Goal: Task Accomplishment & Management: Manage account settings

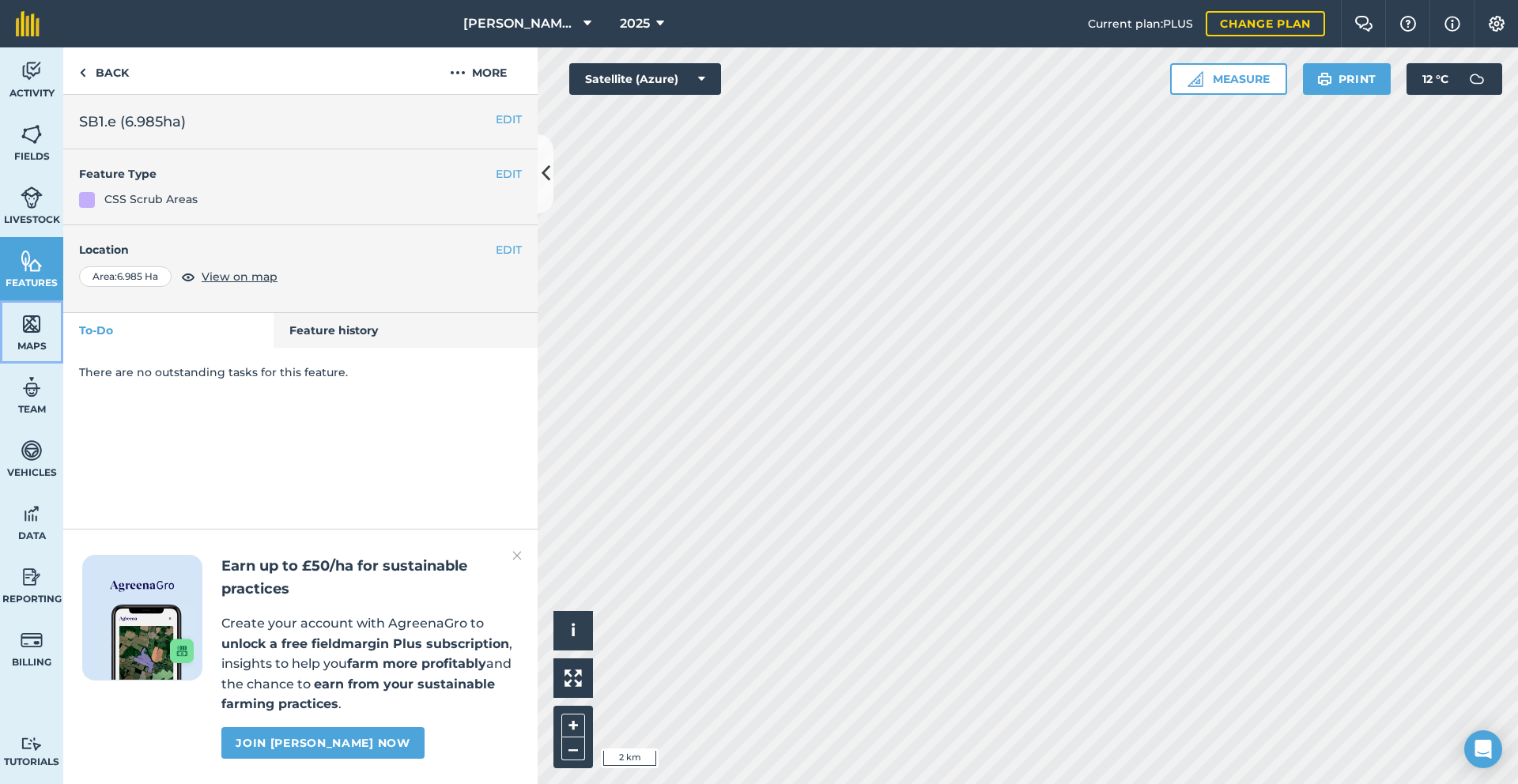
click at [47, 334] on link "Maps" at bounding box center [31, 332] width 63 height 63
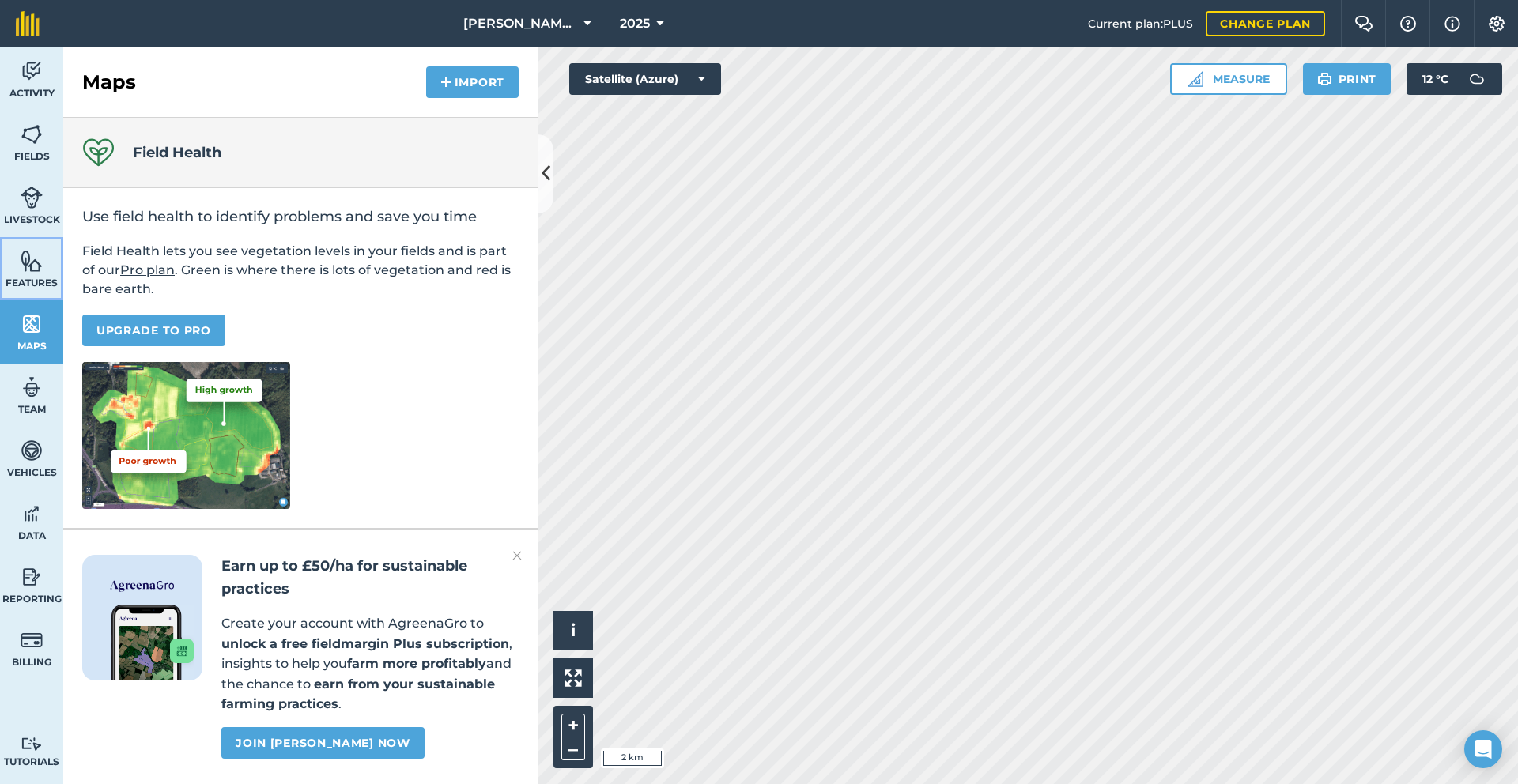
click at [54, 277] on span "Features" at bounding box center [31, 283] width 63 height 13
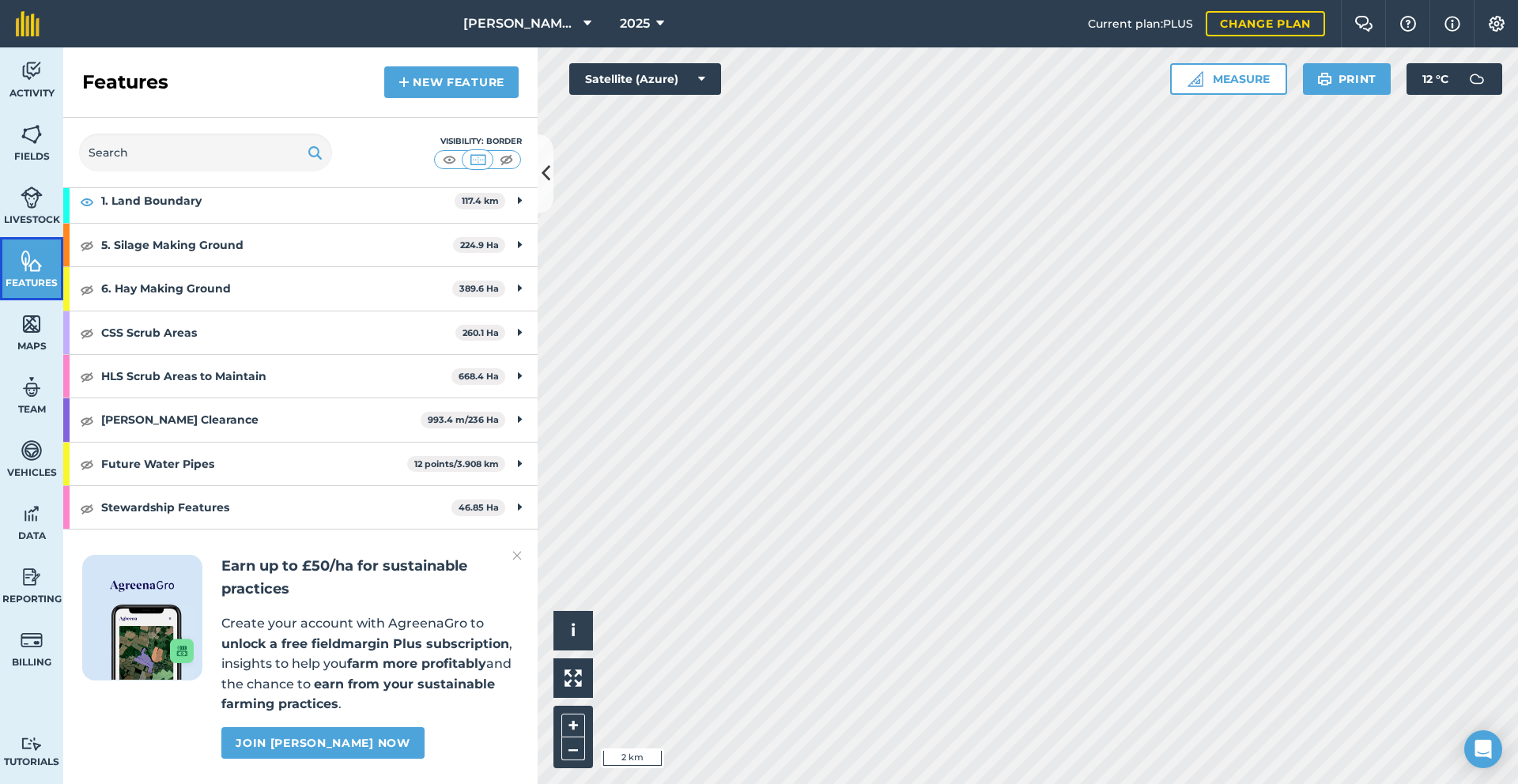
scroll to position [722, 0]
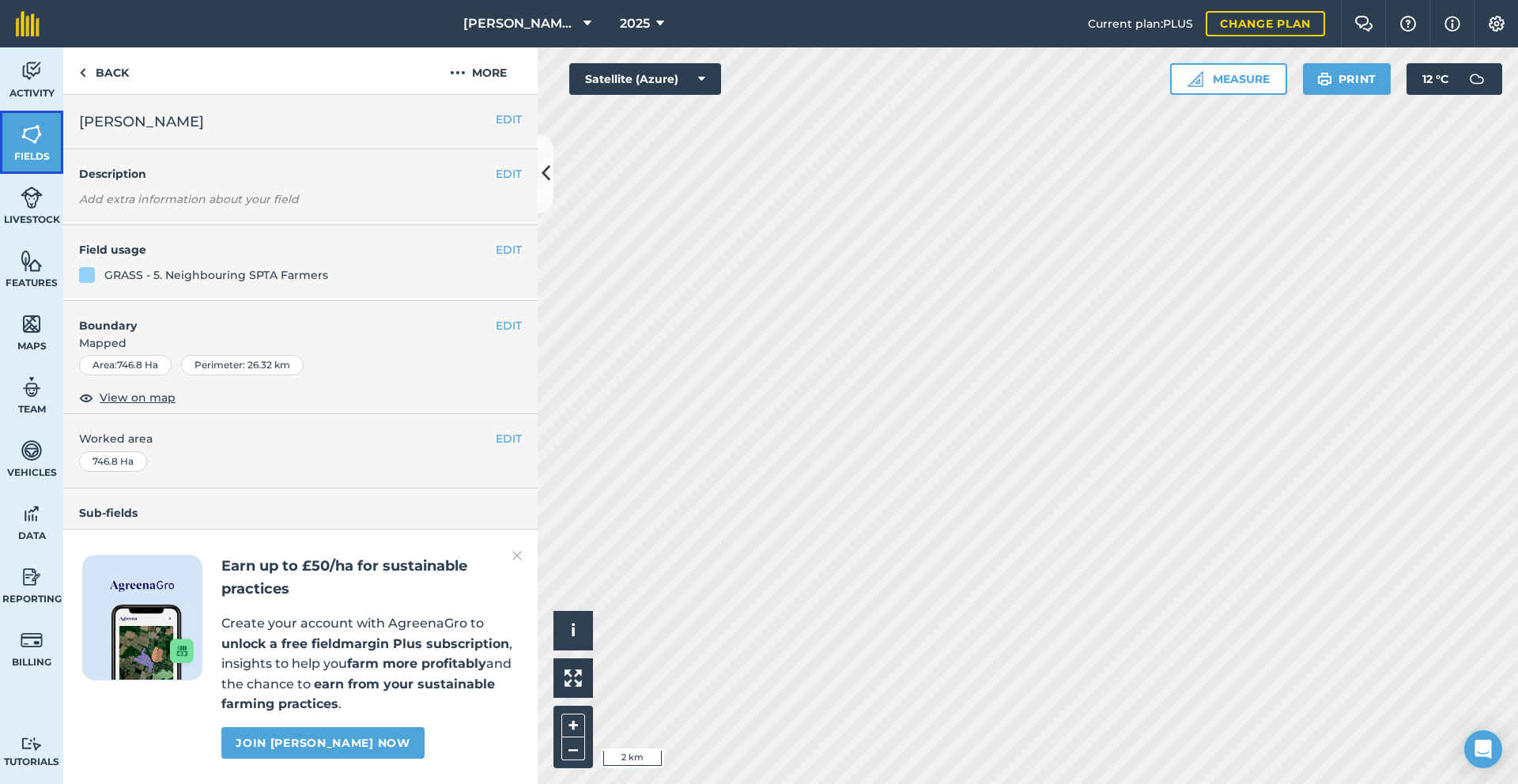
click at [47, 154] on span "Fields" at bounding box center [31, 156] width 63 height 13
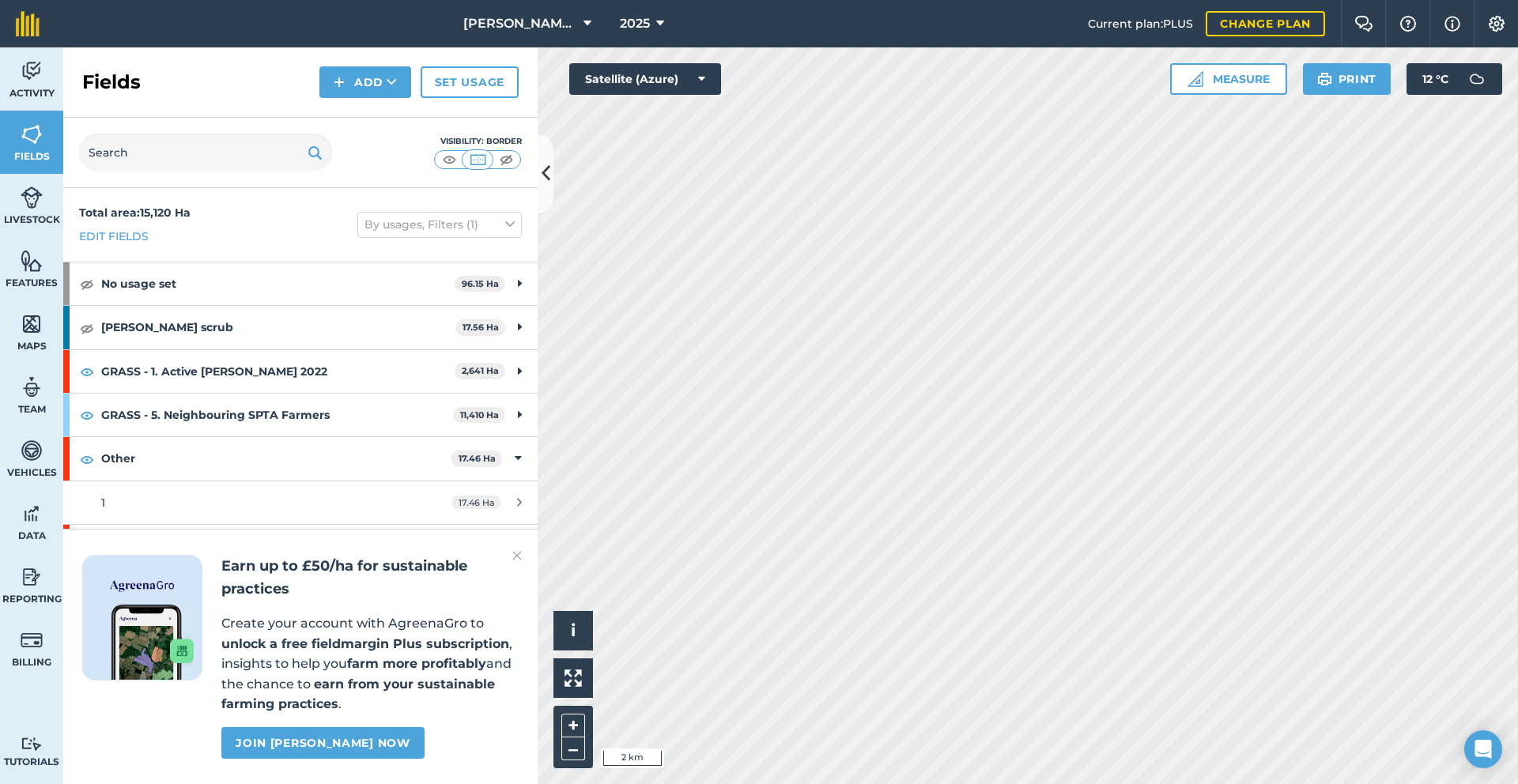
click at [514, 554] on img at bounding box center [517, 555] width 9 height 19
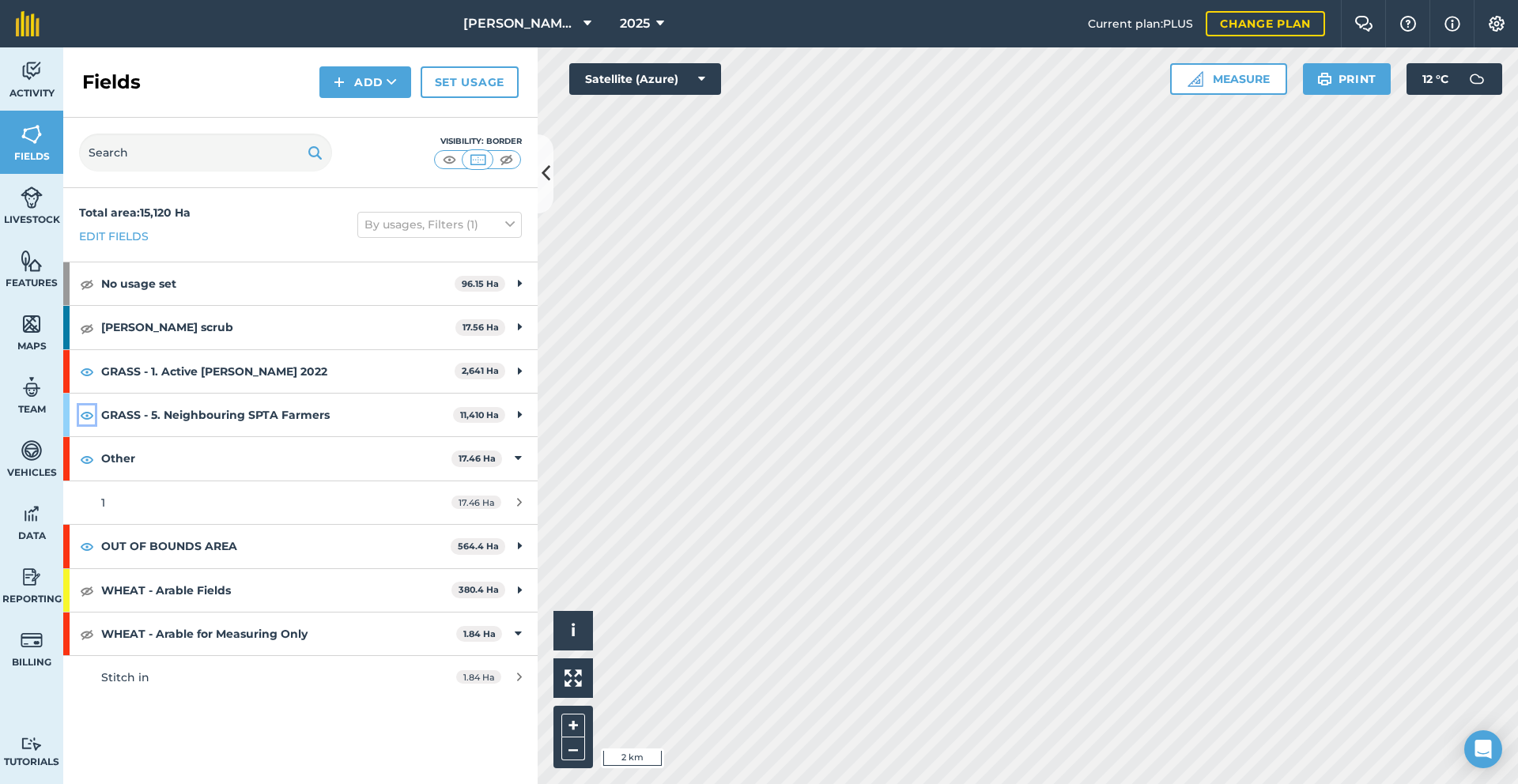
click at [93, 416] on img at bounding box center [87, 414] width 14 height 19
click at [34, 263] on img at bounding box center [31, 261] width 22 height 24
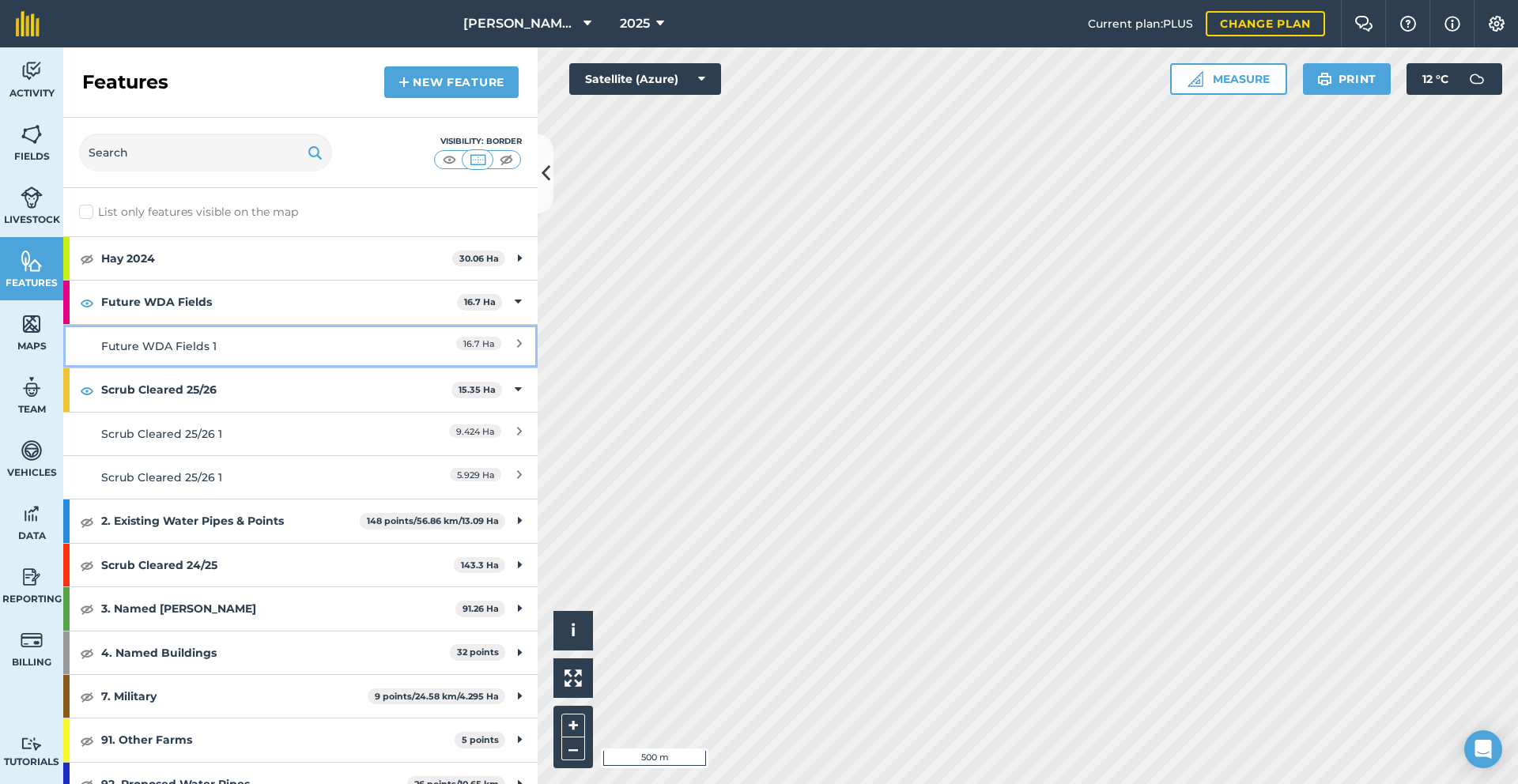
click at [510, 342] on link "Future WDA Fields 1 16.7 Ha" at bounding box center [301, 345] width 474 height 43
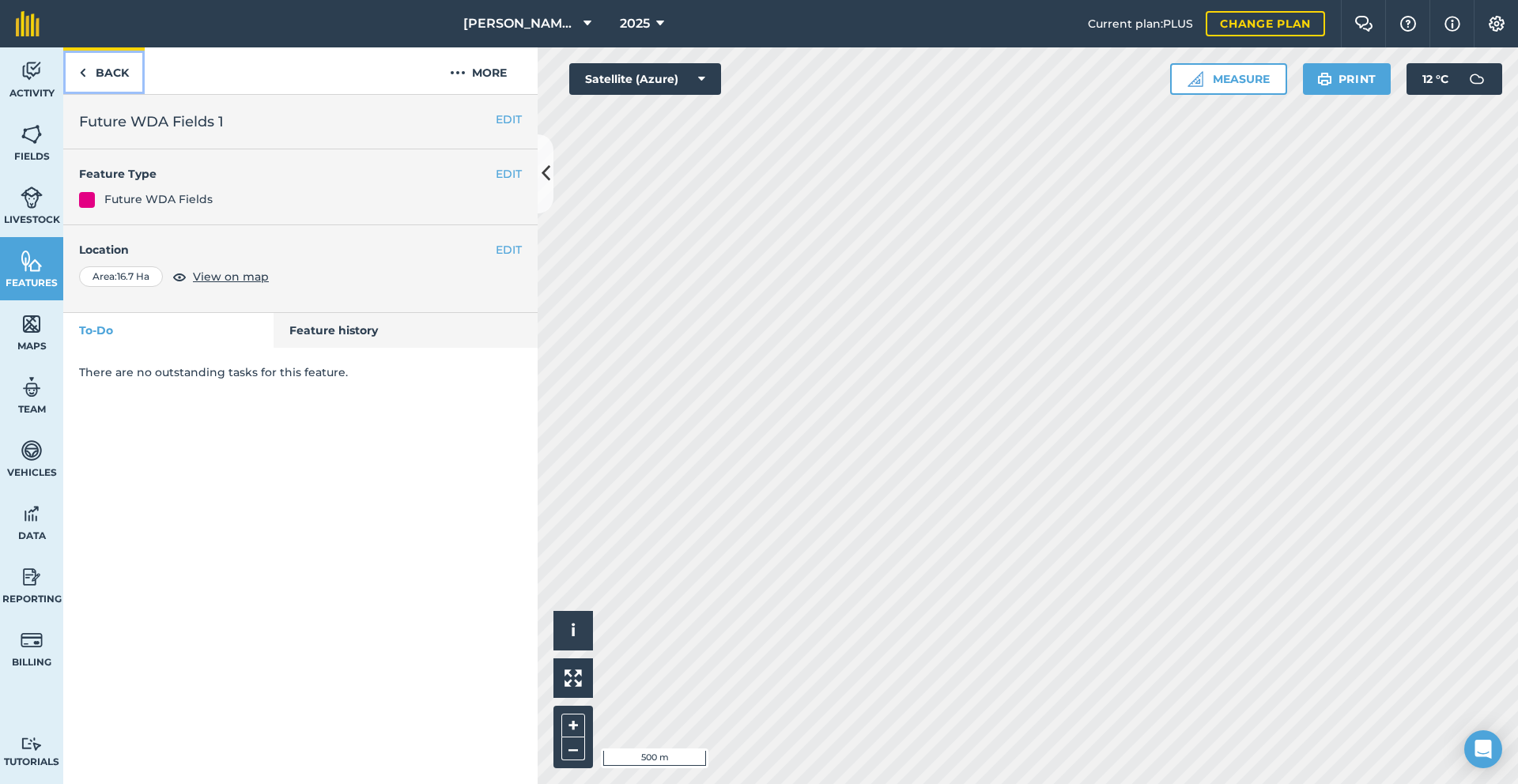
click at [80, 76] on img at bounding box center [83, 73] width 7 height 19
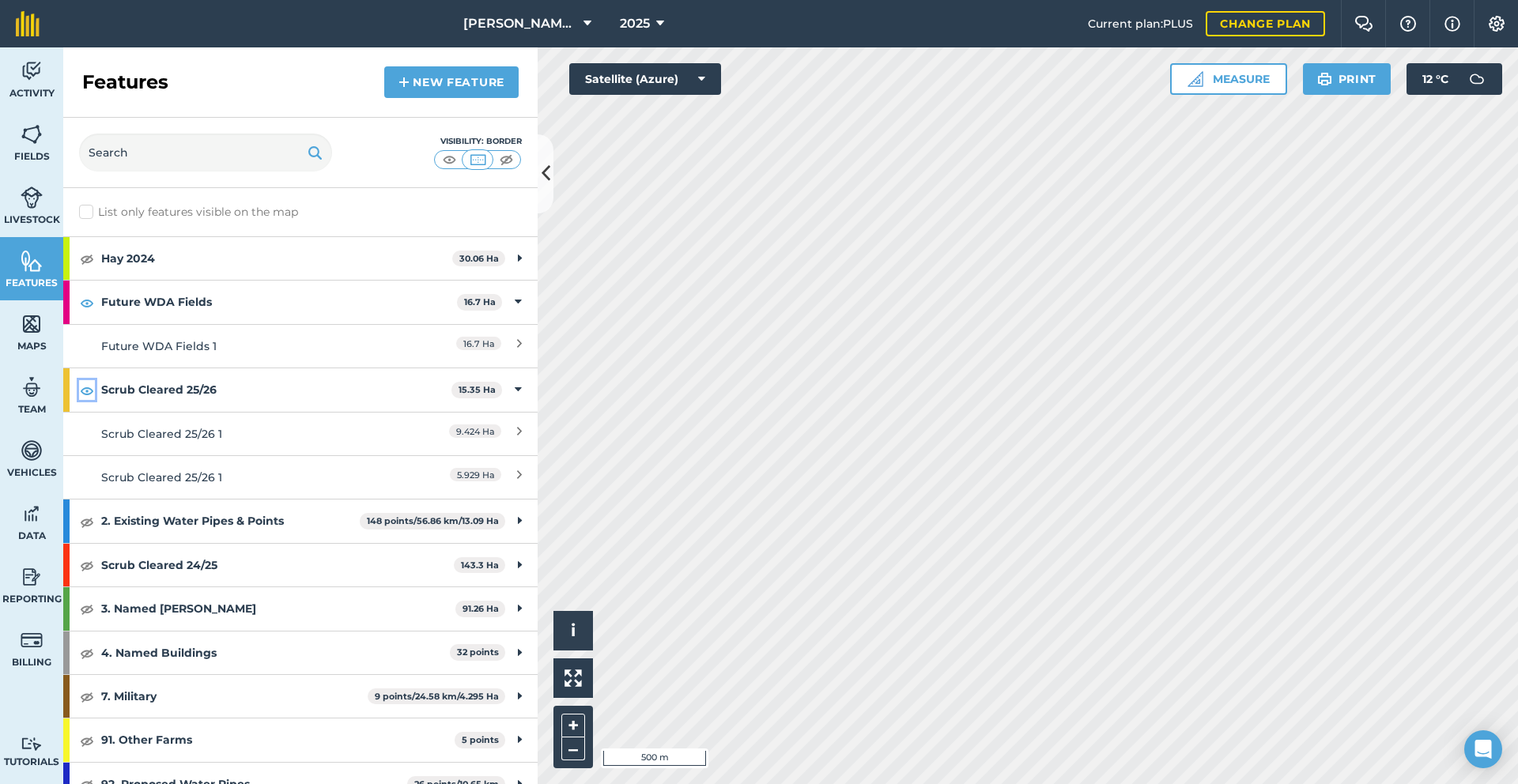
click at [85, 394] on img at bounding box center [87, 390] width 14 height 19
click at [87, 391] on img at bounding box center [87, 390] width 14 height 19
click at [84, 304] on img at bounding box center [87, 302] width 14 height 19
click at [84, 569] on img at bounding box center [87, 565] width 14 height 19
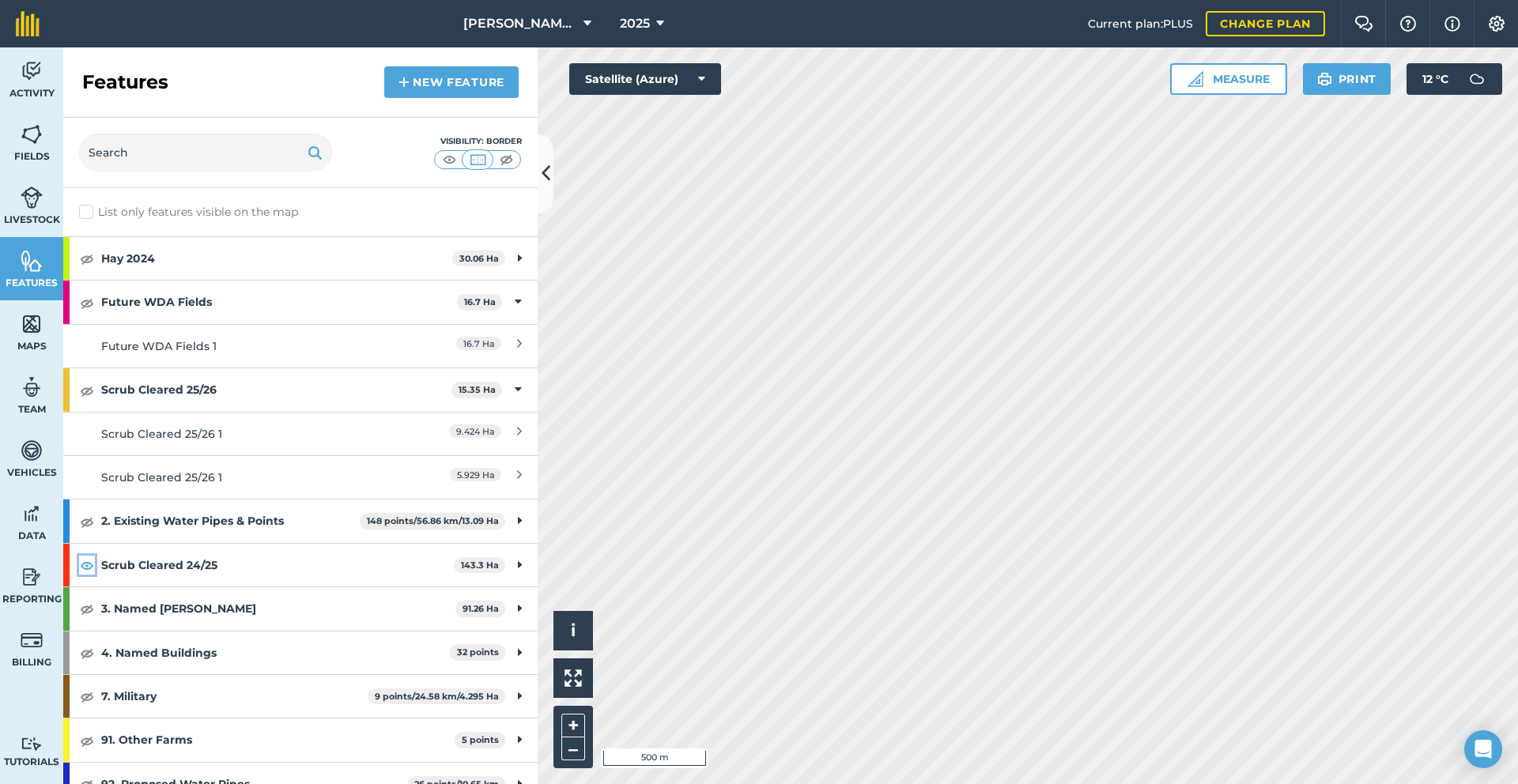
click at [86, 565] on img at bounding box center [87, 565] width 14 height 19
click at [453, 161] on img at bounding box center [449, 160] width 19 height 16
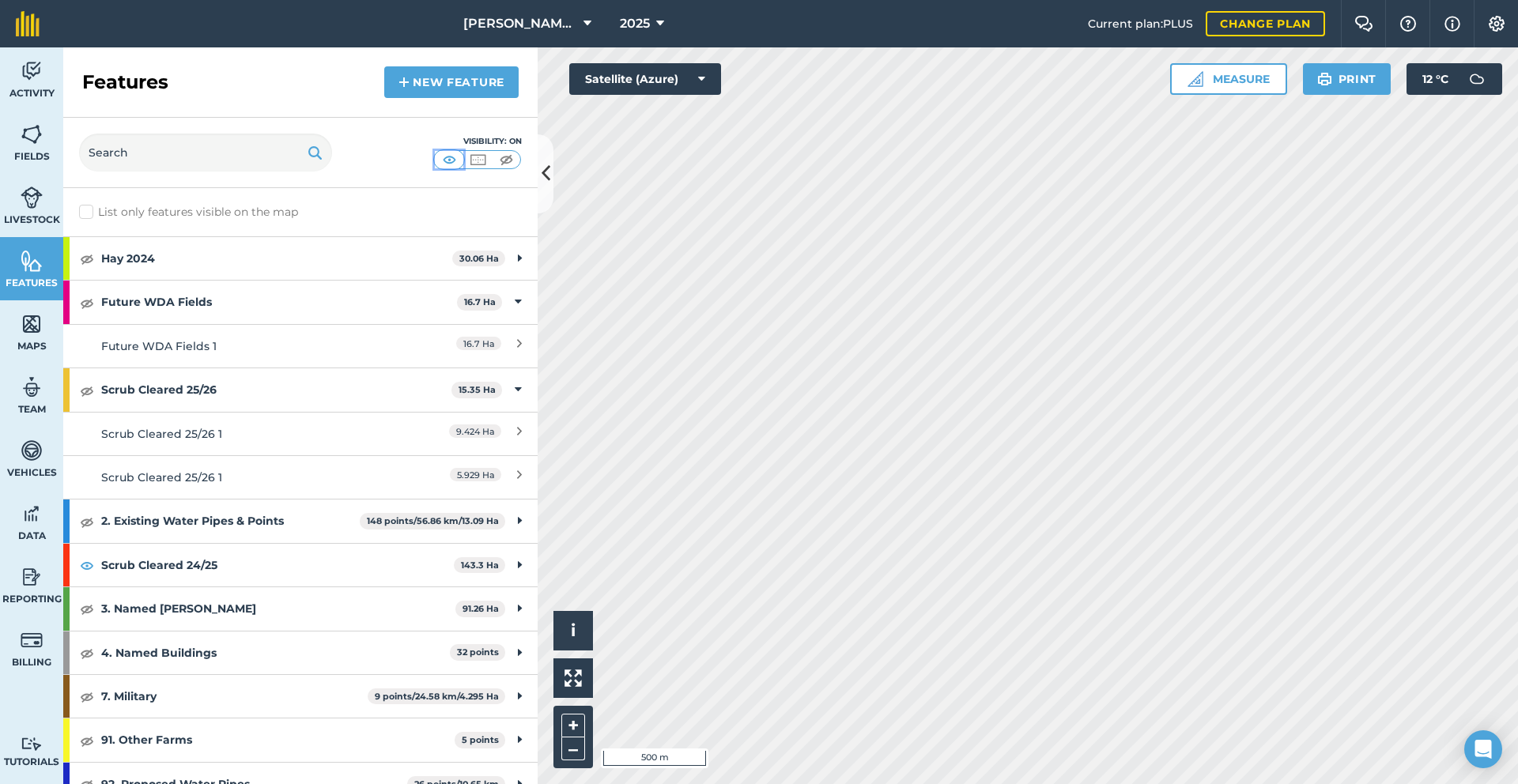
scroll to position [383, 0]
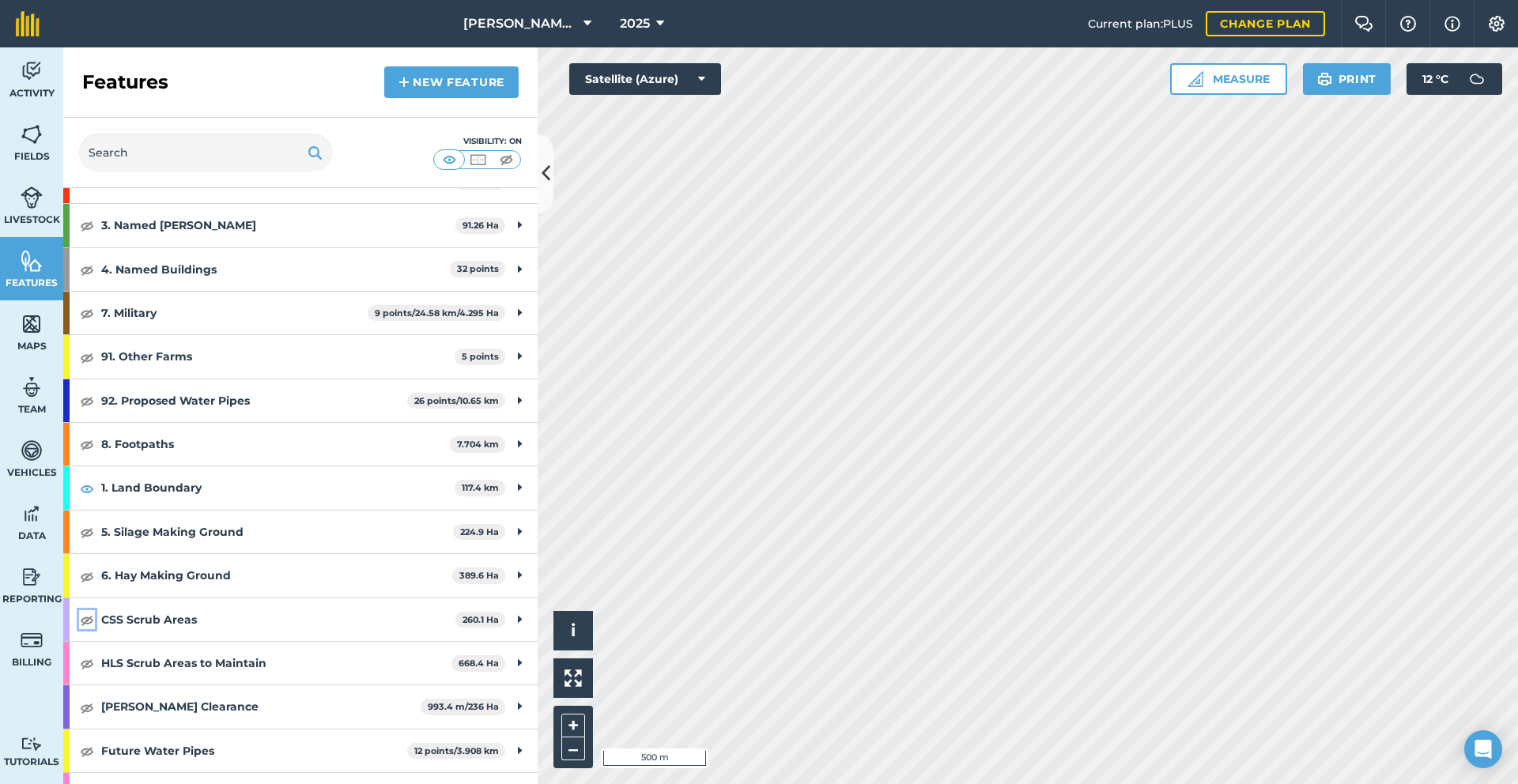
click at [87, 621] on img at bounding box center [87, 619] width 14 height 19
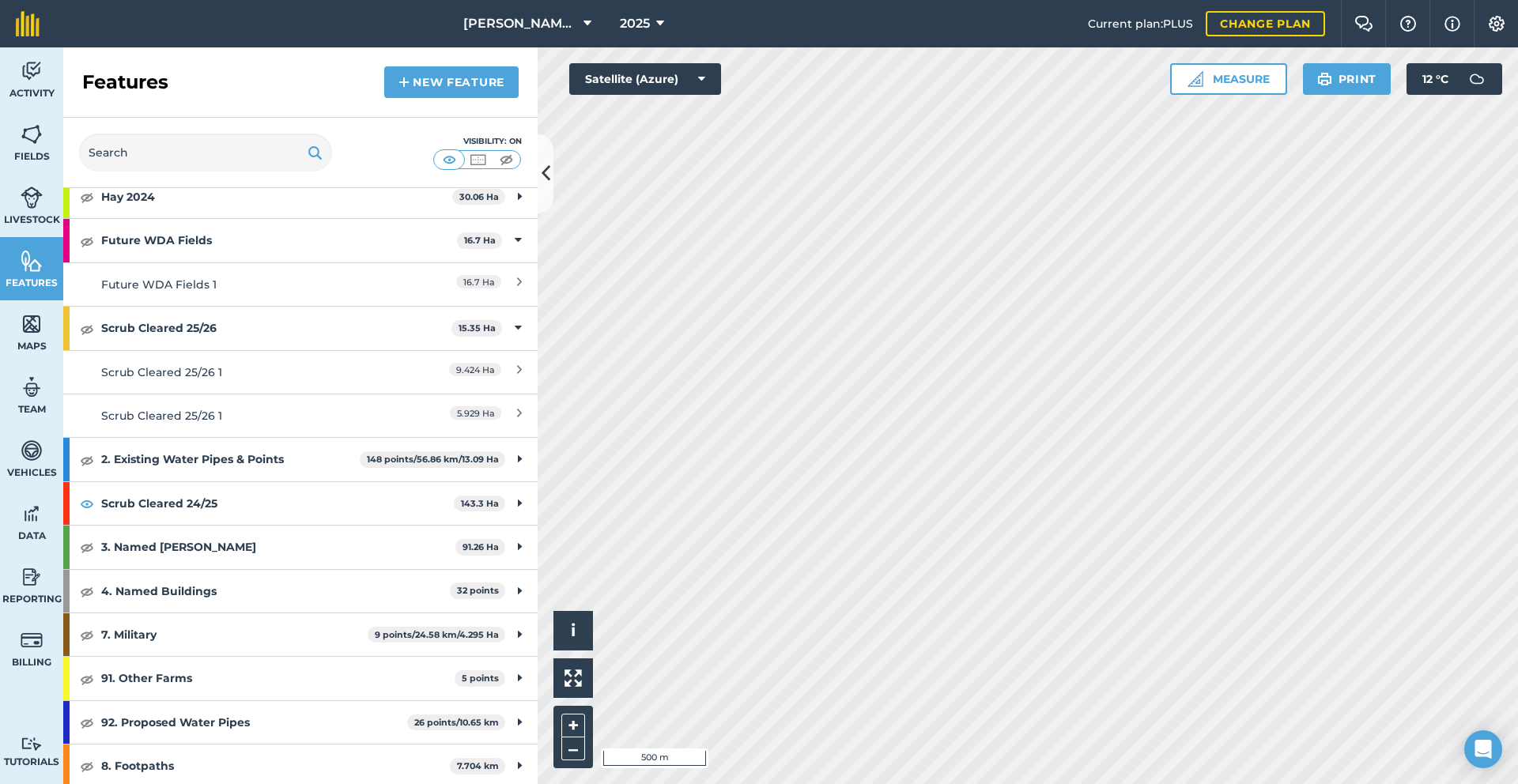
scroll to position [8, 0]
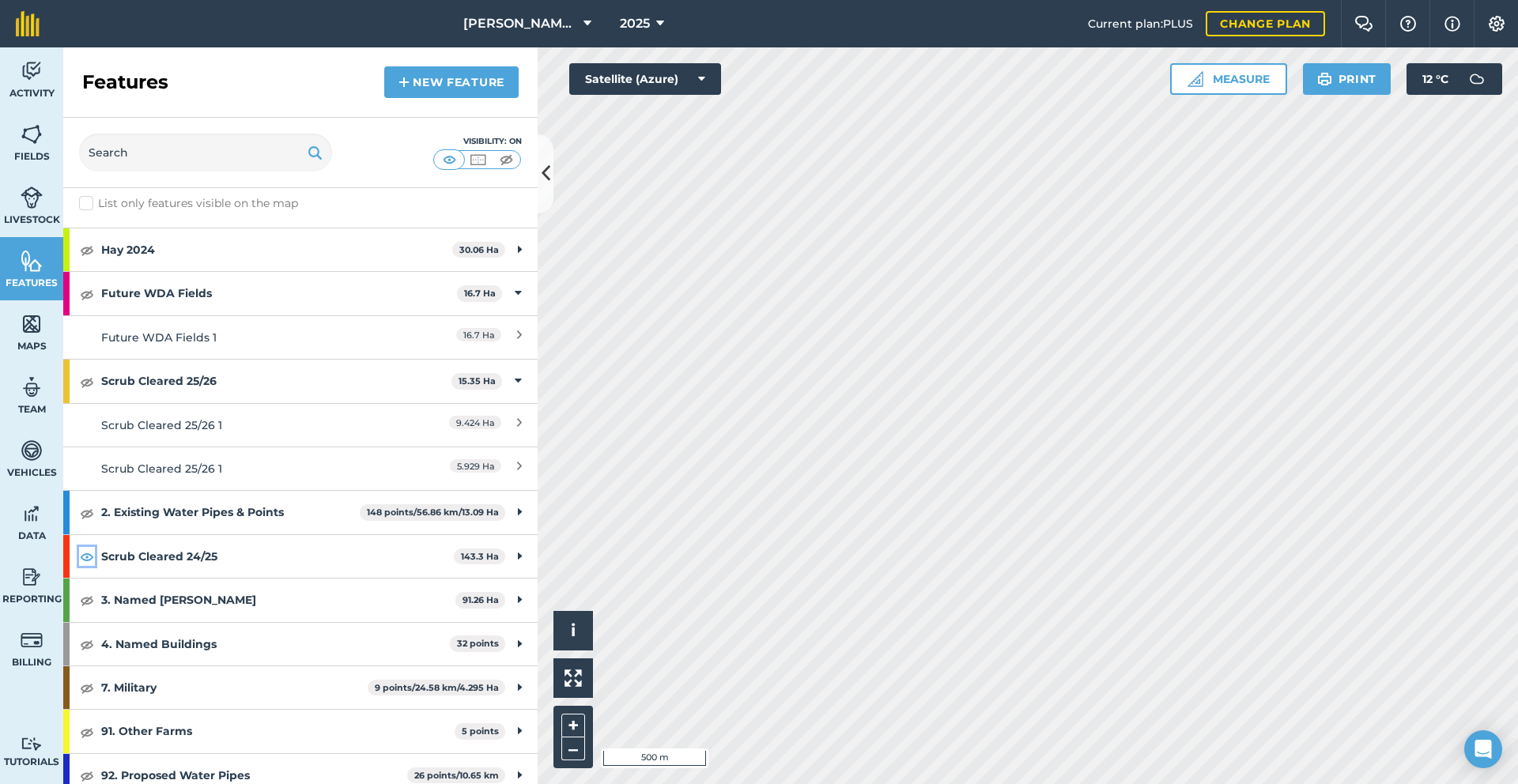
click at [80, 551] on img at bounding box center [87, 556] width 14 height 19
click at [501, 291] on div "Future WDA Fields 16.7 Ha" at bounding box center [301, 293] width 474 height 43
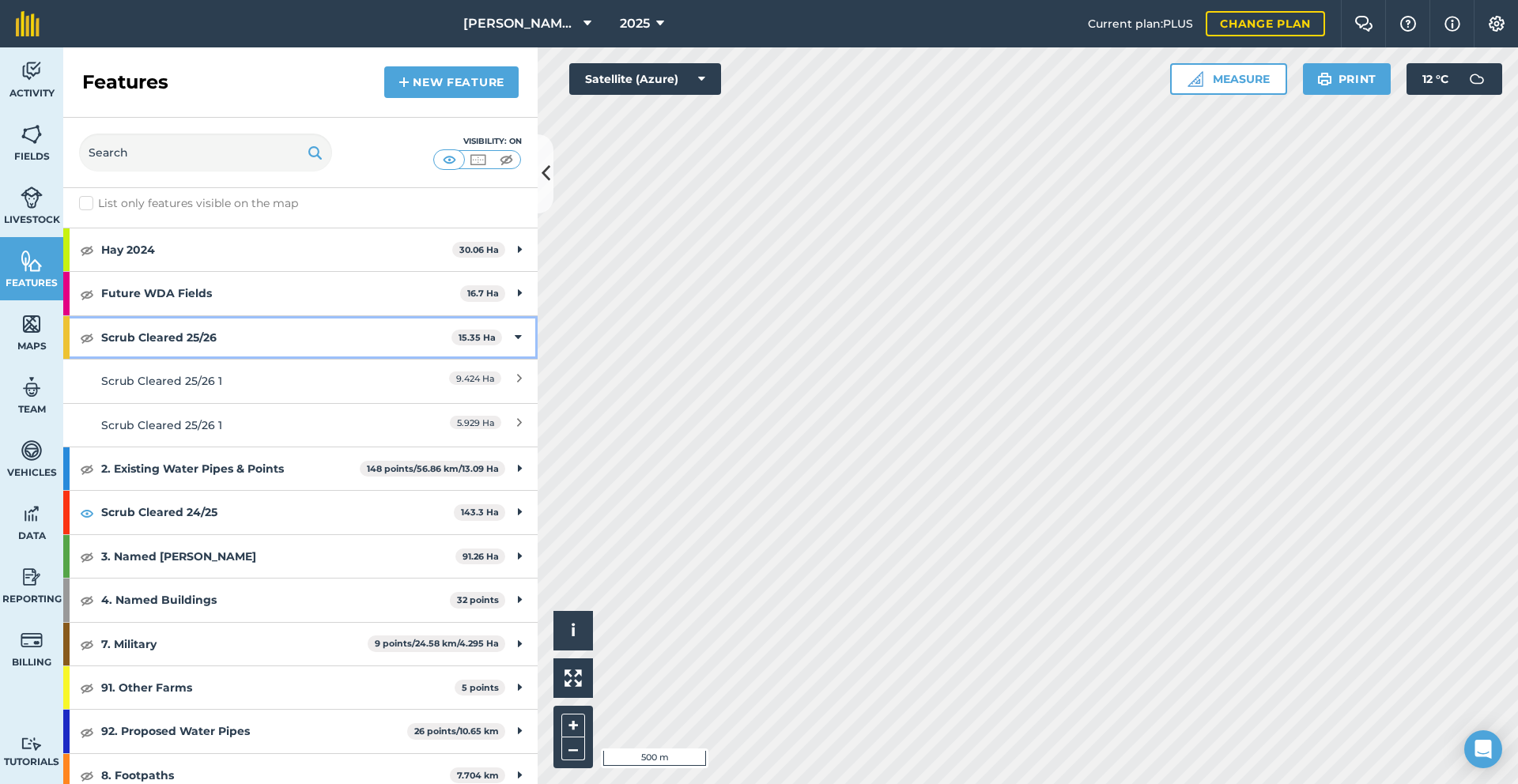
click at [501, 325] on div "Scrub Cleared 25/26 15.35 Ha" at bounding box center [301, 338] width 474 height 43
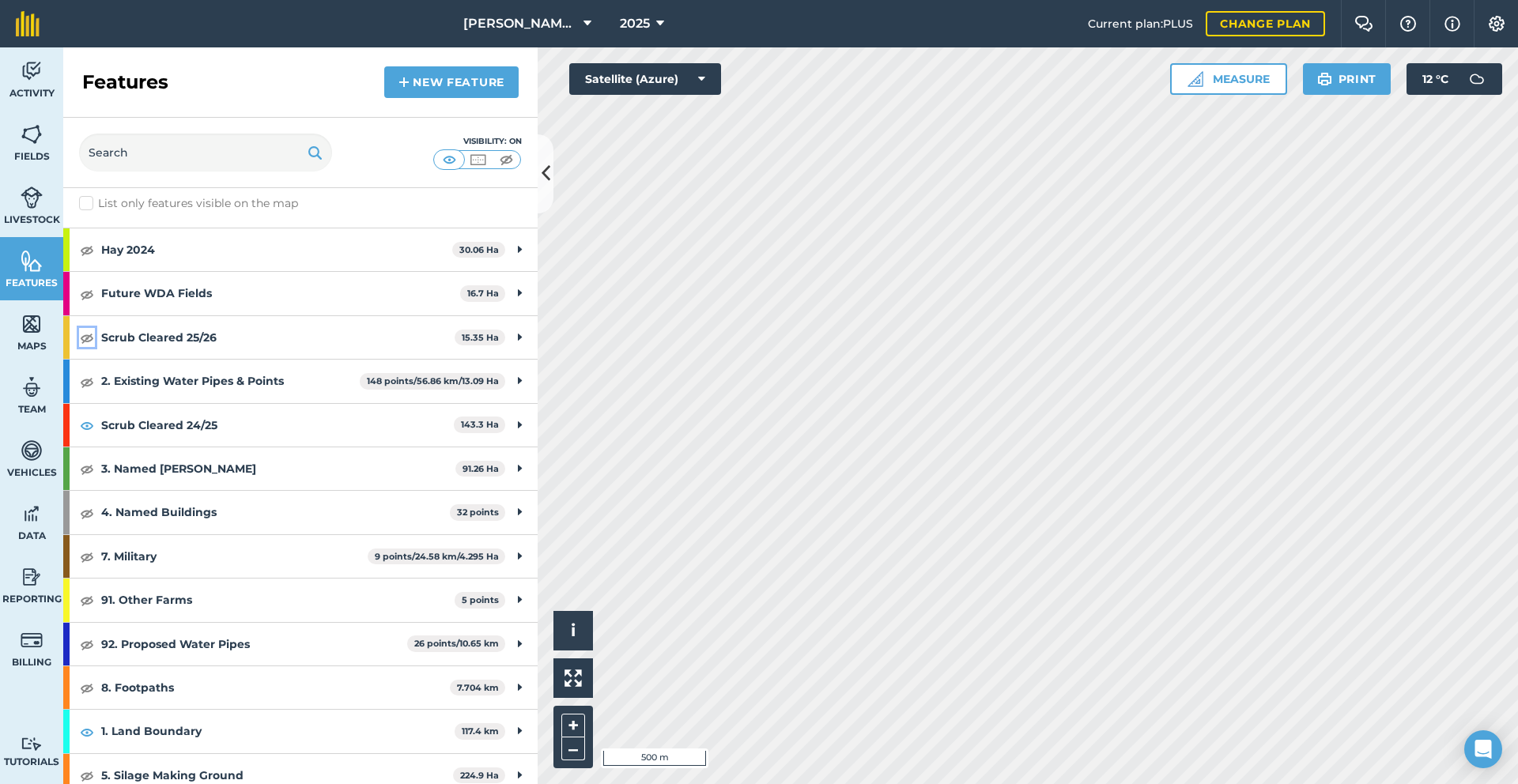
click at [92, 338] on img at bounding box center [87, 338] width 14 height 19
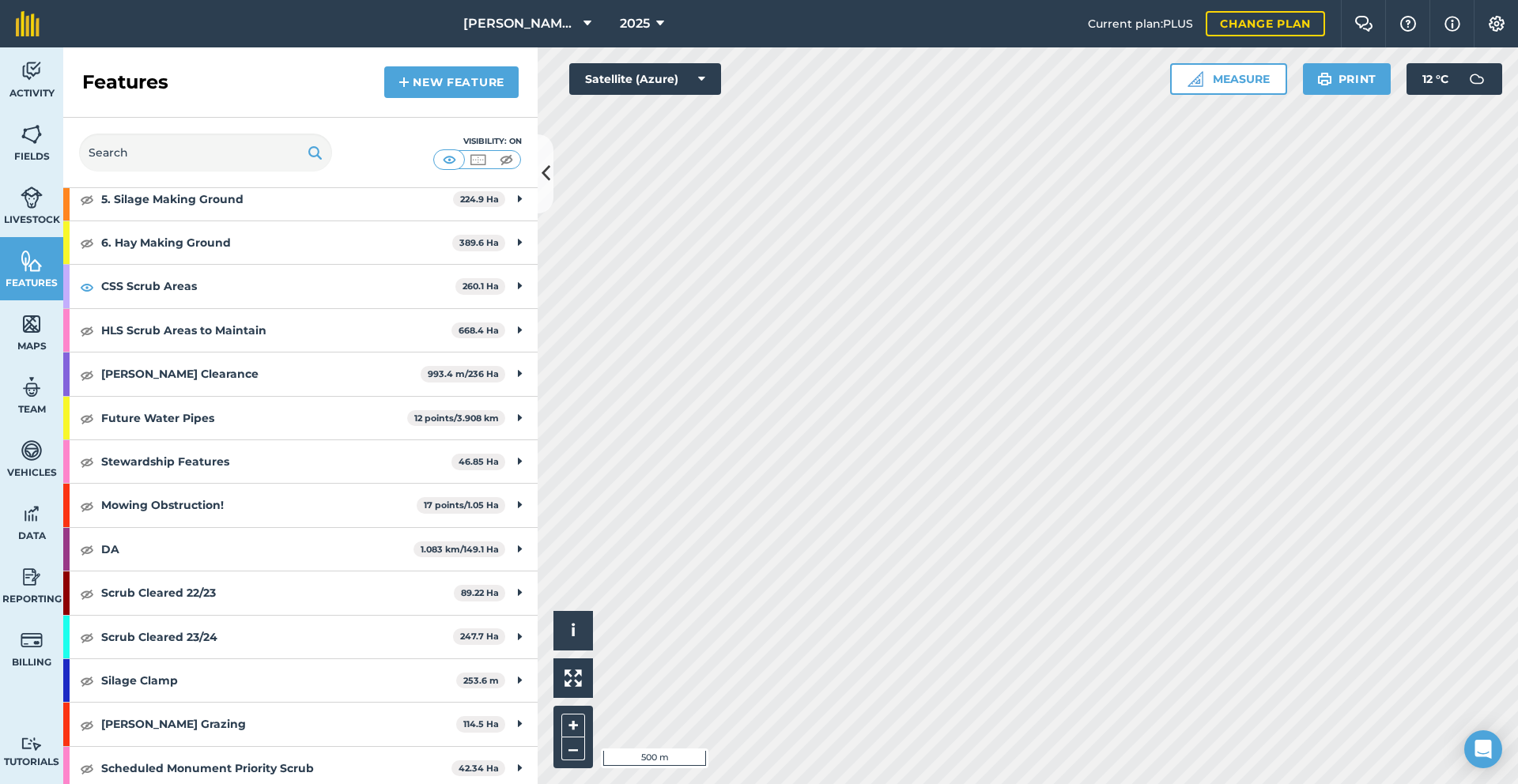
scroll to position [590, 0]
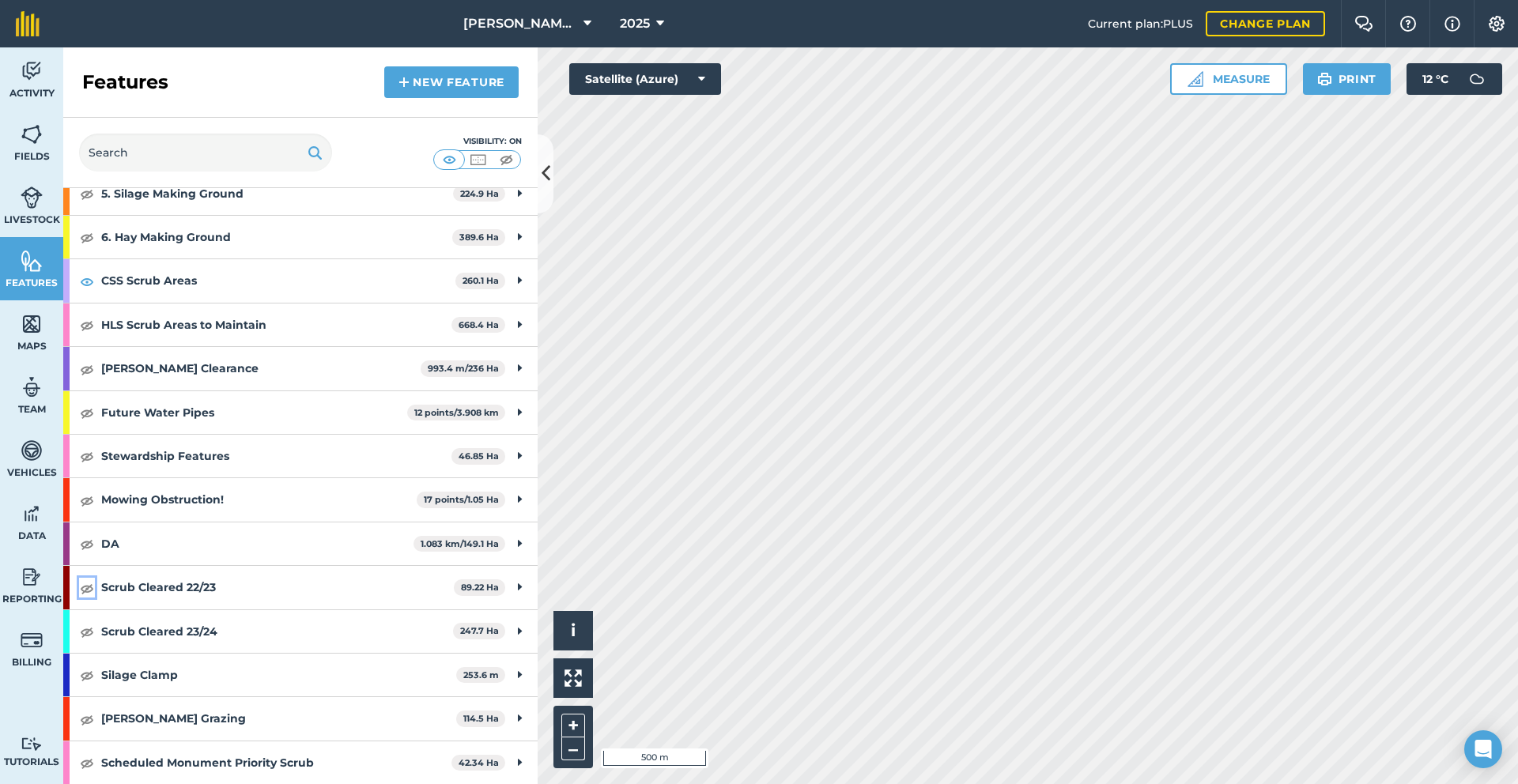
click at [89, 589] on img at bounding box center [87, 587] width 14 height 19
click at [90, 589] on img at bounding box center [87, 587] width 14 height 19
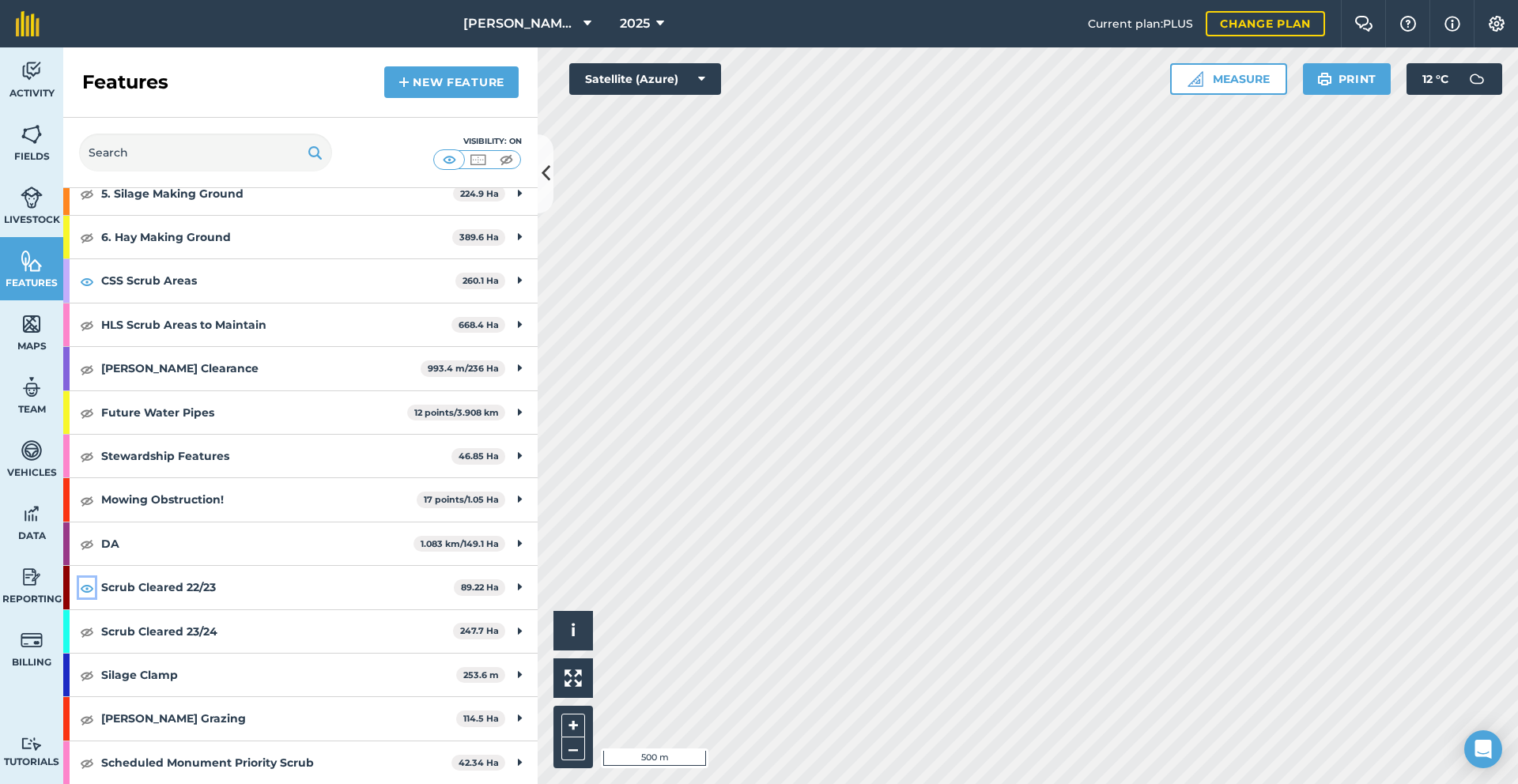
click at [90, 589] on img at bounding box center [87, 587] width 14 height 19
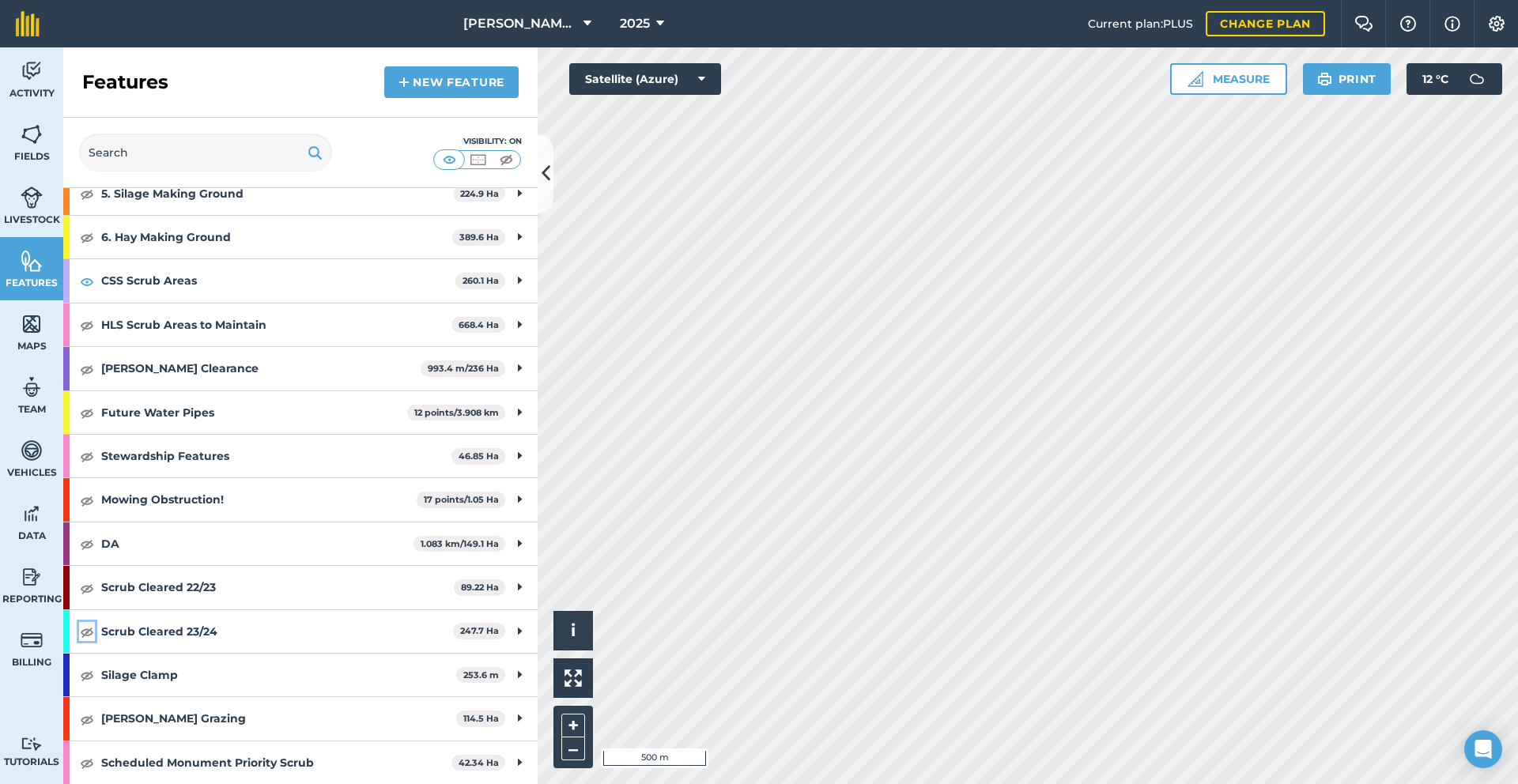
click at [84, 634] on img at bounding box center [87, 631] width 14 height 19
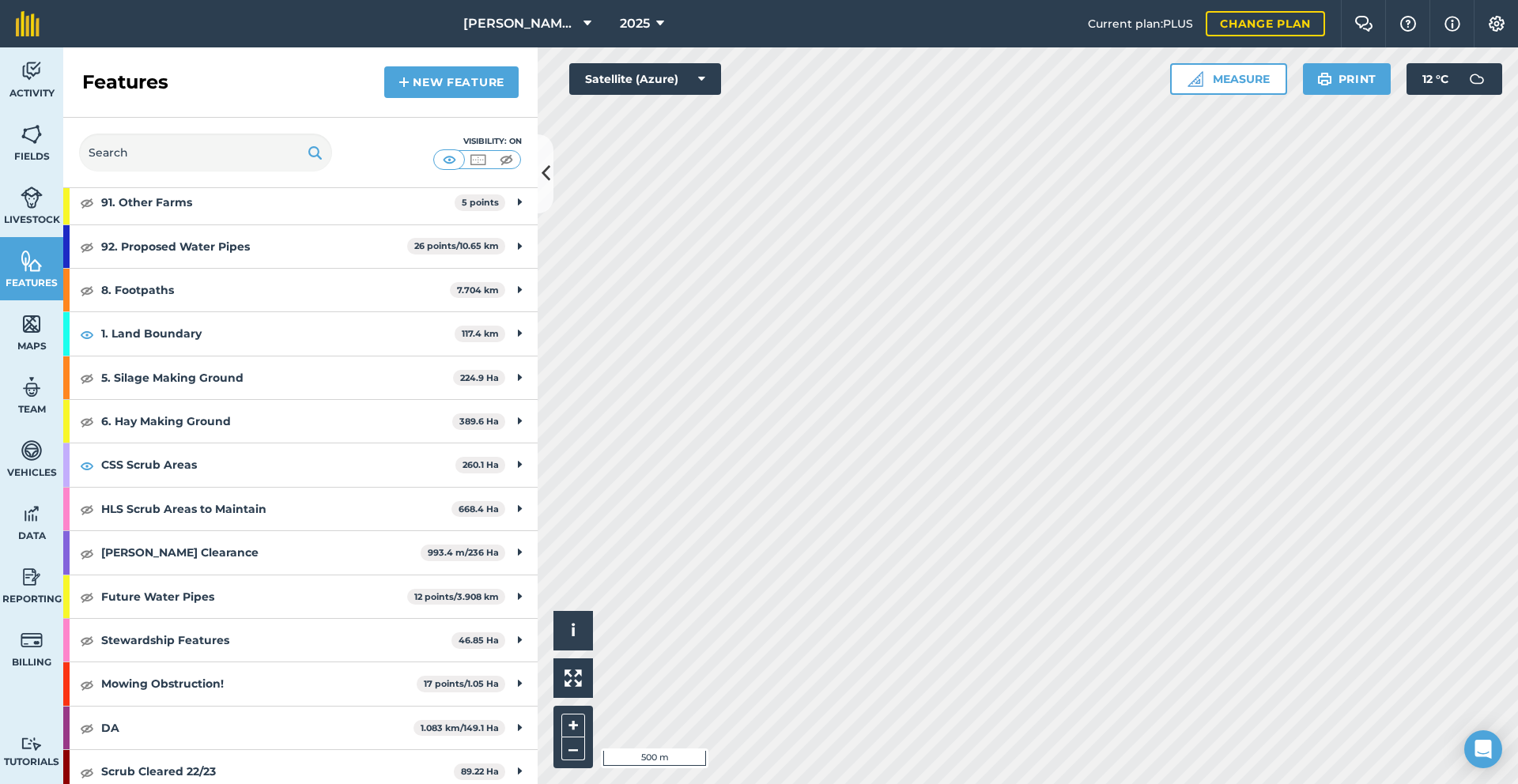
scroll to position [308, 0]
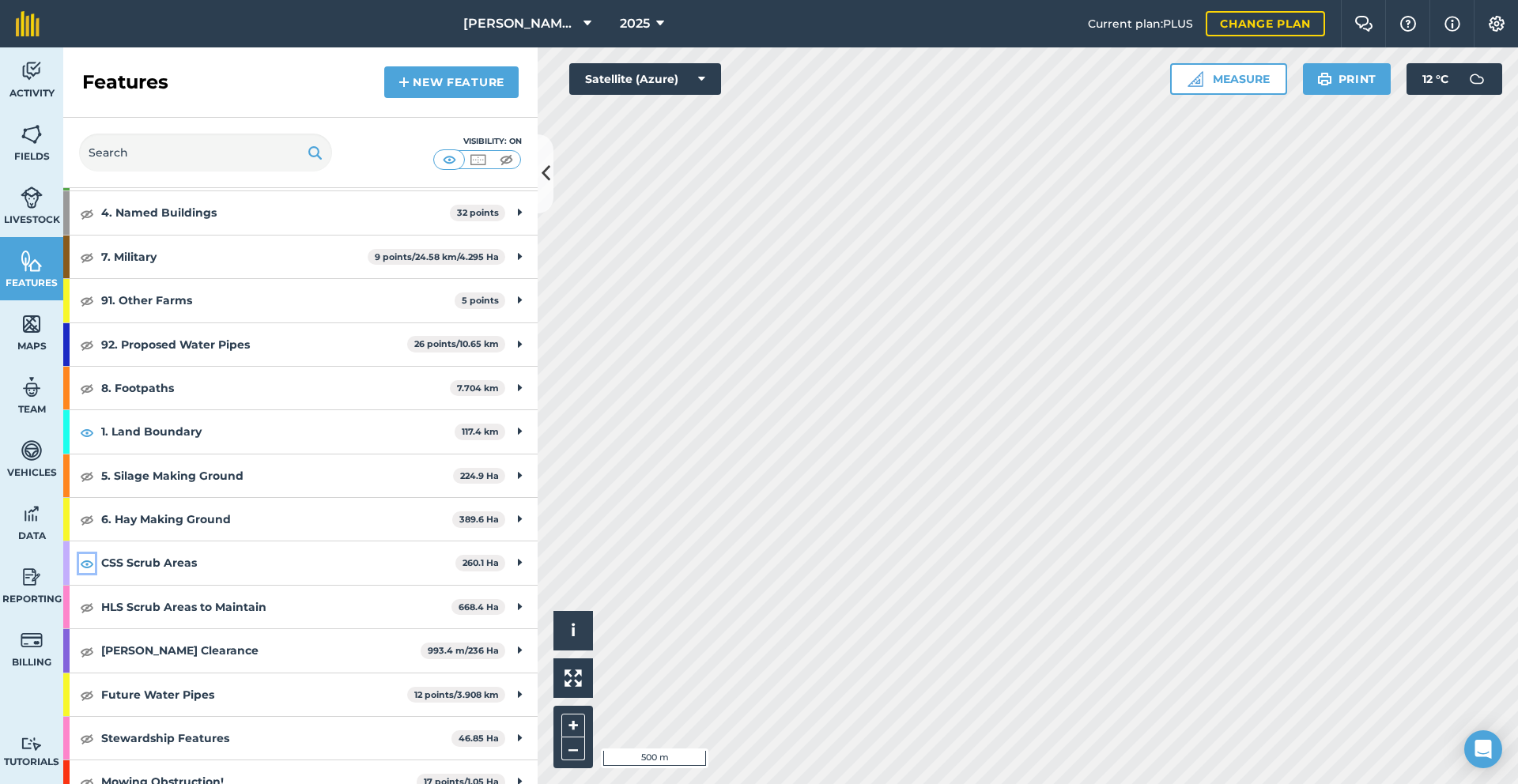
click at [81, 558] on img at bounding box center [87, 563] width 14 height 19
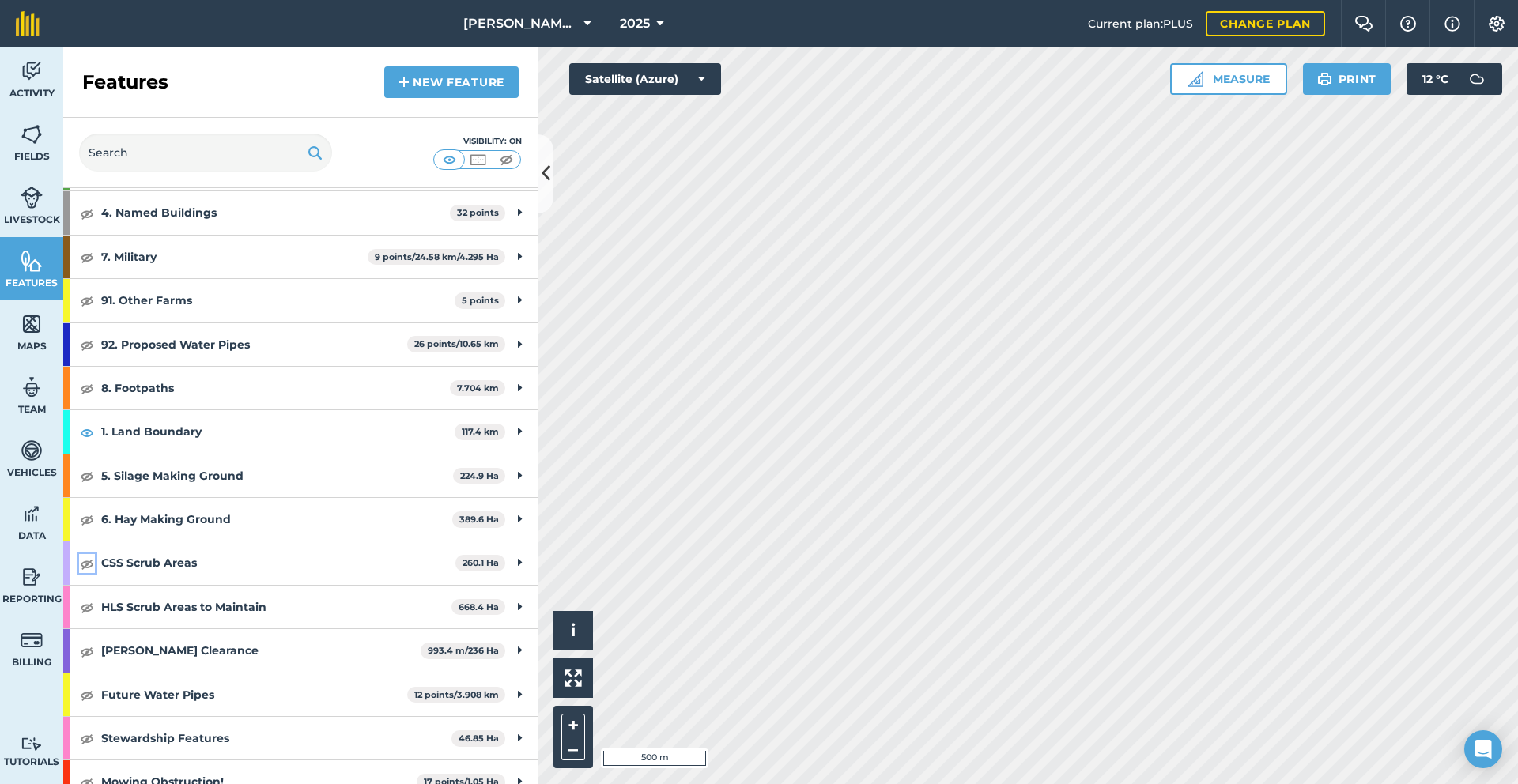
click at [81, 558] on img at bounding box center [87, 563] width 14 height 19
click at [92, 565] on img at bounding box center [87, 563] width 14 height 19
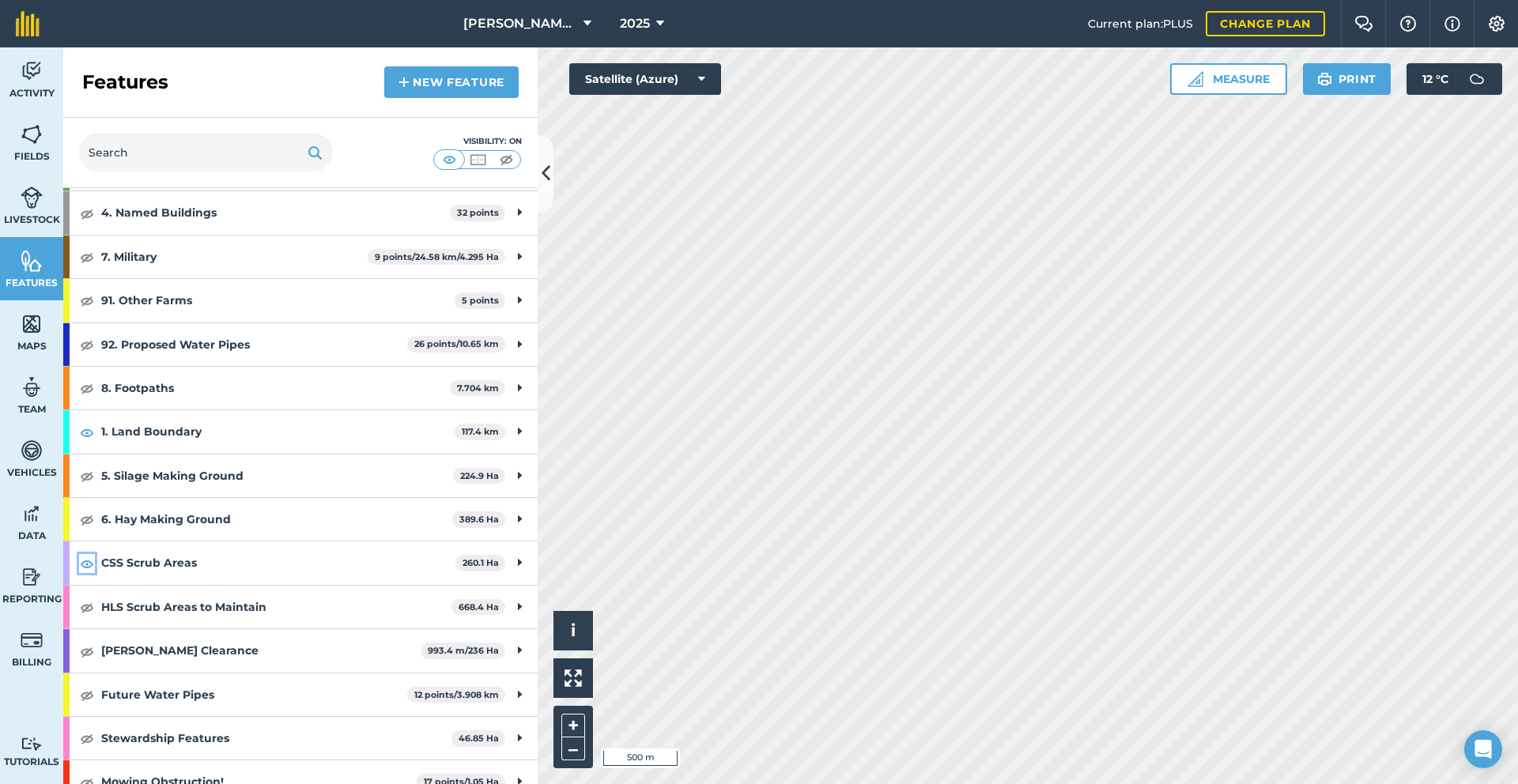
click at [92, 565] on img at bounding box center [87, 563] width 14 height 19
click at [478, 160] on img at bounding box center [477, 160] width 19 height 16
click at [453, 163] on img at bounding box center [449, 160] width 19 height 16
click at [473, 156] on img at bounding box center [477, 160] width 19 height 16
click at [457, 160] on img at bounding box center [449, 160] width 19 height 16
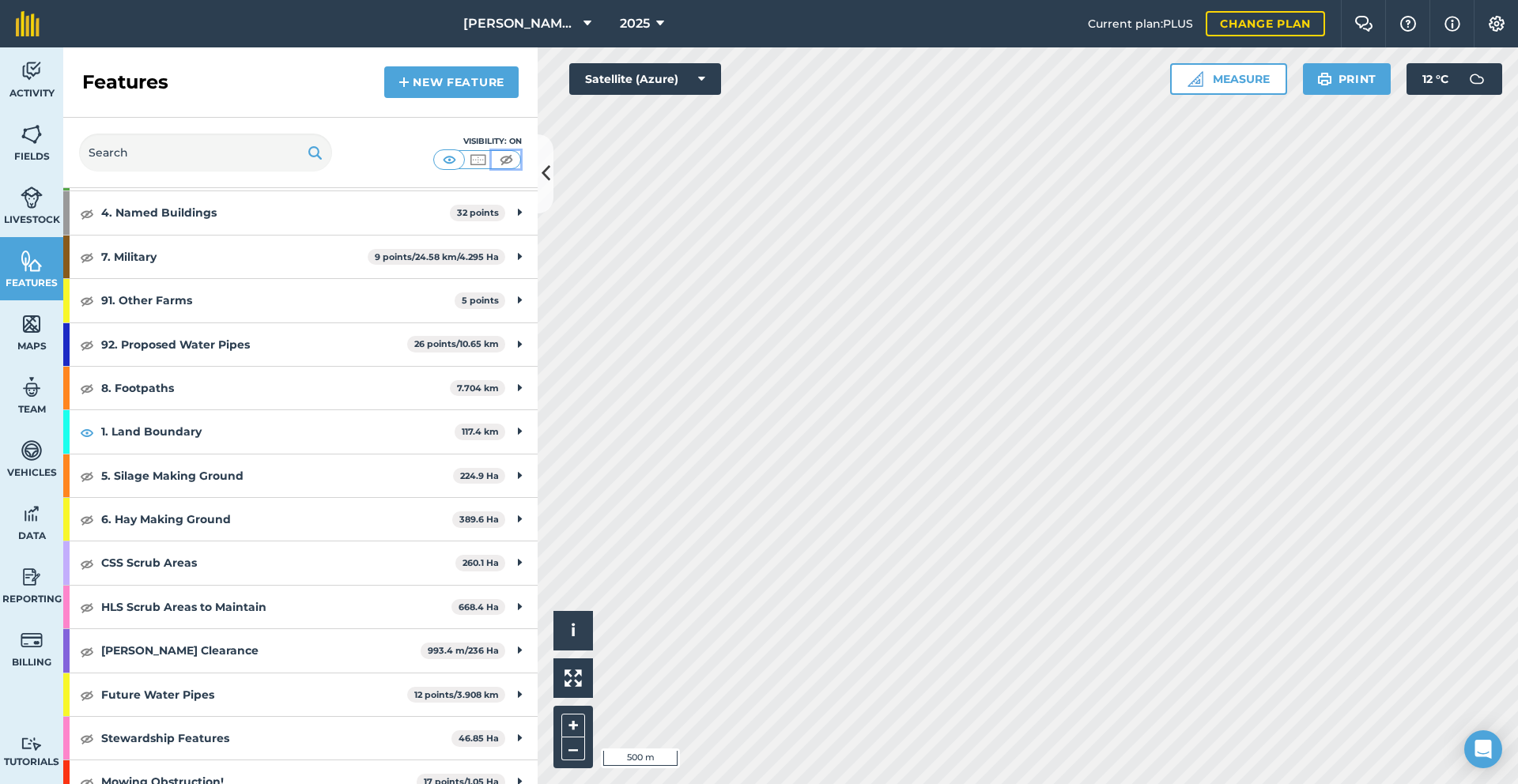
click at [497, 154] on img at bounding box center [506, 160] width 19 height 16
click at [478, 160] on img at bounding box center [477, 160] width 19 height 16
click at [460, 162] on button at bounding box center [449, 160] width 29 height 18
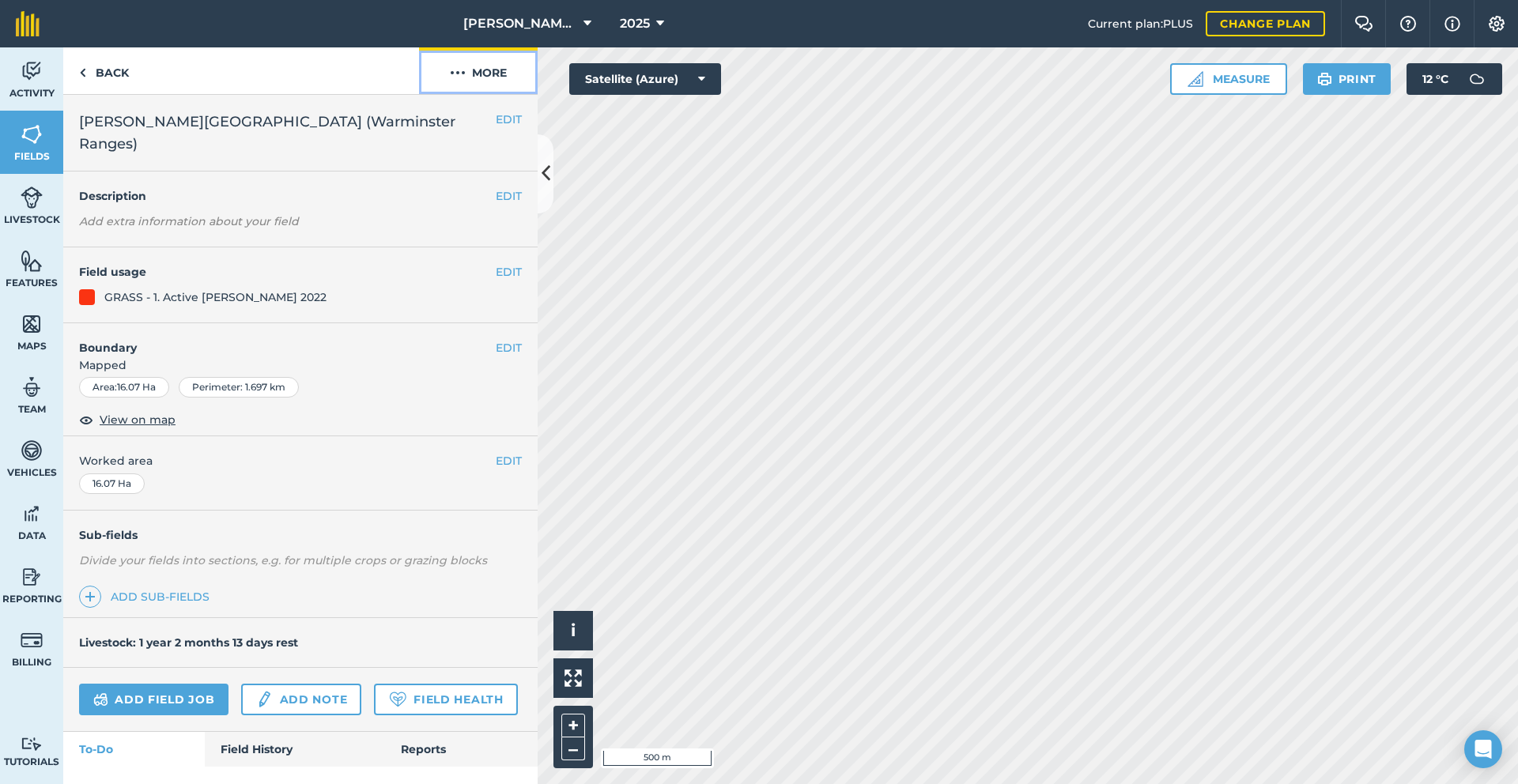
click at [484, 69] on button "More" at bounding box center [478, 70] width 118 height 46
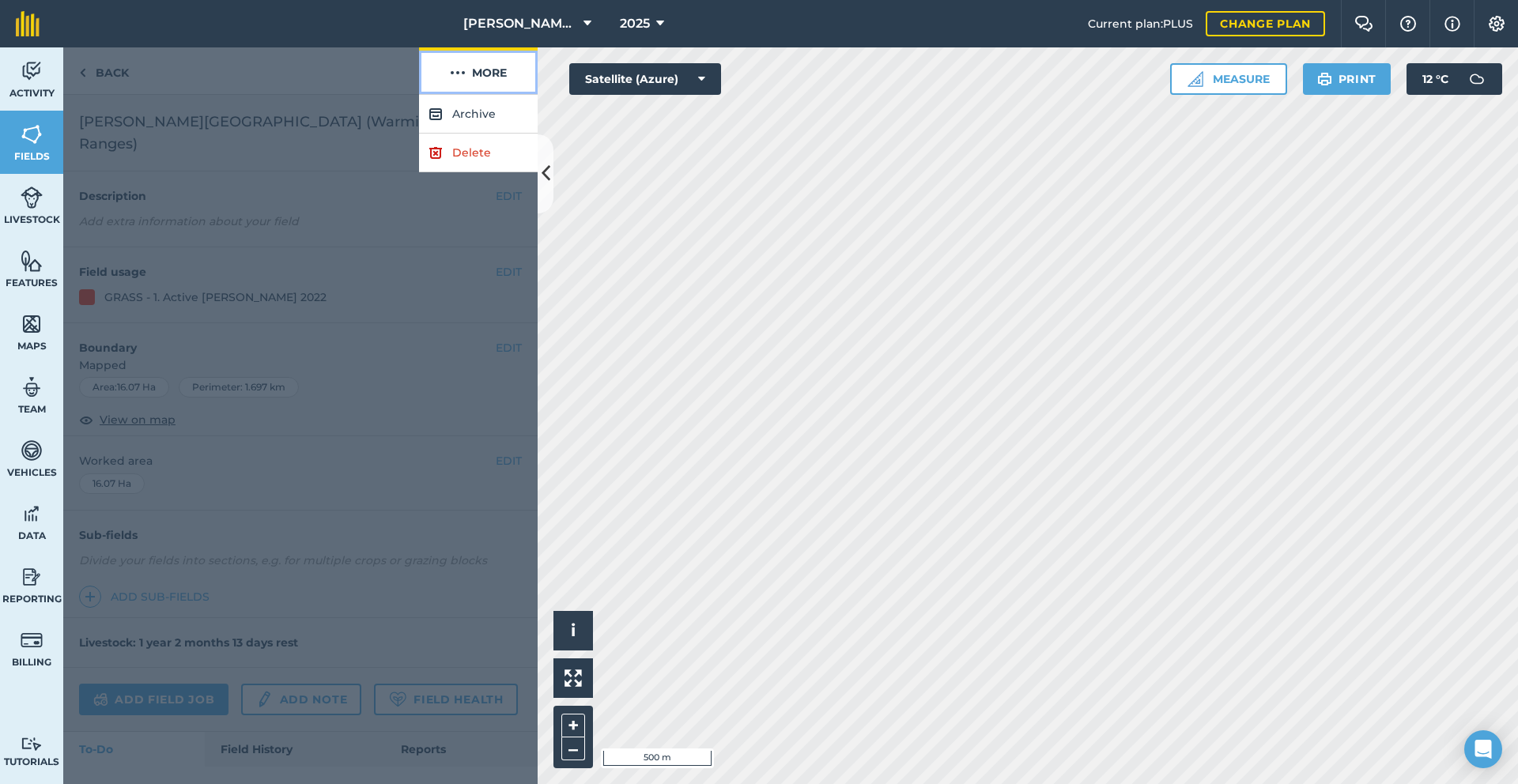
click at [484, 73] on button "More" at bounding box center [478, 70] width 118 height 46
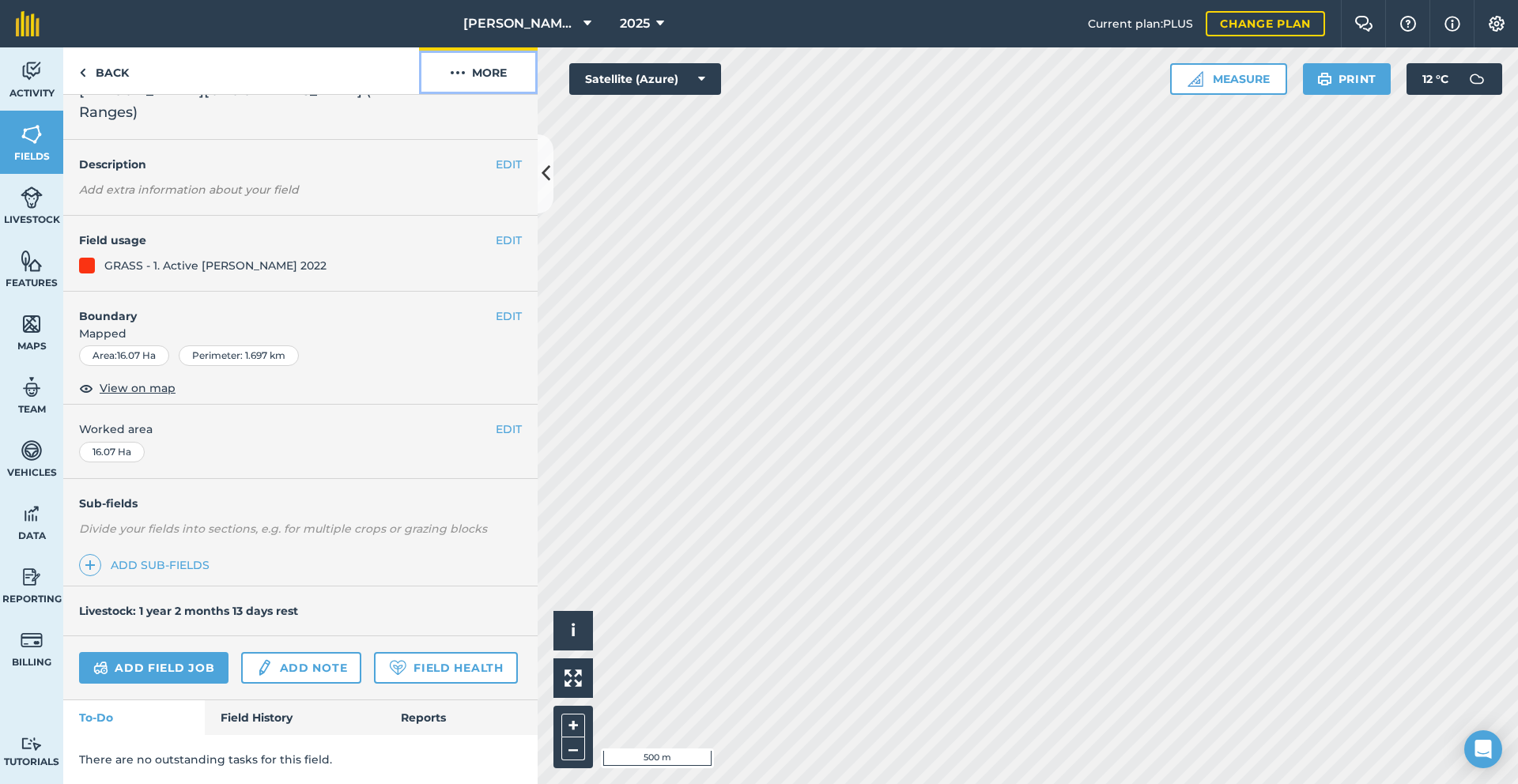
scroll to position [54, 0]
click at [83, 378] on img at bounding box center [86, 387] width 14 height 19
click at [499, 307] on button "EDIT" at bounding box center [508, 316] width 26 height 18
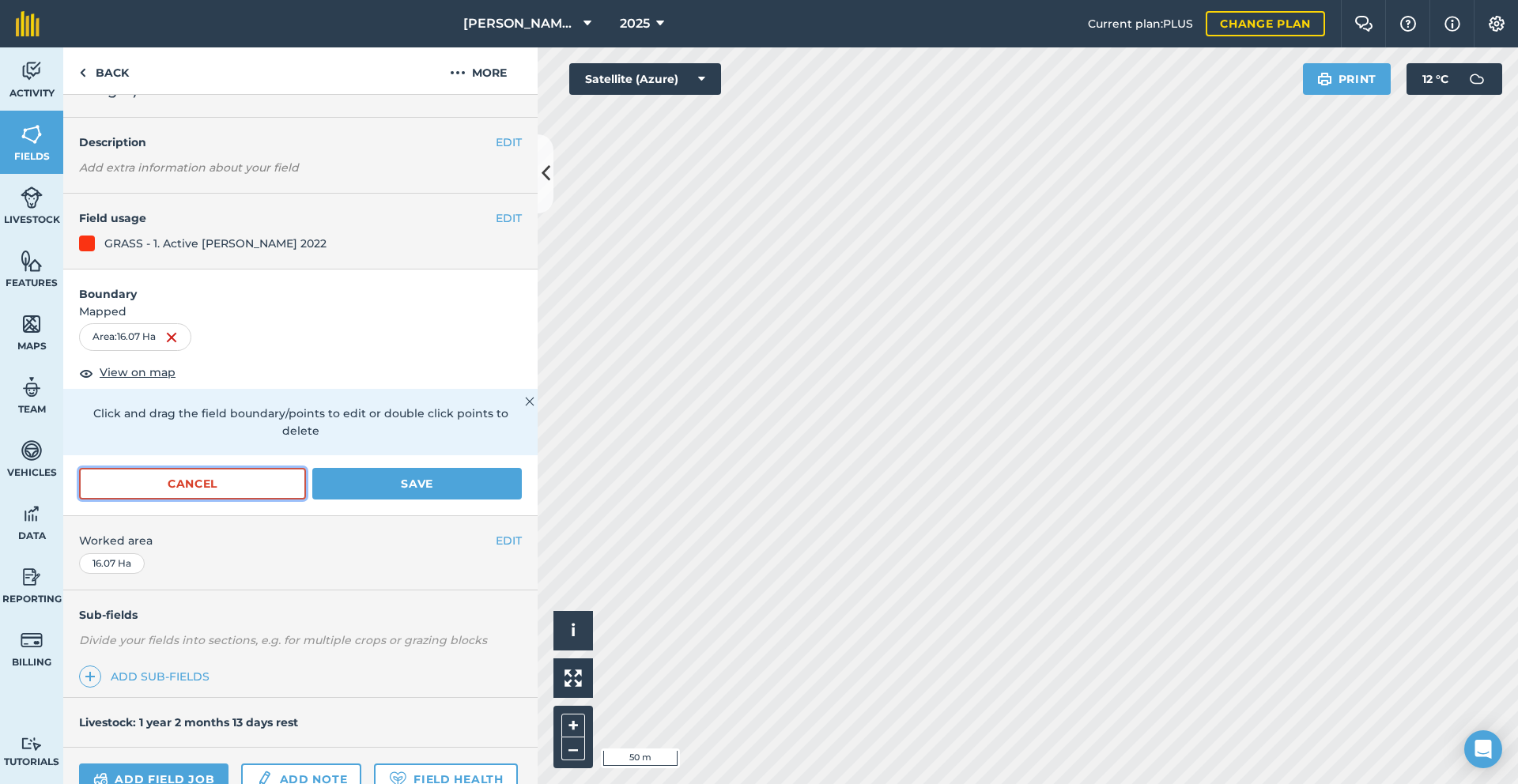
click at [242, 468] on button "Cancel" at bounding box center [192, 483] width 227 height 31
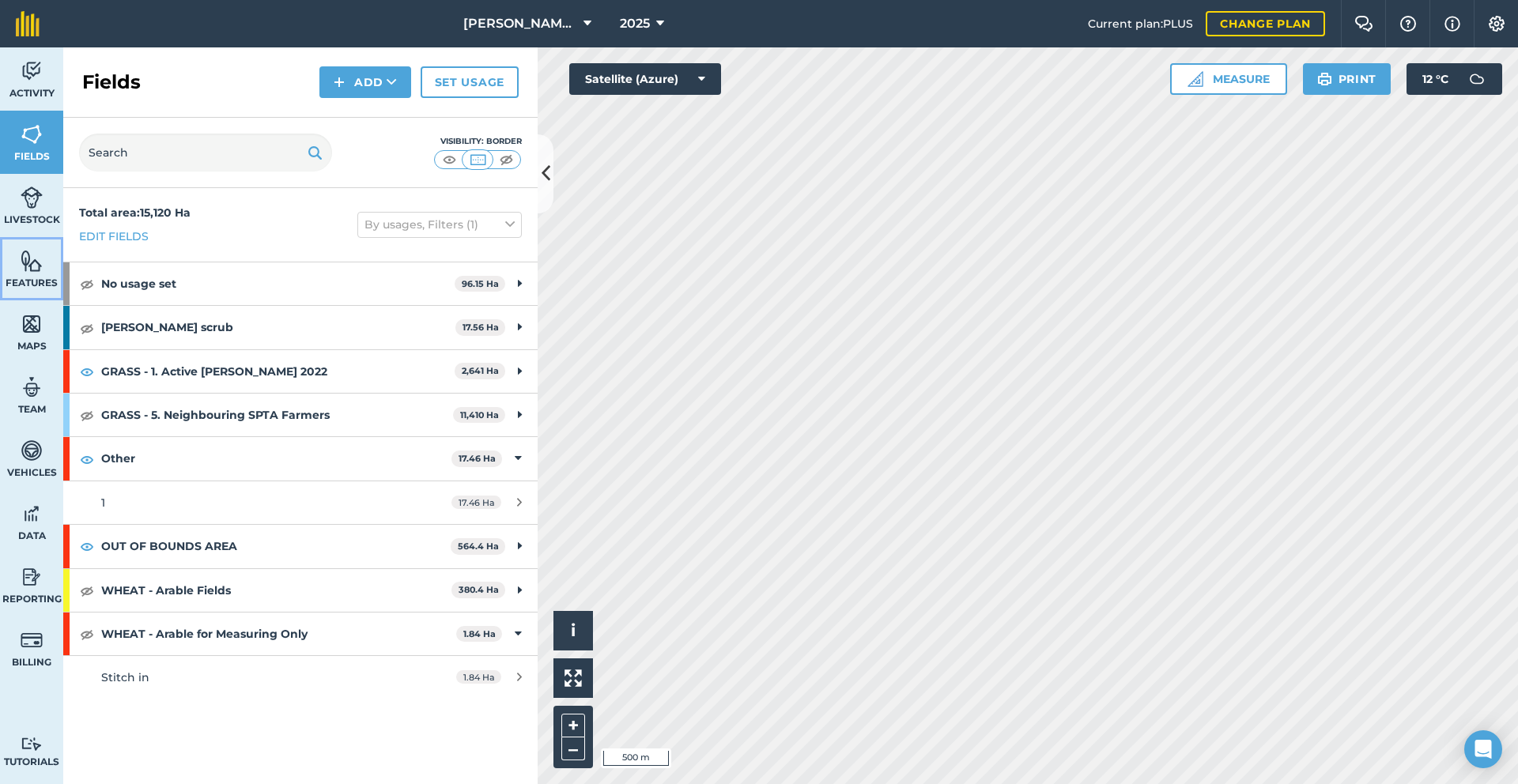
click at [43, 279] on span "Features" at bounding box center [31, 283] width 63 height 13
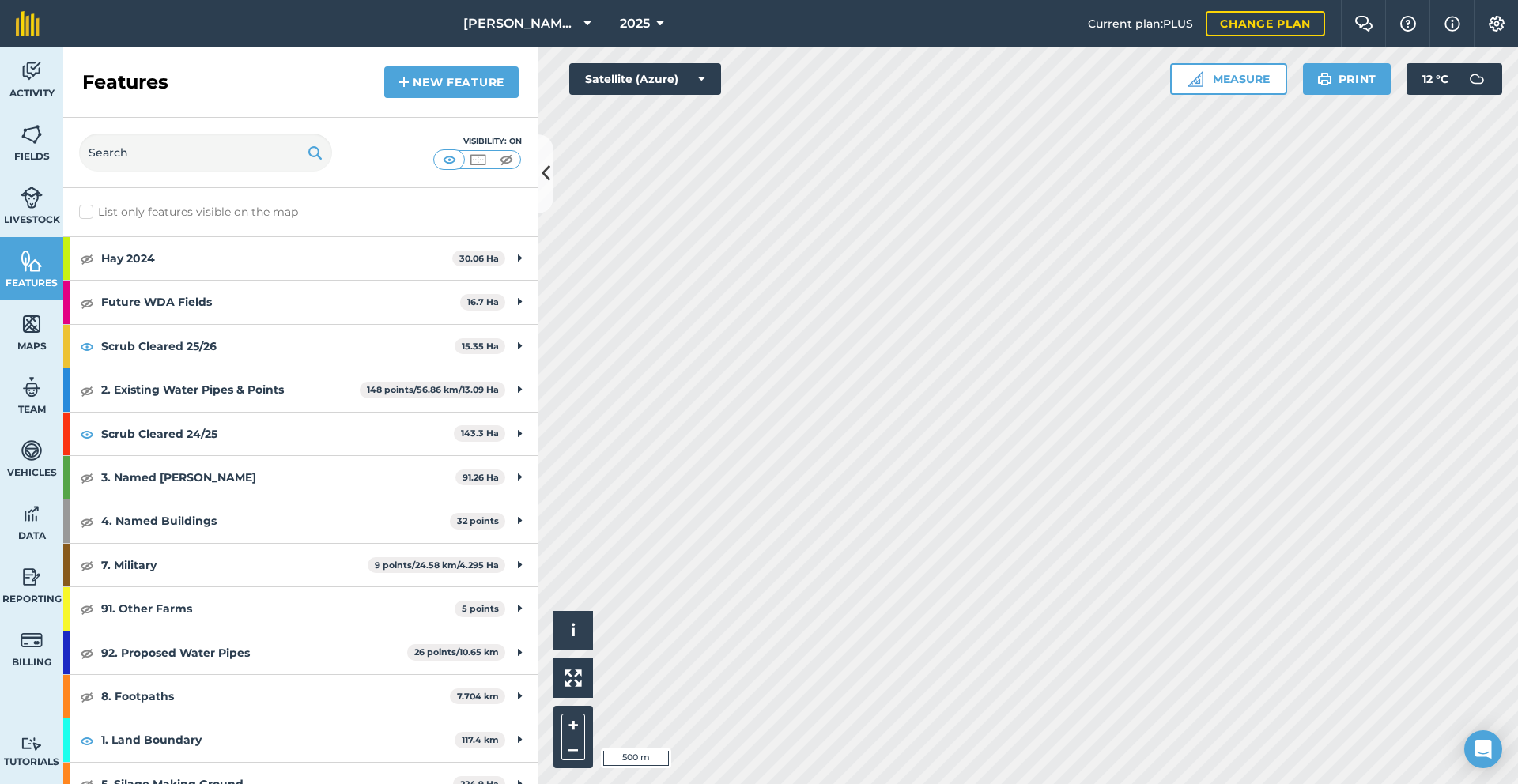
click at [191, 212] on label "List only features visible on the map" at bounding box center [188, 213] width 219 height 17
click at [89, 212] on input "List only features visible on the map" at bounding box center [84, 209] width 10 height 10
click at [191, 212] on label "List only features visible on the map" at bounding box center [188, 213] width 219 height 17
click at [89, 212] on input "List only features visible on the map" at bounding box center [84, 209] width 10 height 10
checkbox input "false"
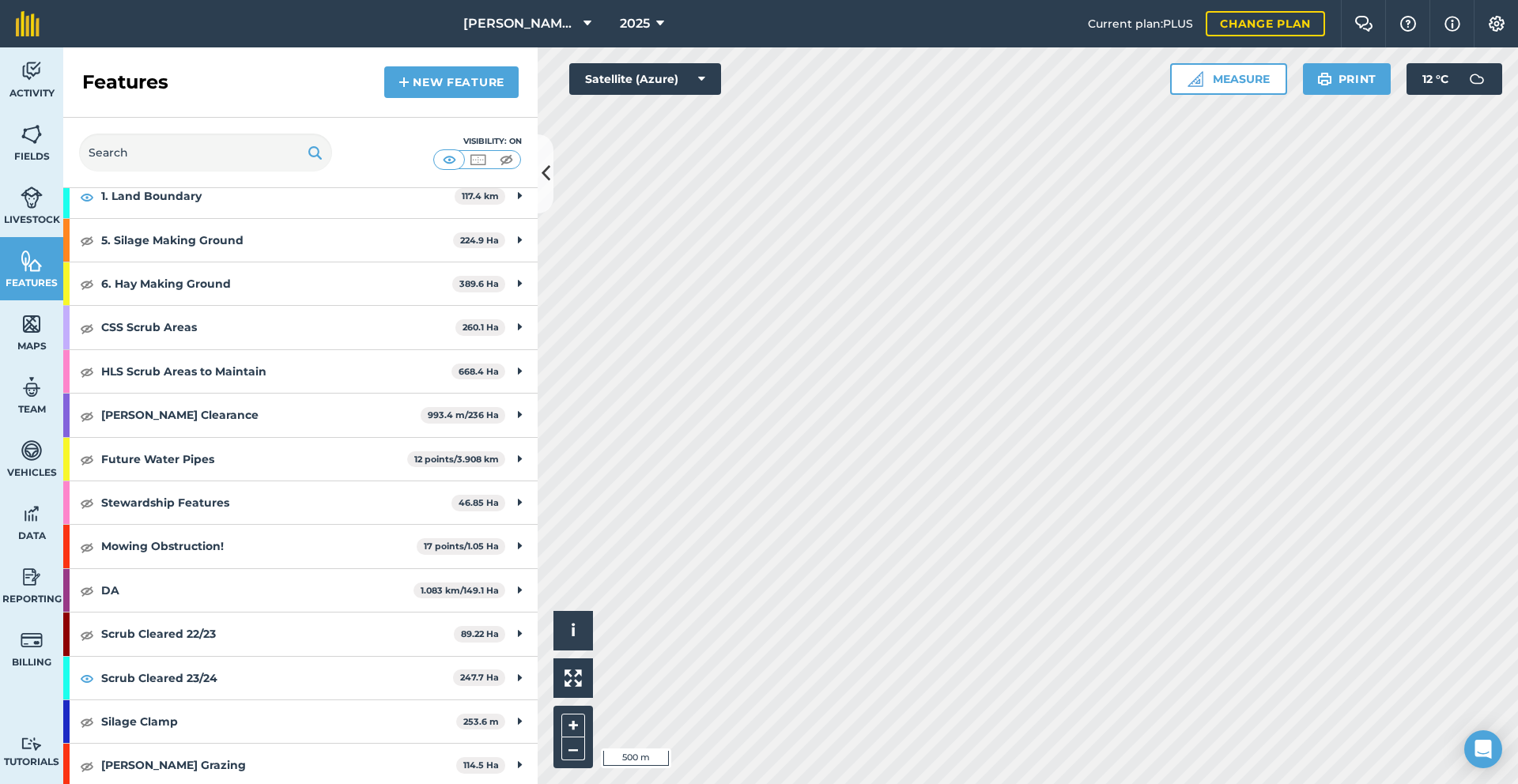
scroll to position [590, 0]
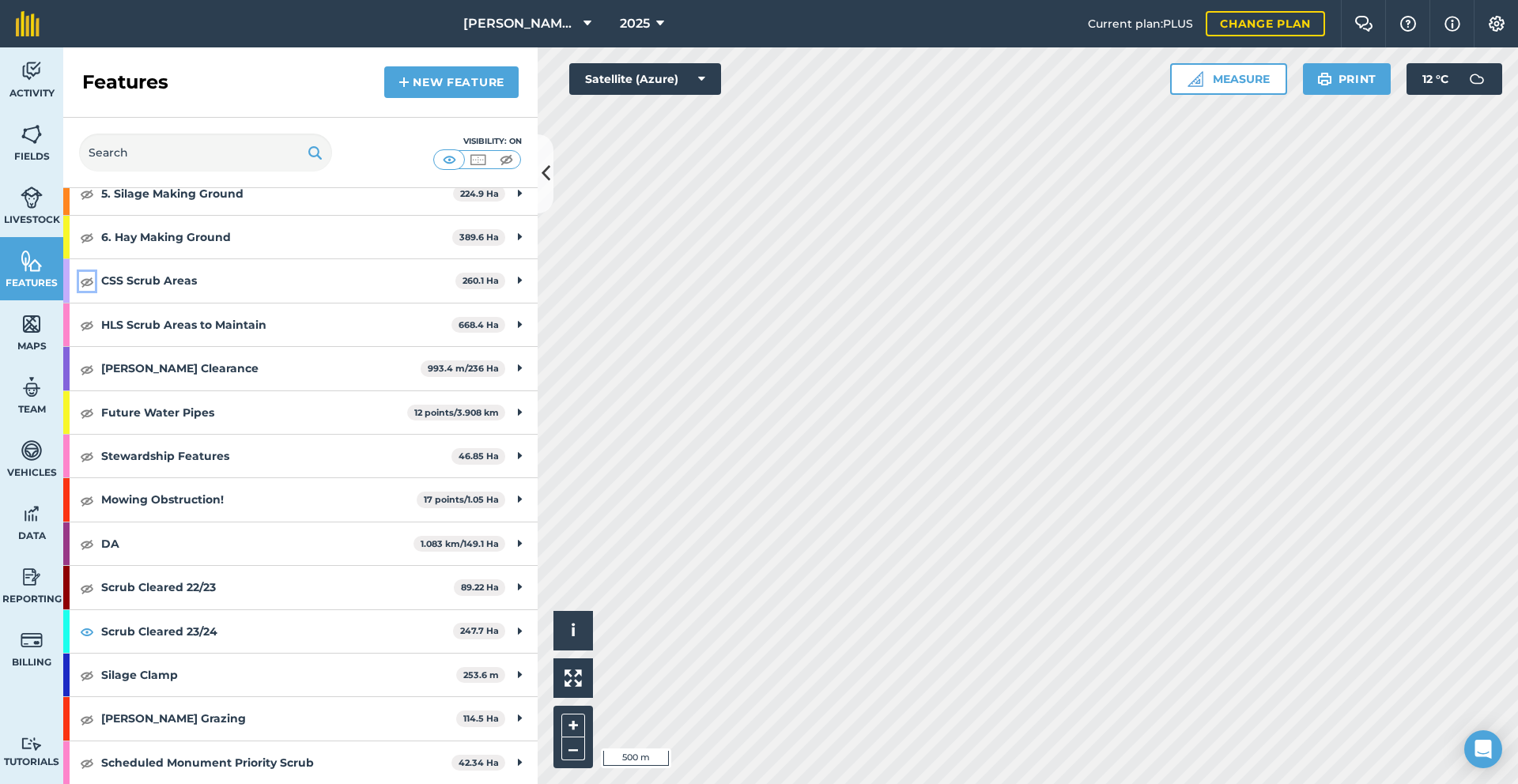
click at [85, 289] on img at bounding box center [87, 281] width 14 height 19
click at [84, 281] on img at bounding box center [87, 281] width 14 height 19
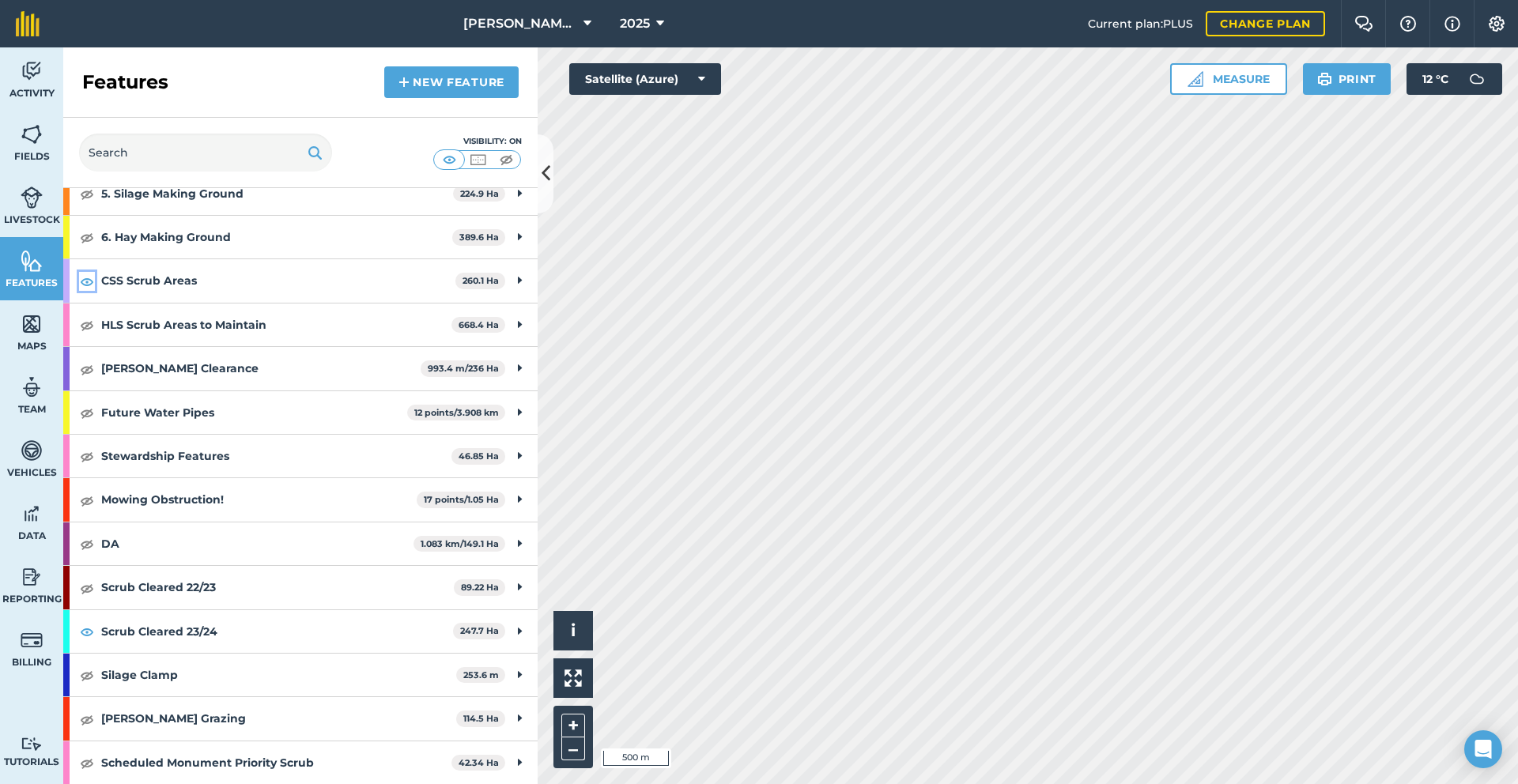
click at [84, 281] on img at bounding box center [87, 281] width 14 height 19
click at [93, 632] on img at bounding box center [87, 631] width 14 height 19
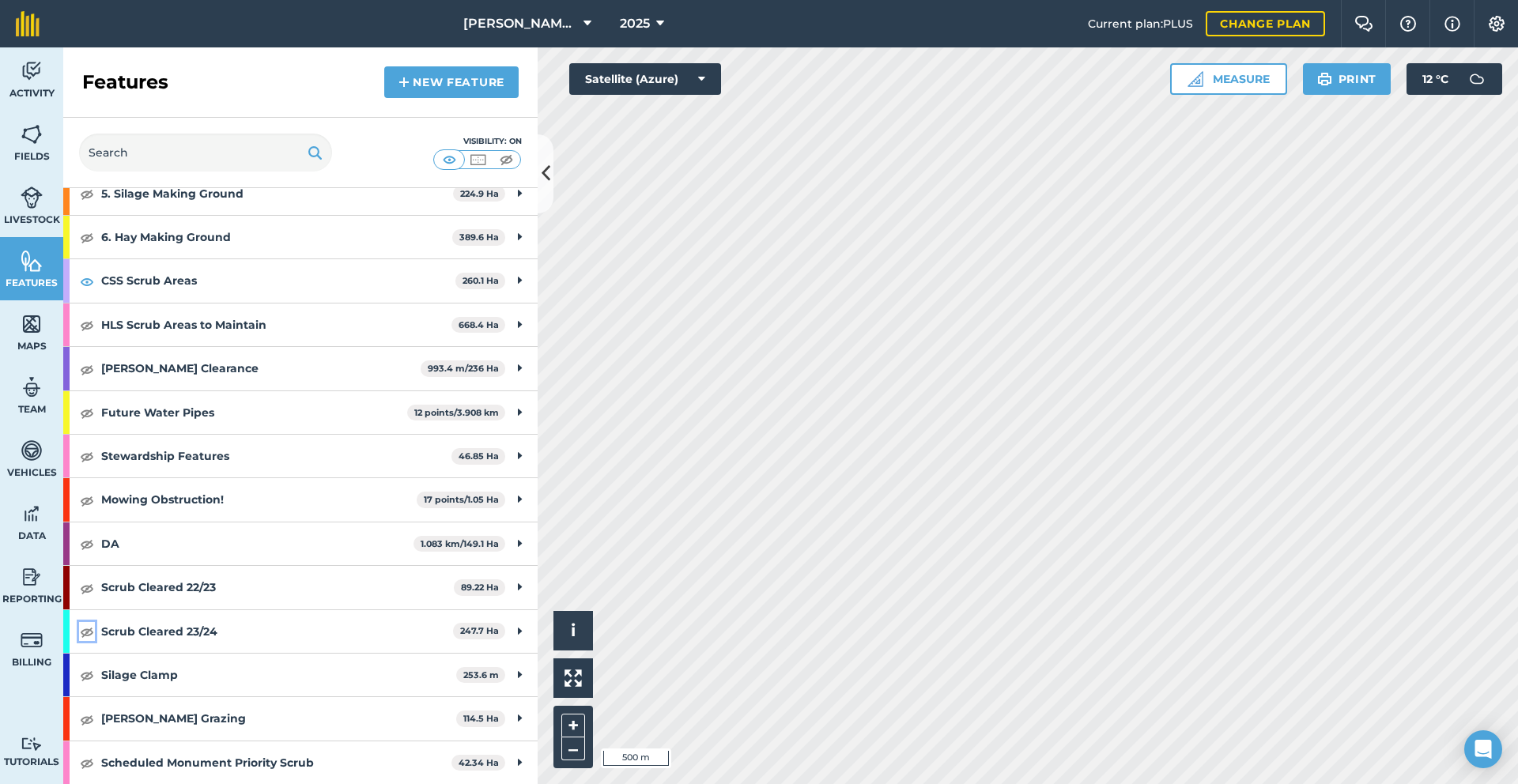
click at [93, 632] on img at bounding box center [87, 631] width 14 height 19
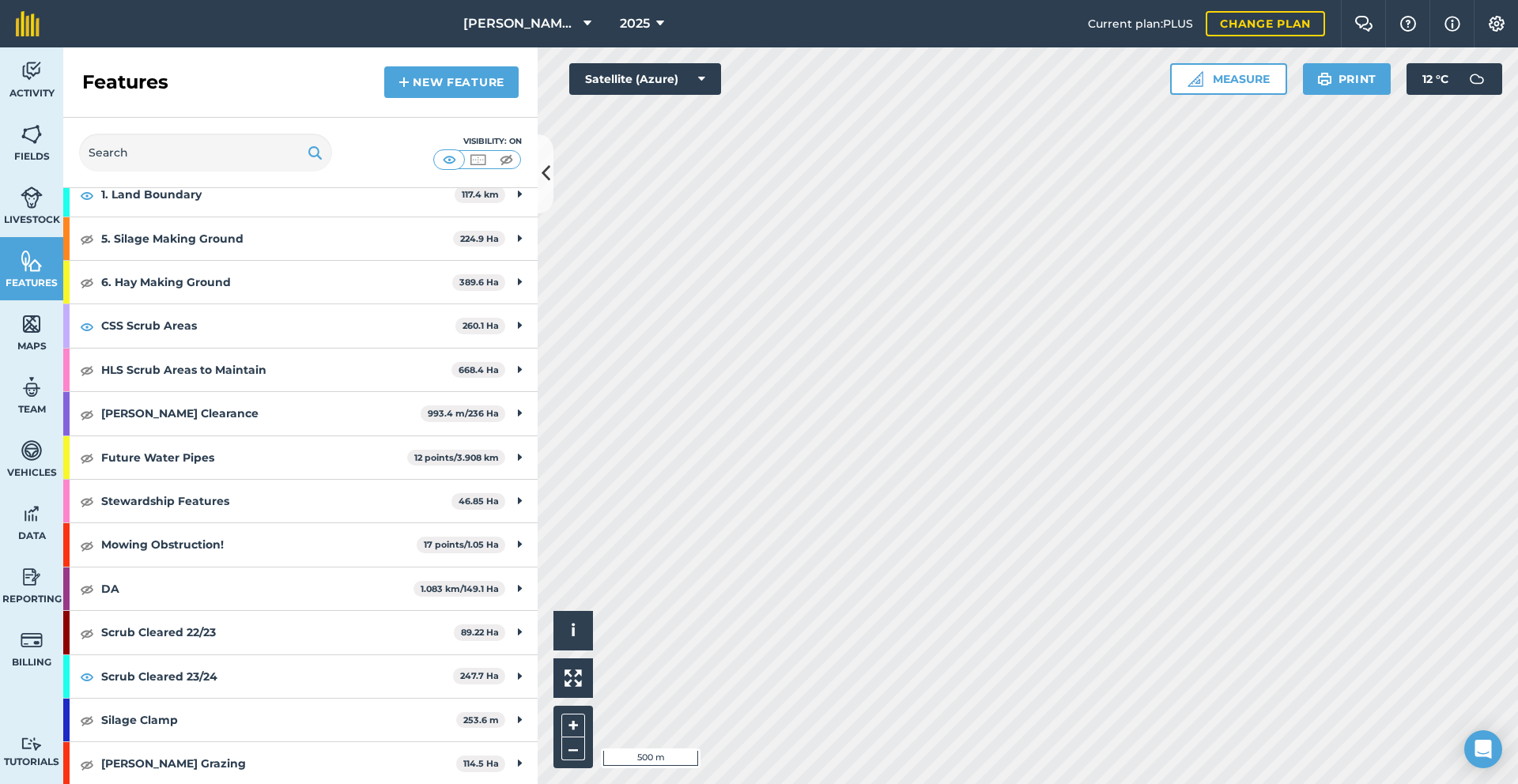
scroll to position [560, 0]
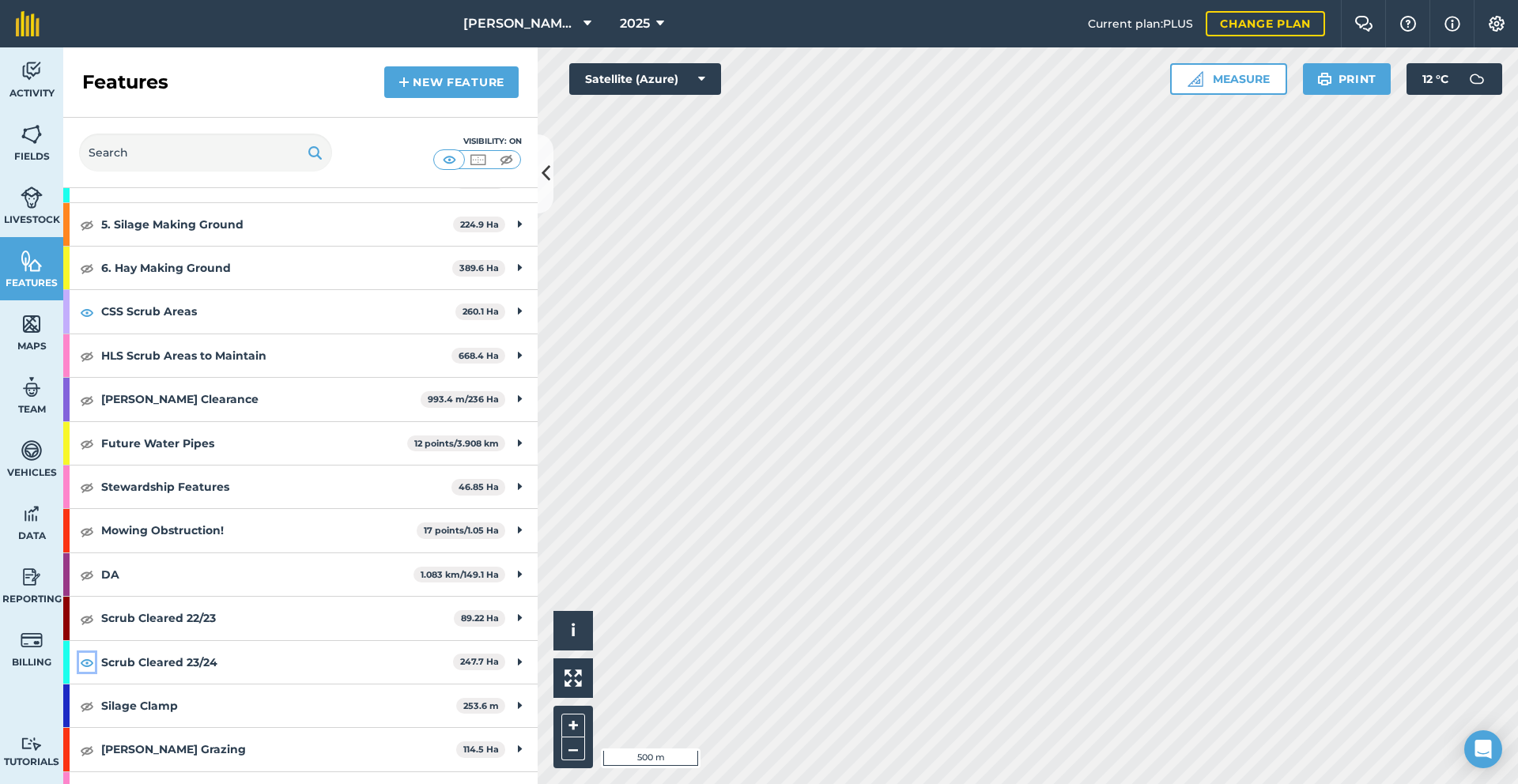
click at [87, 664] on img at bounding box center [87, 662] width 14 height 19
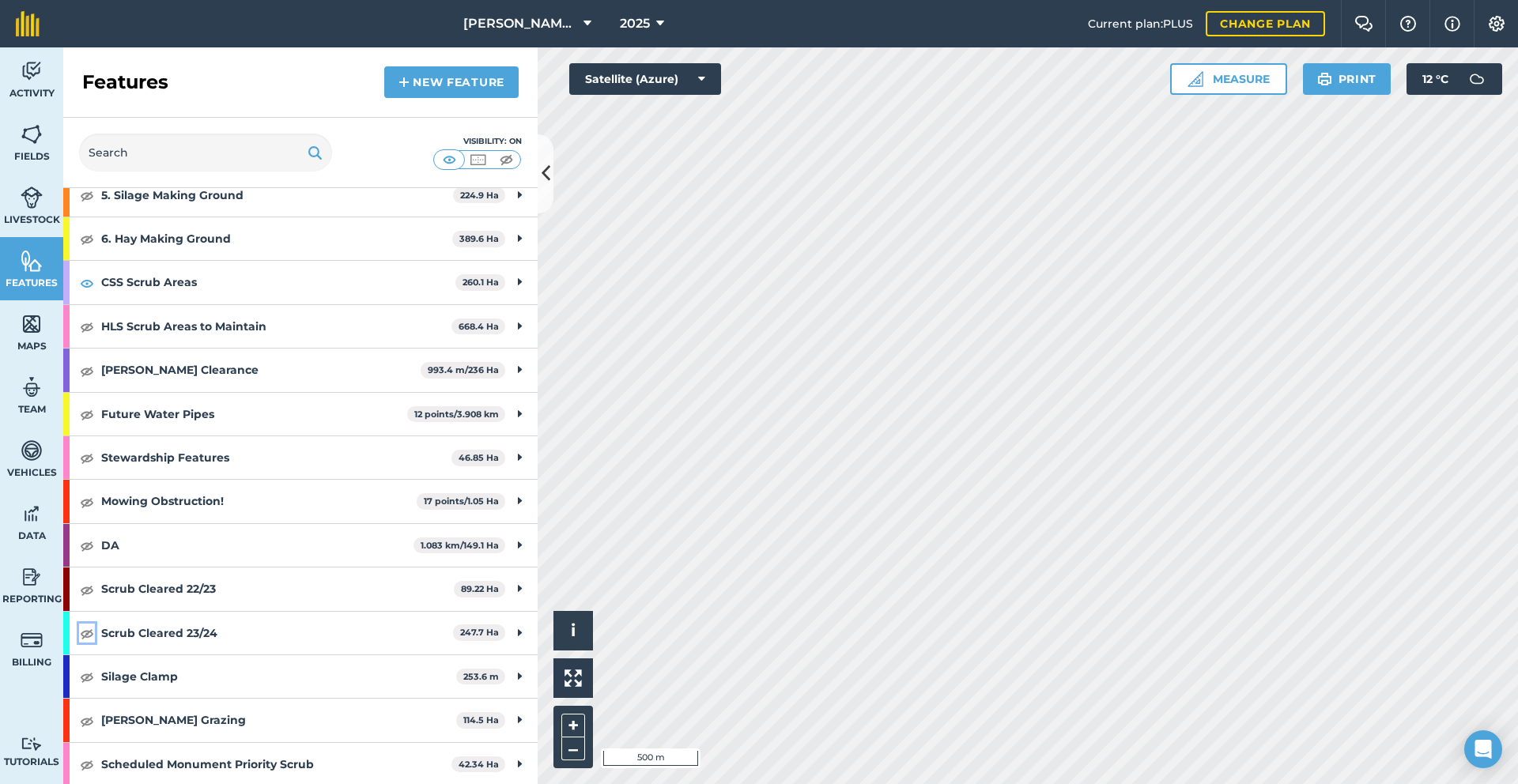
scroll to position [590, 0]
click at [93, 629] on img at bounding box center [87, 631] width 14 height 19
click at [1494, 34] on button "Settings" at bounding box center [1495, 24] width 44 height 47
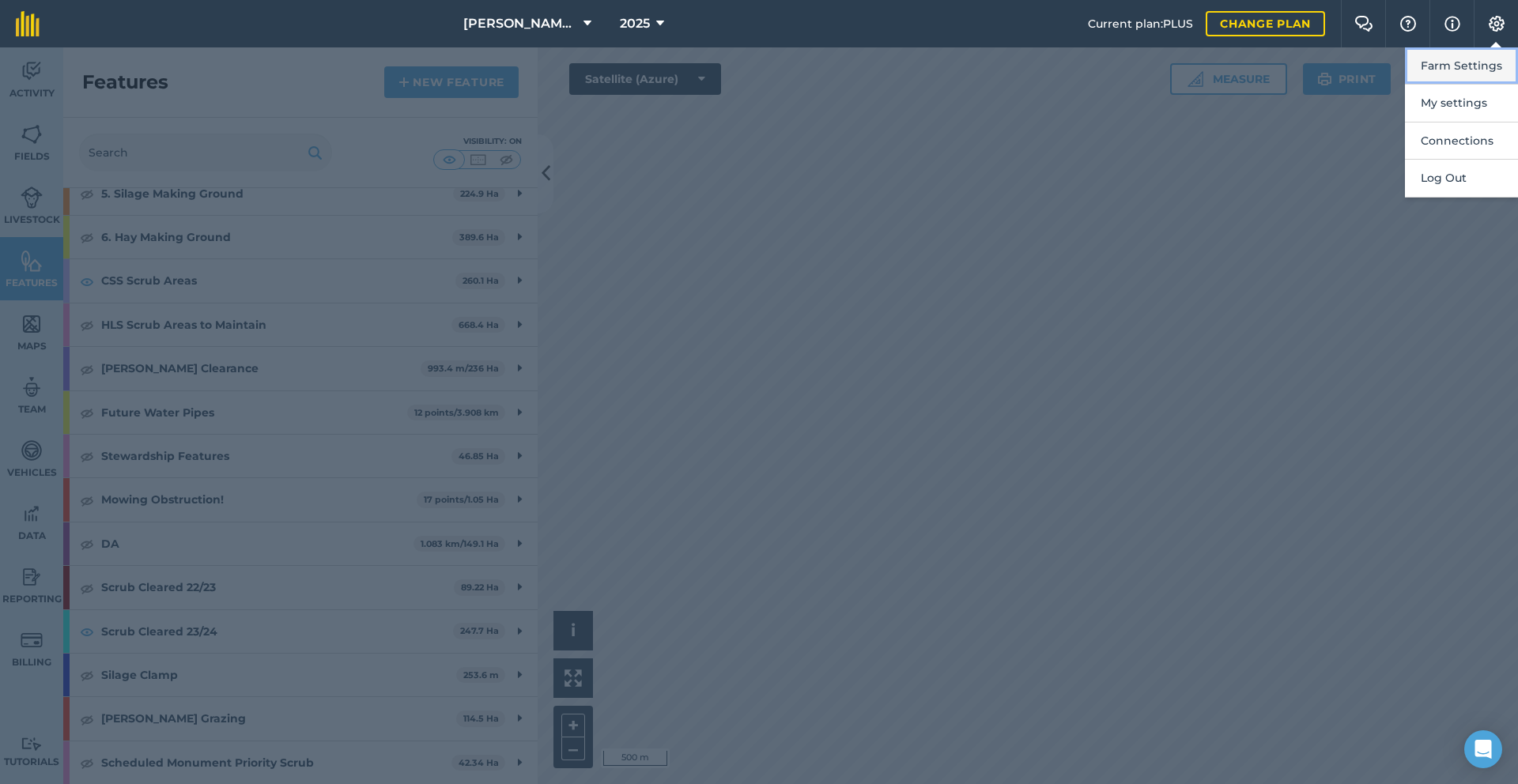
click at [1494, 68] on button "Farm Settings" at bounding box center [1461, 66] width 113 height 37
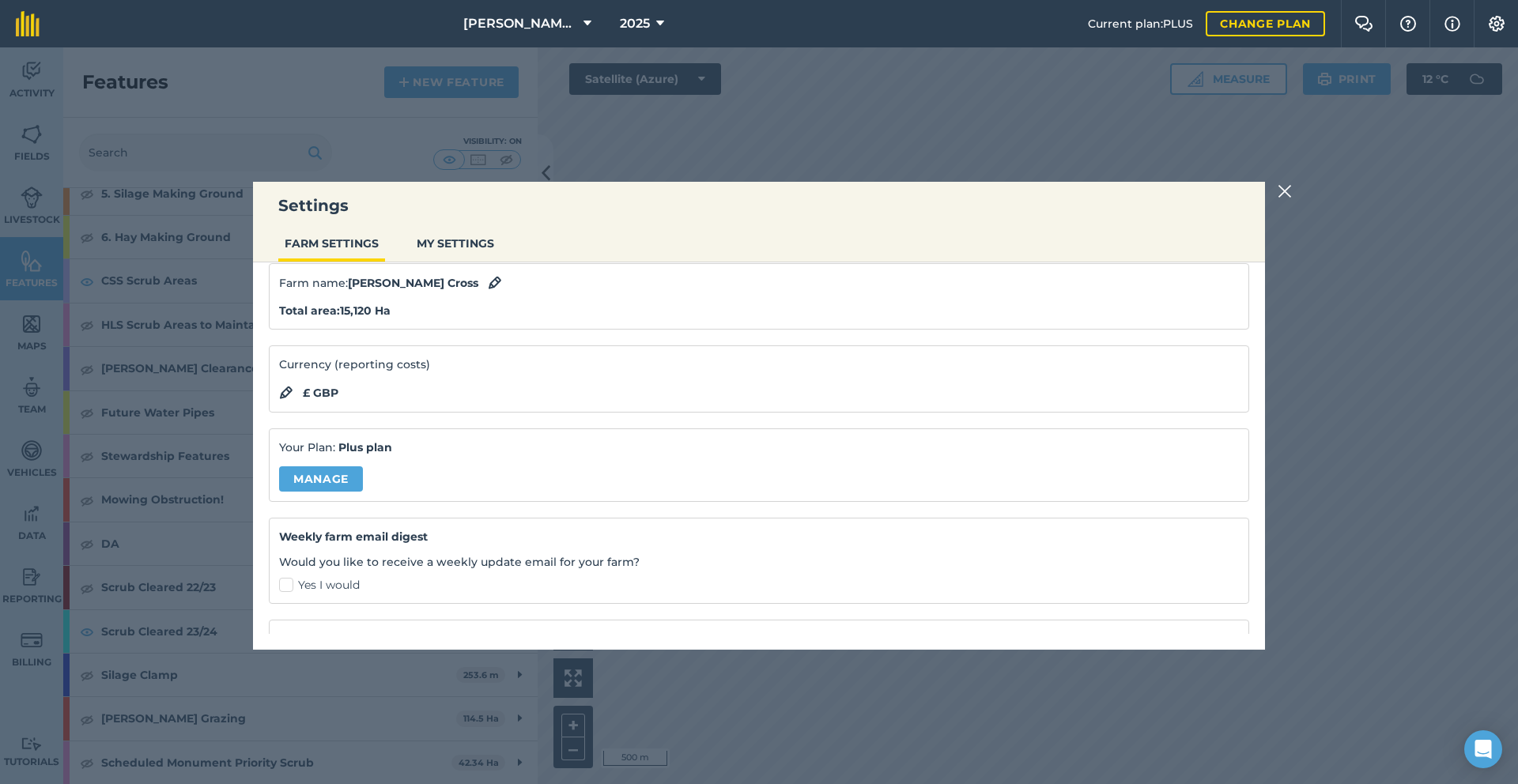
scroll to position [0, 0]
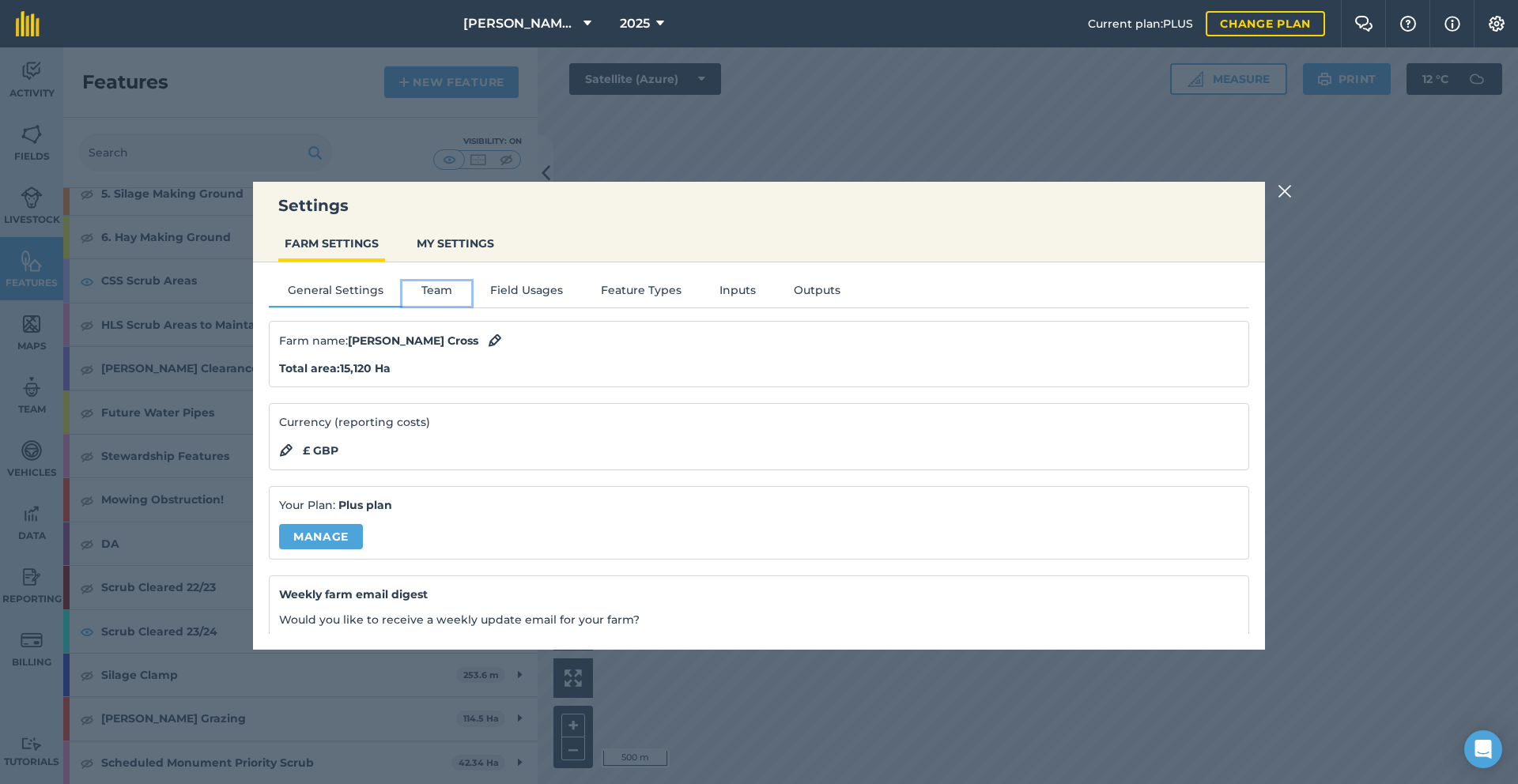
click at [439, 292] on button "Team" at bounding box center [436, 293] width 68 height 24
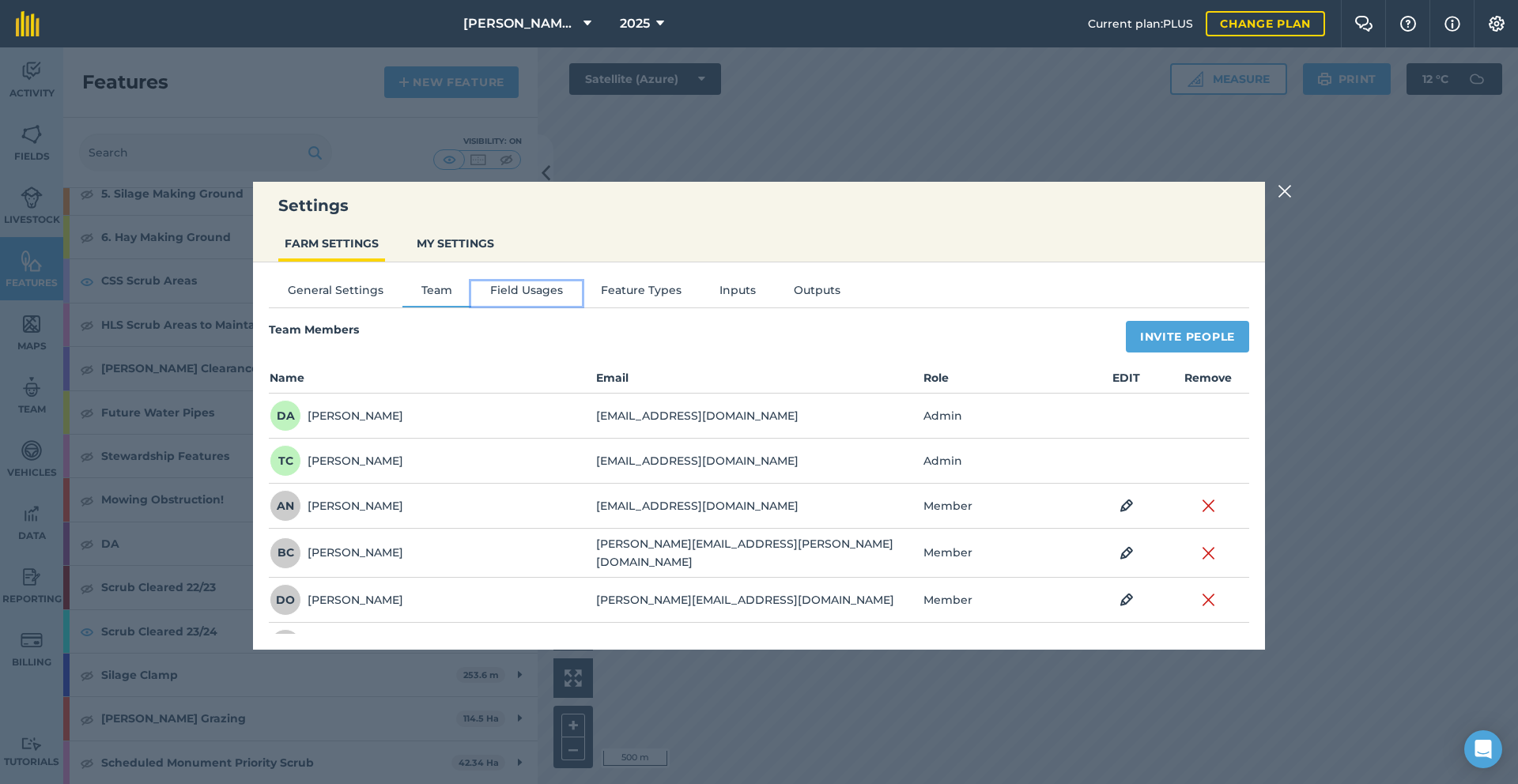
click at [563, 297] on button "Field Usages" at bounding box center [526, 293] width 111 height 24
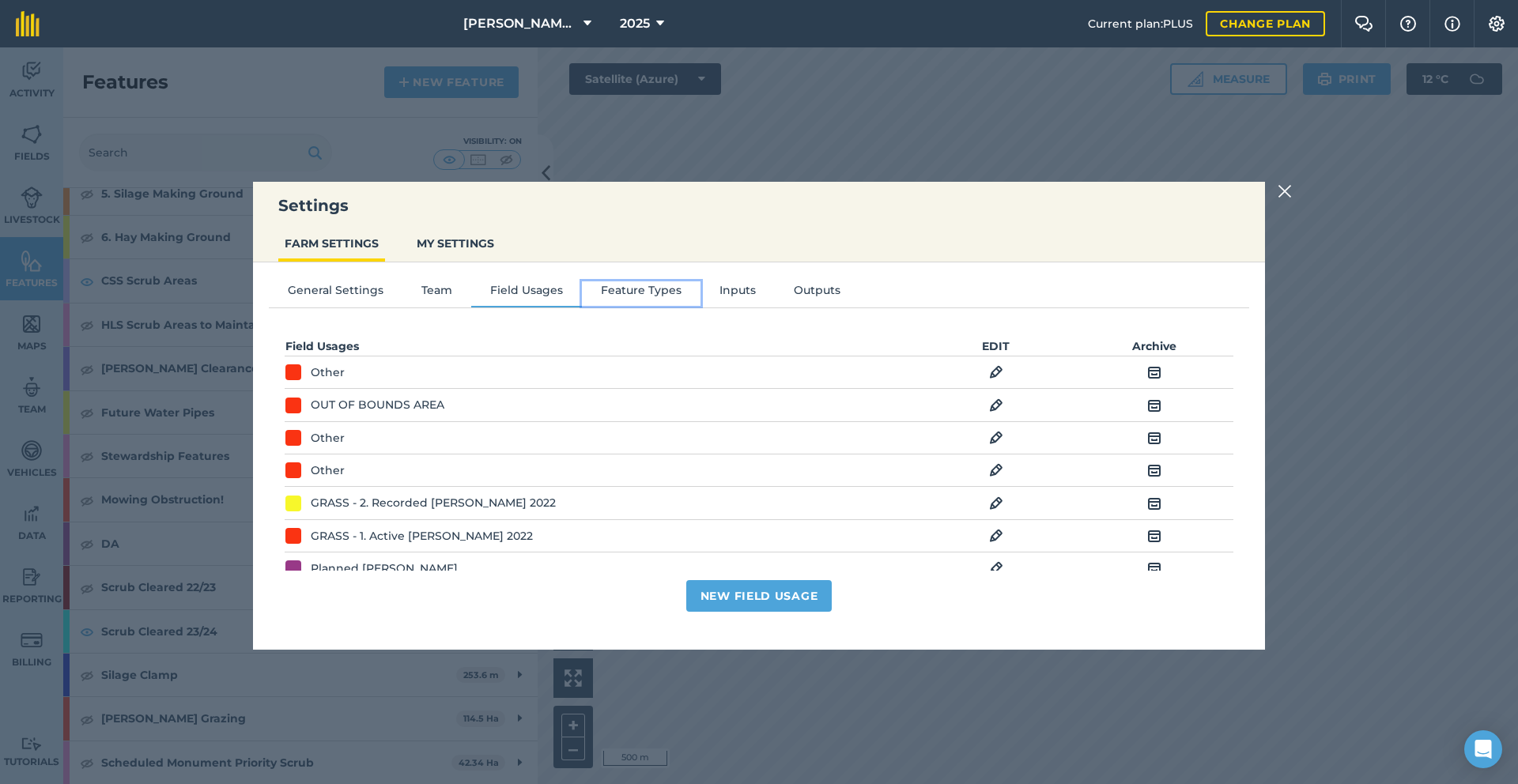
click at [621, 289] on button "Feature Types" at bounding box center [641, 293] width 118 height 24
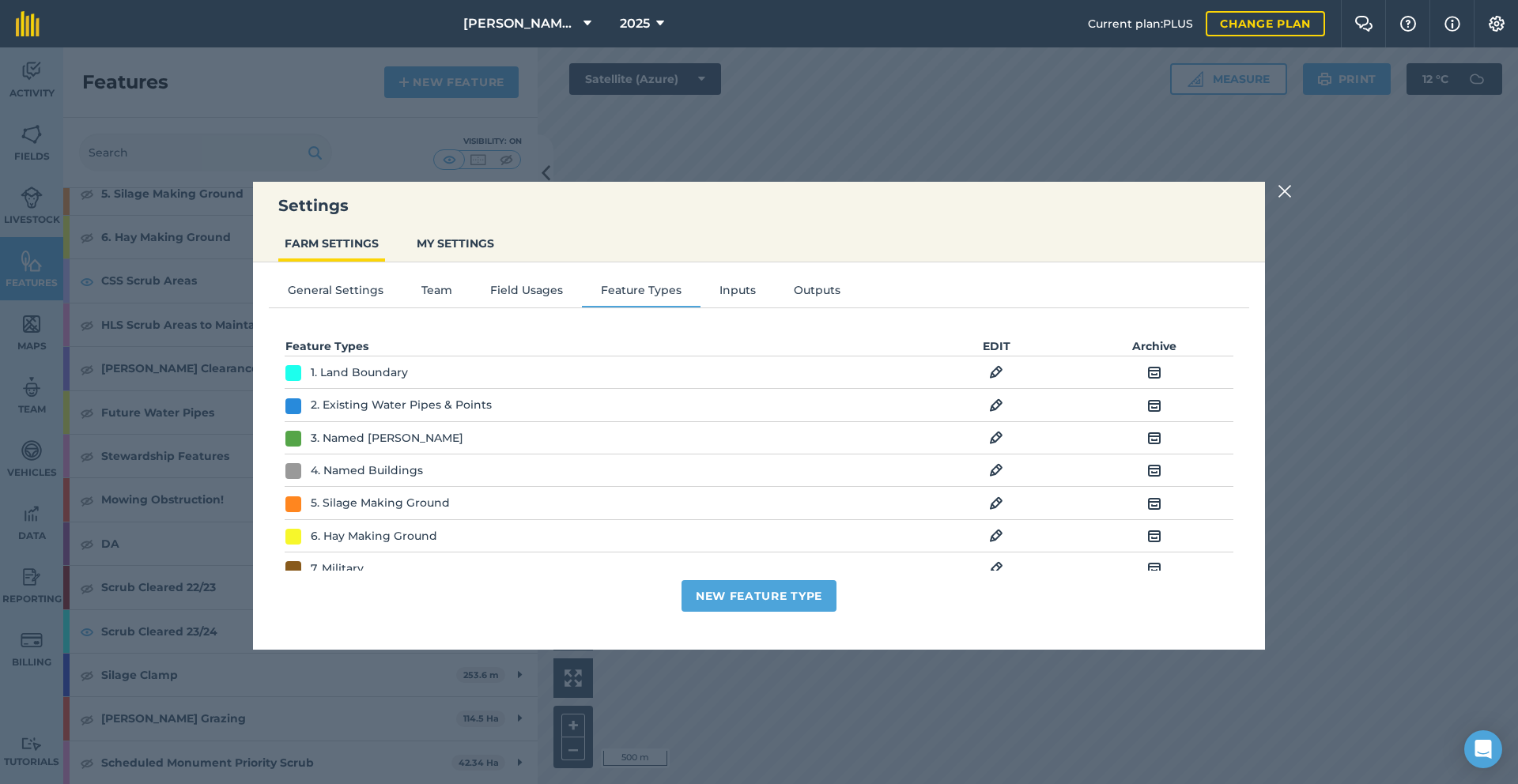
click at [991, 360] on td "EDIT" at bounding box center [995, 372] width 158 height 32
click at [989, 368] on img at bounding box center [995, 372] width 14 height 19
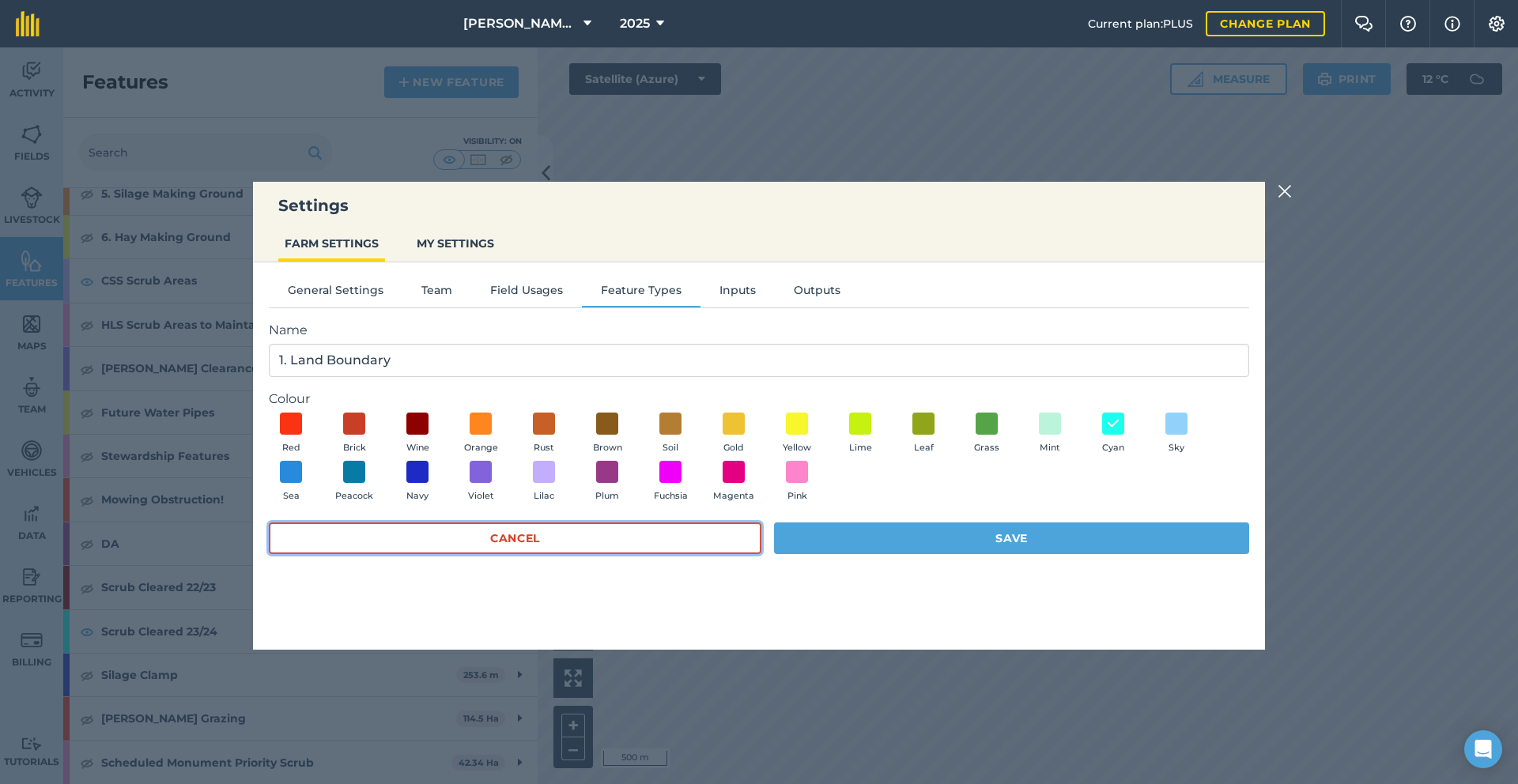
click at [711, 529] on button "Cancel" at bounding box center [514, 538] width 492 height 31
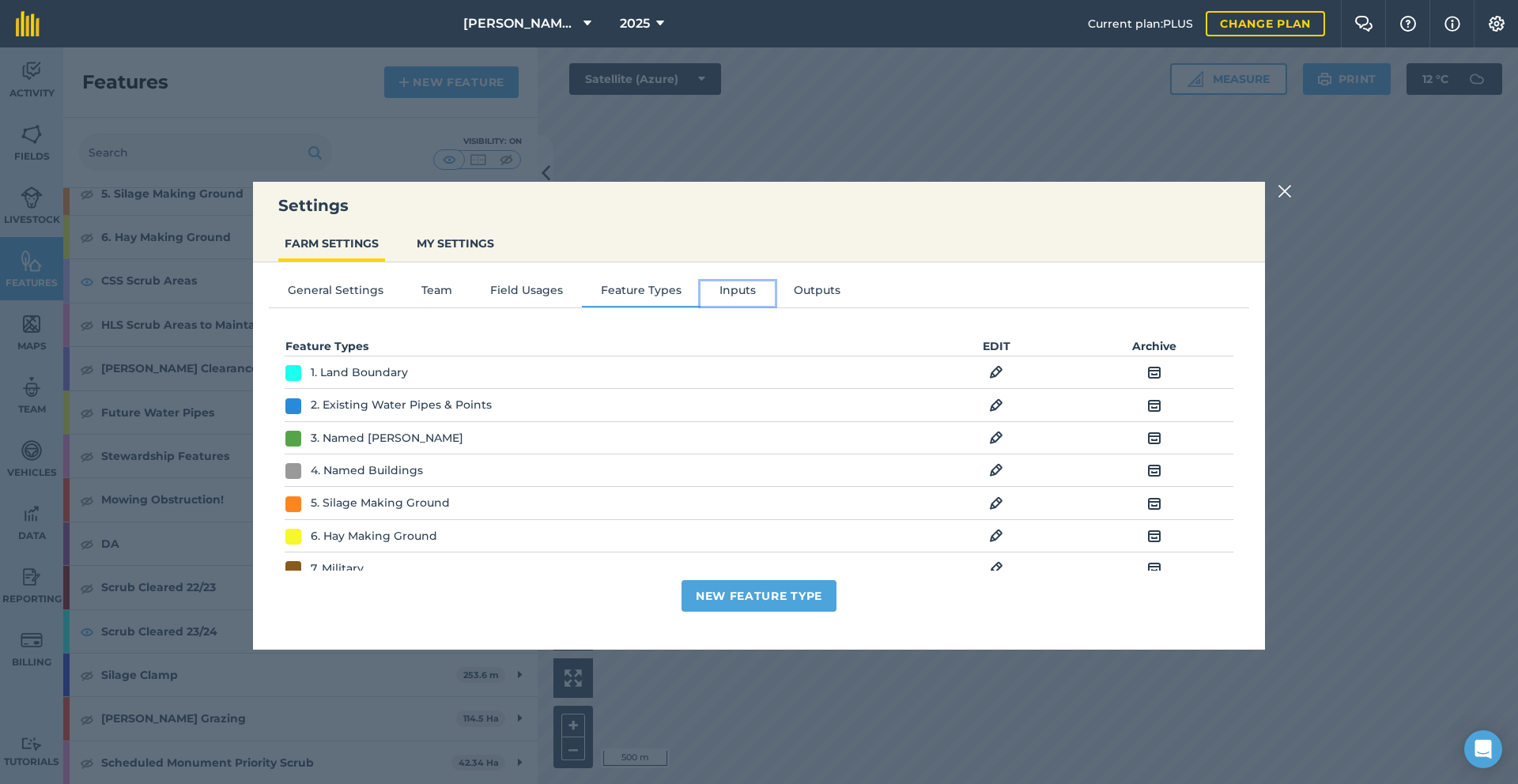
click at [752, 291] on button "Inputs" at bounding box center [738, 293] width 74 height 24
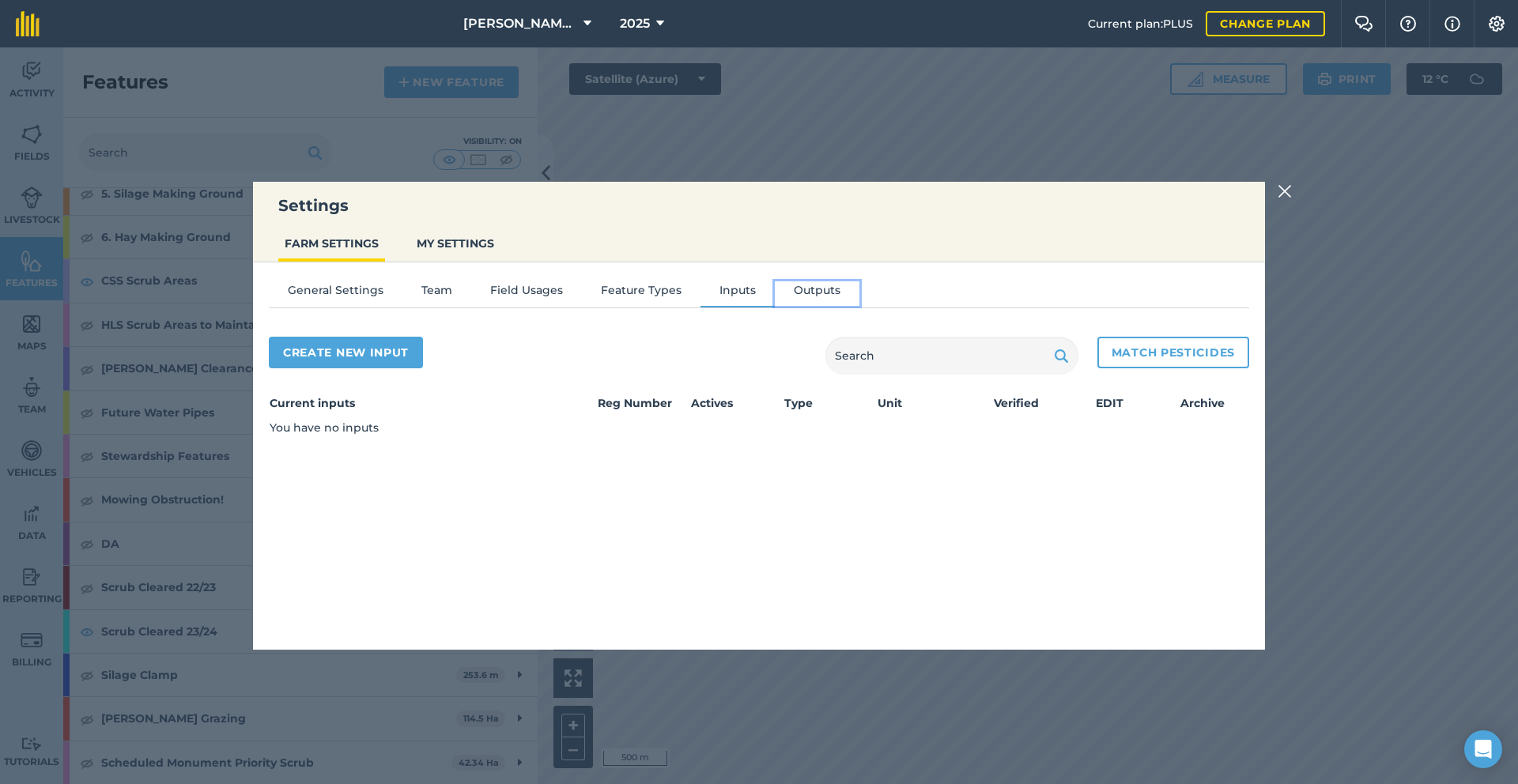
click at [788, 284] on button "Outputs" at bounding box center [817, 293] width 84 height 24
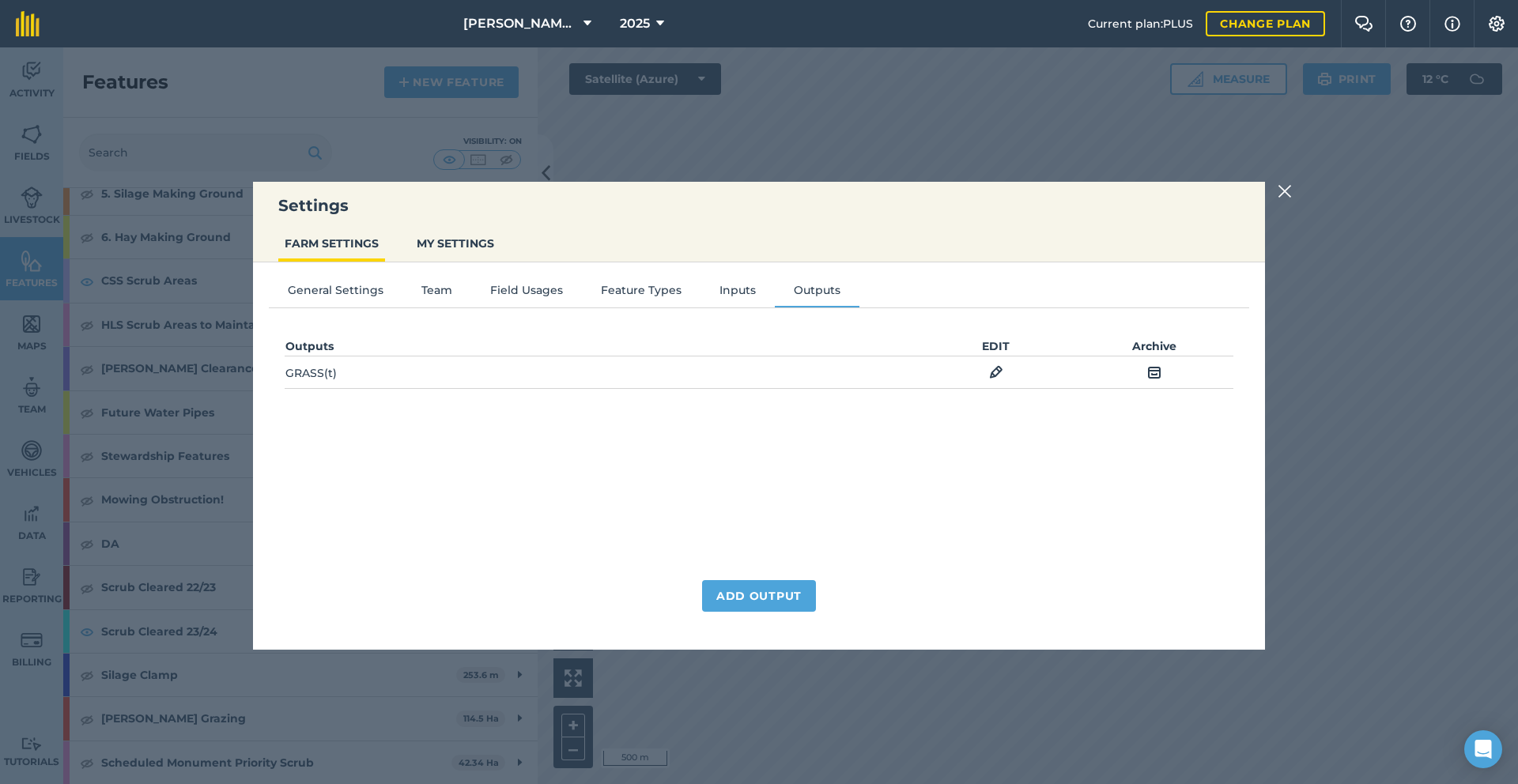
click at [1285, 192] on img at bounding box center [1284, 191] width 14 height 19
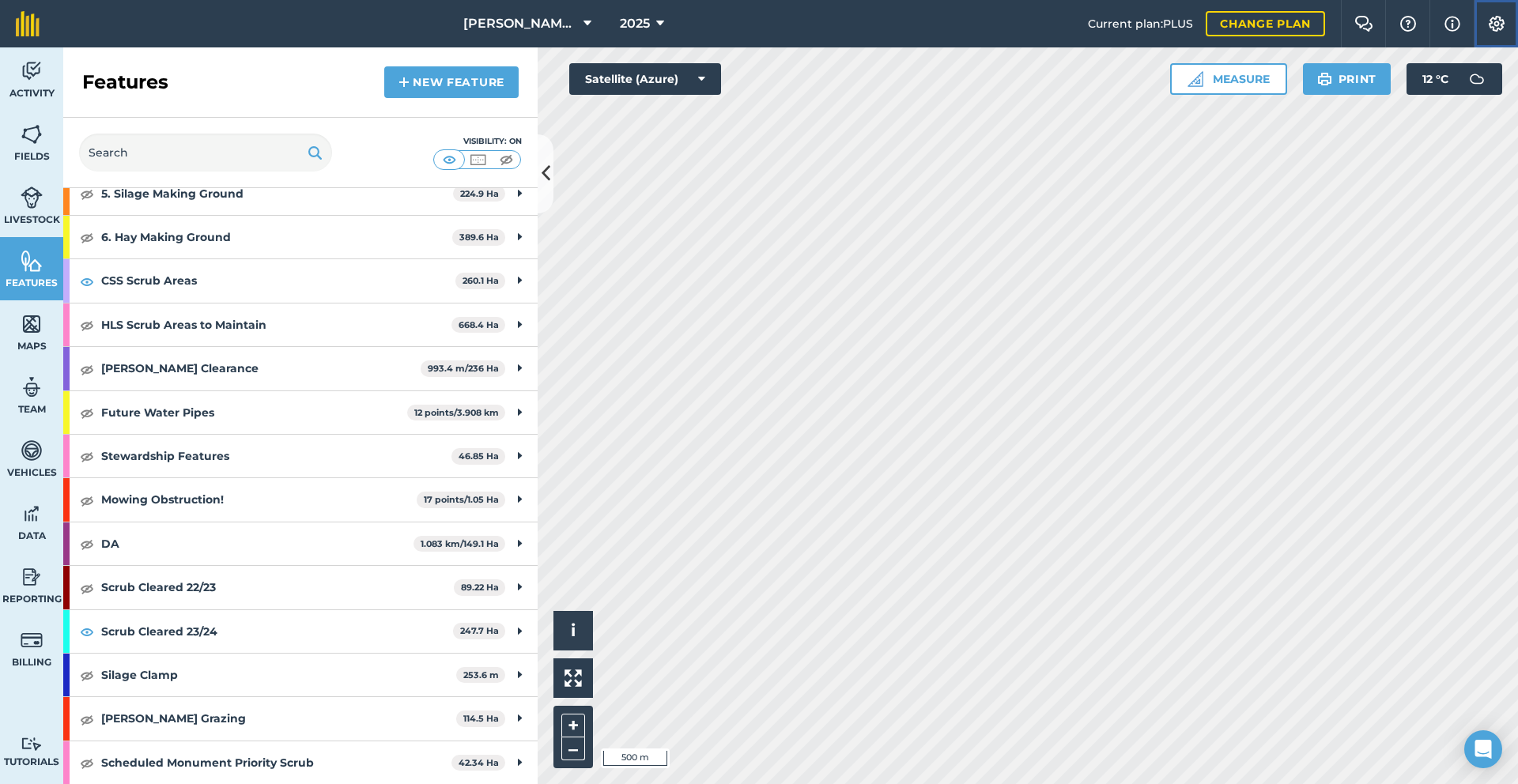
click at [1510, 32] on button "Settings" at bounding box center [1495, 24] width 44 height 47
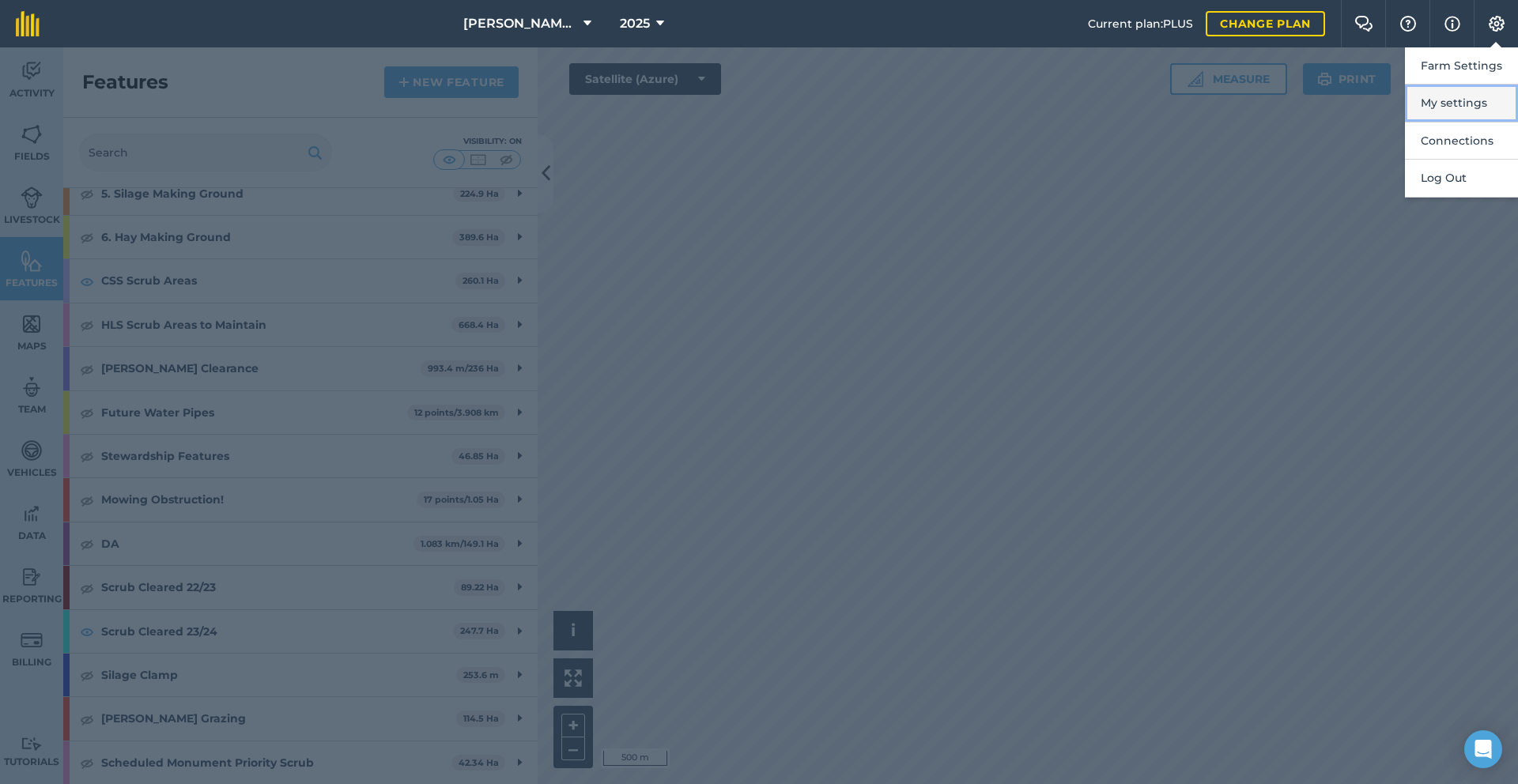
click at [1471, 105] on button "My settings" at bounding box center [1461, 103] width 113 height 37
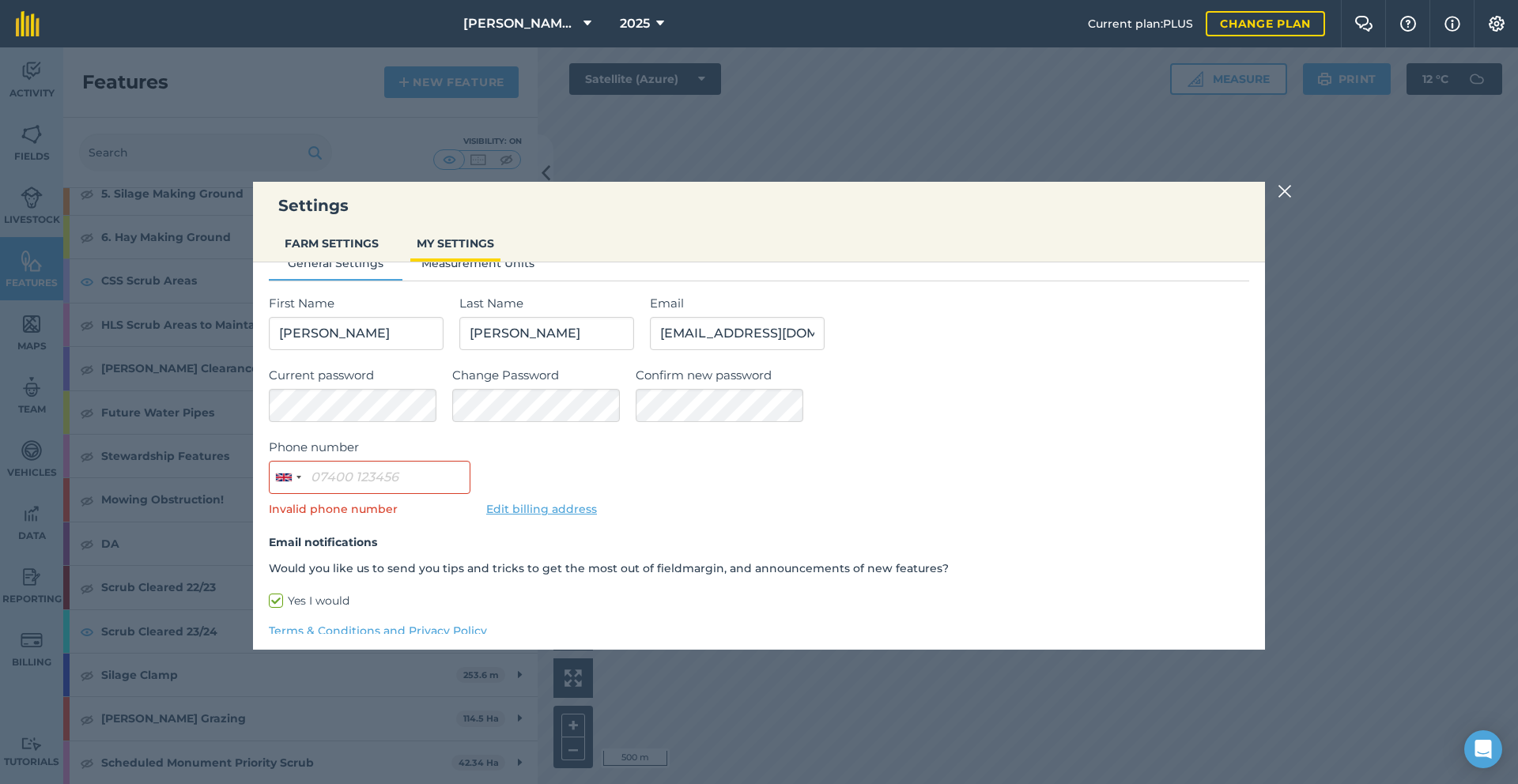
scroll to position [83, 0]
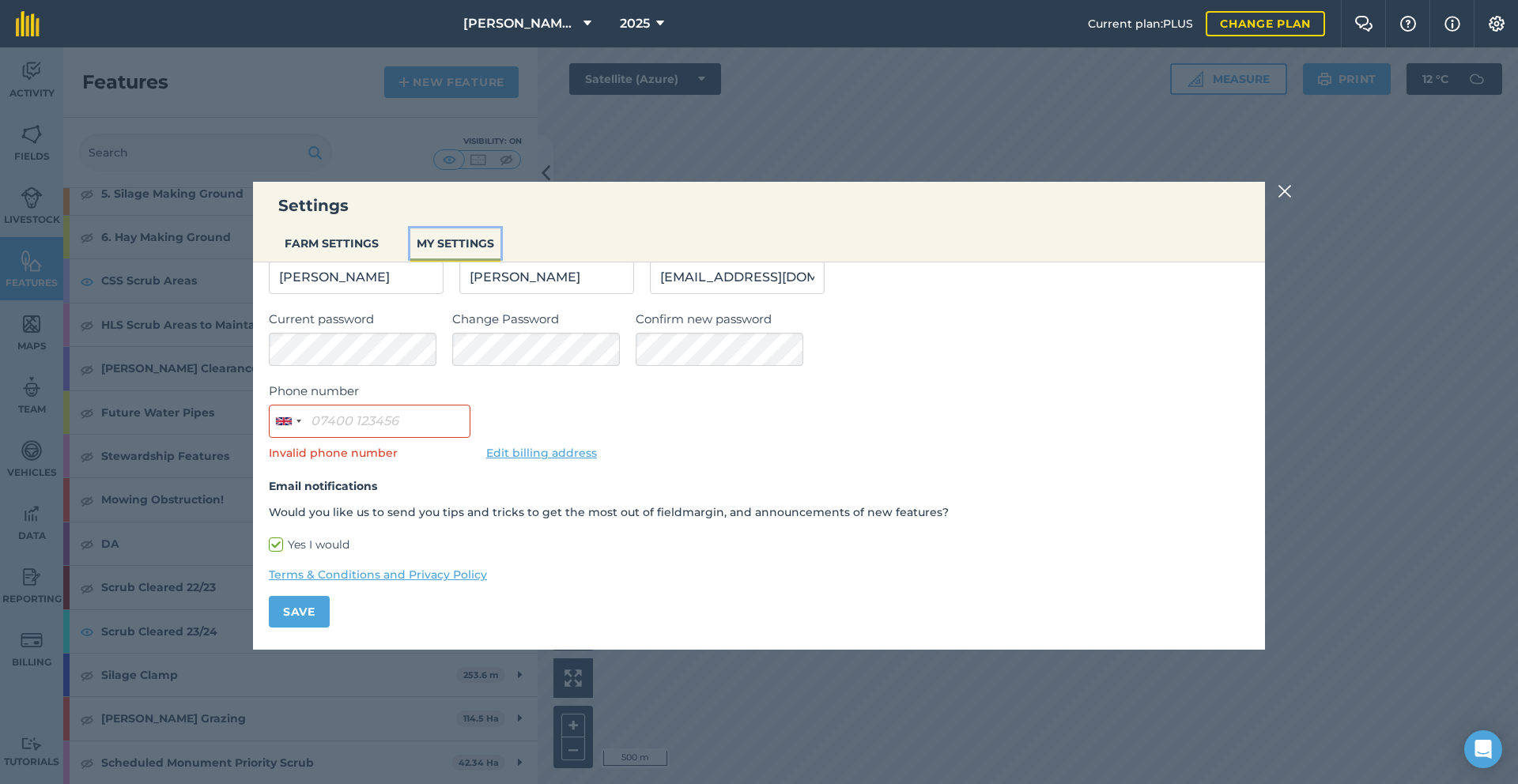
click at [472, 252] on button "MY SETTINGS" at bounding box center [455, 244] width 90 height 30
click at [353, 256] on button "FARM SETTINGS" at bounding box center [332, 244] width 106 height 30
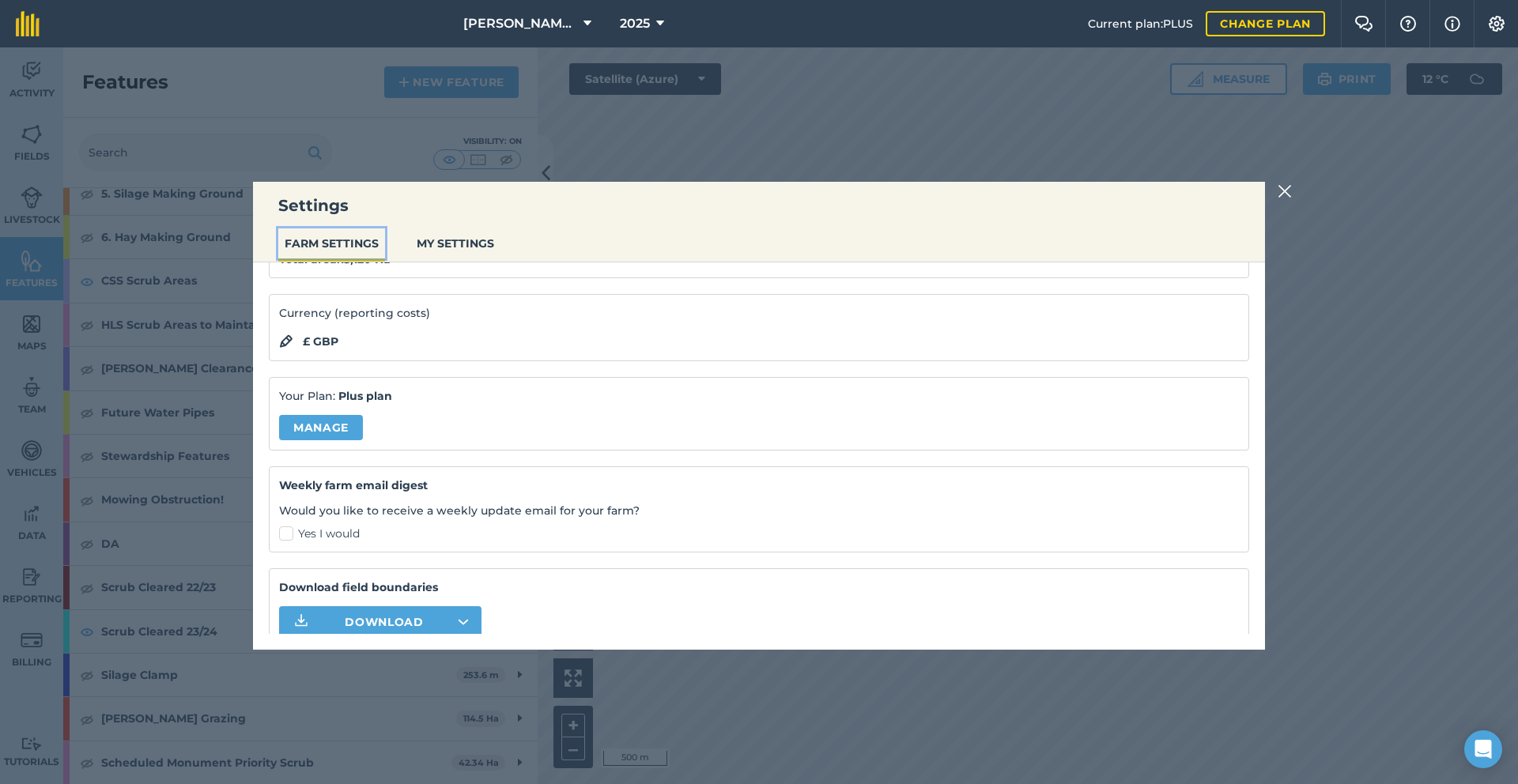
scroll to position [170, 0]
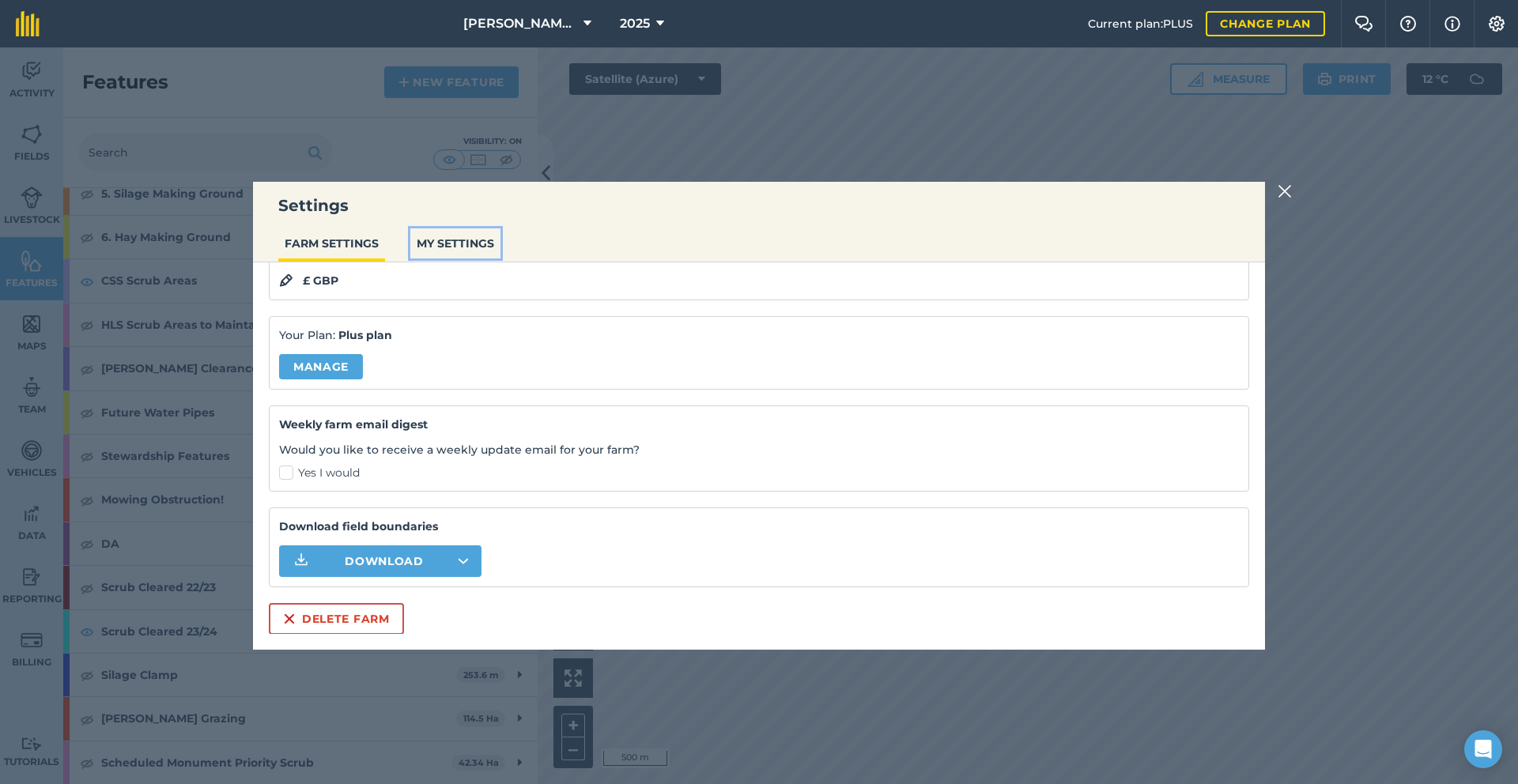
click at [448, 244] on button "MY SETTINGS" at bounding box center [455, 244] width 90 height 30
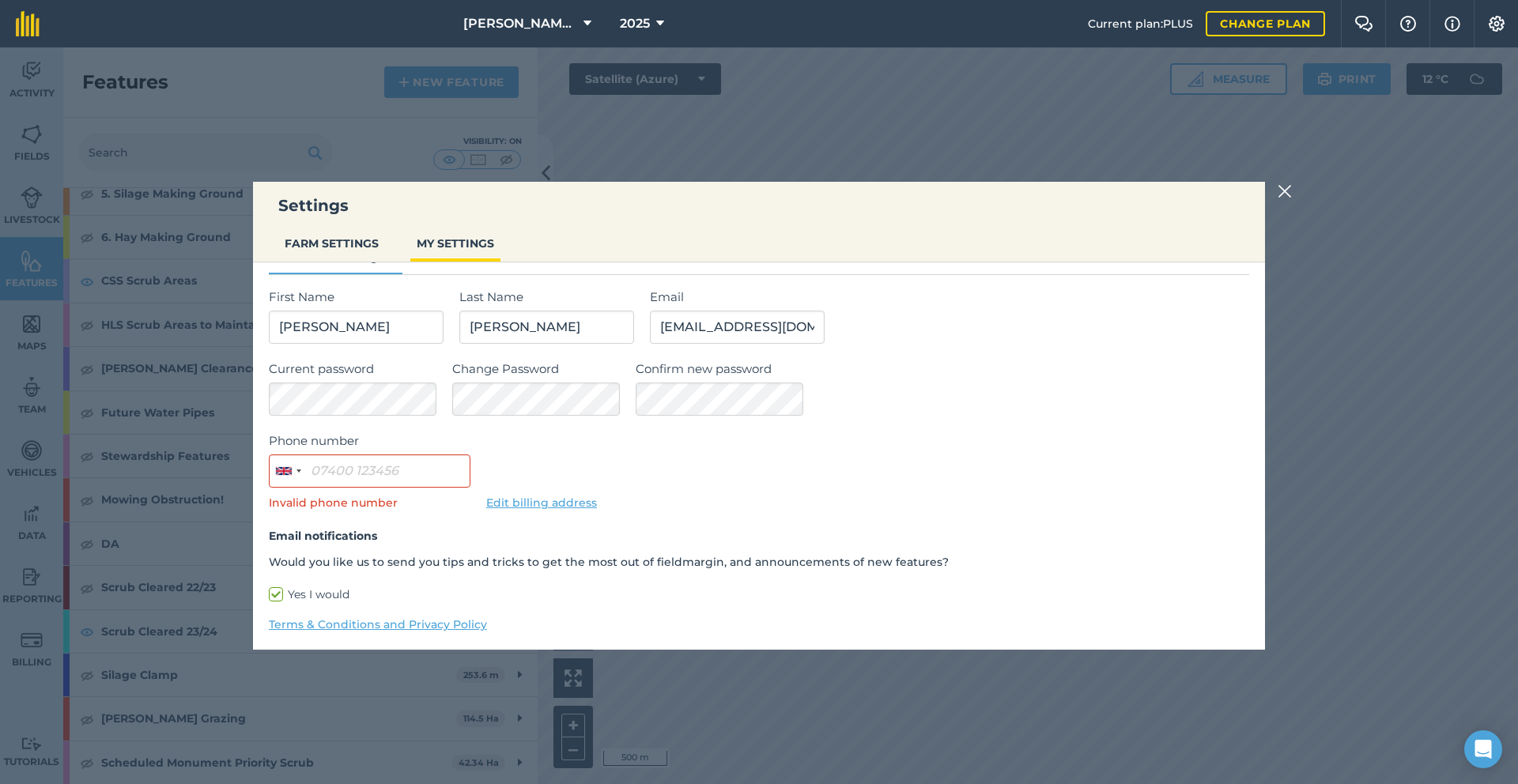
scroll to position [0, 0]
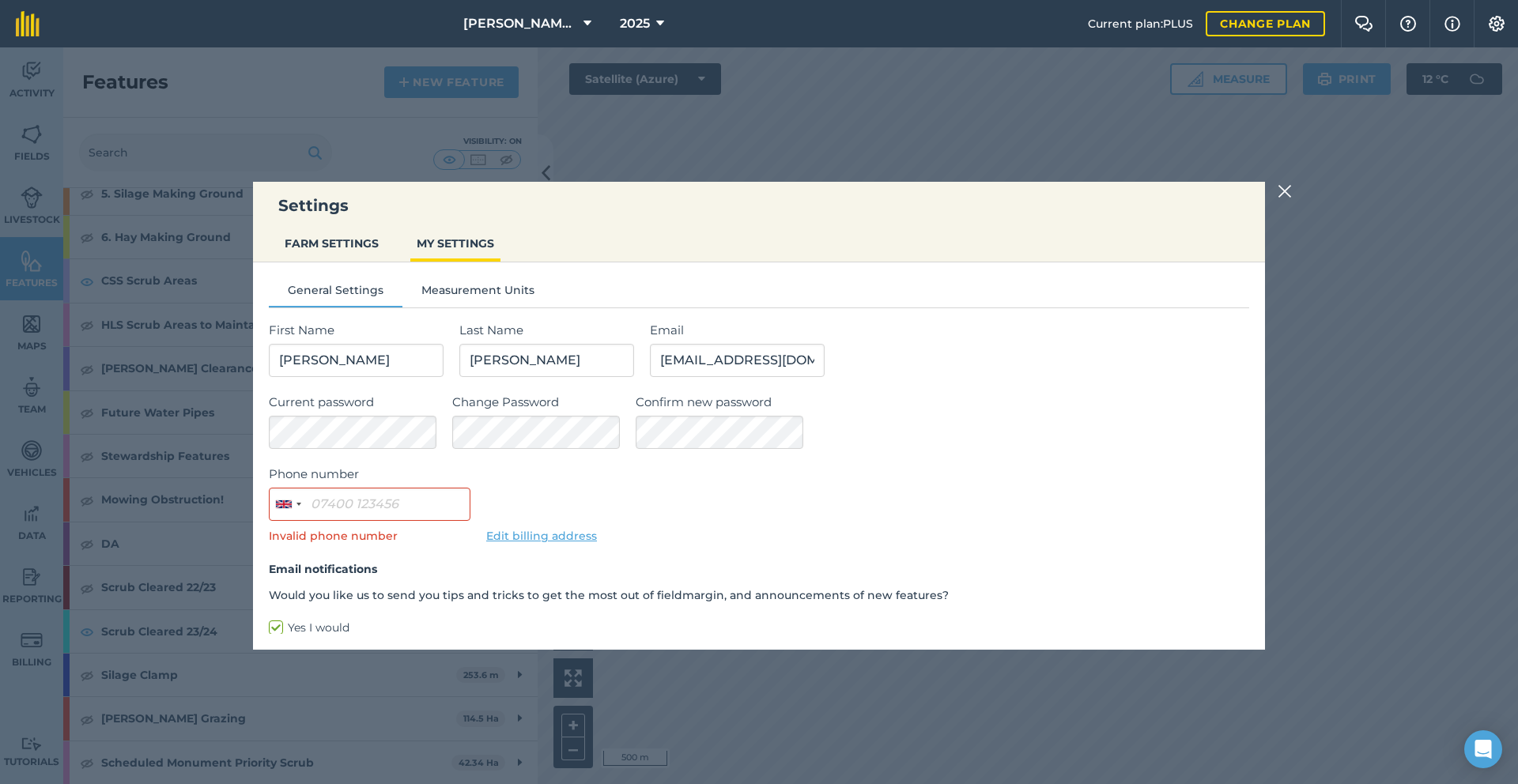
click at [1291, 196] on img at bounding box center [1284, 191] width 14 height 19
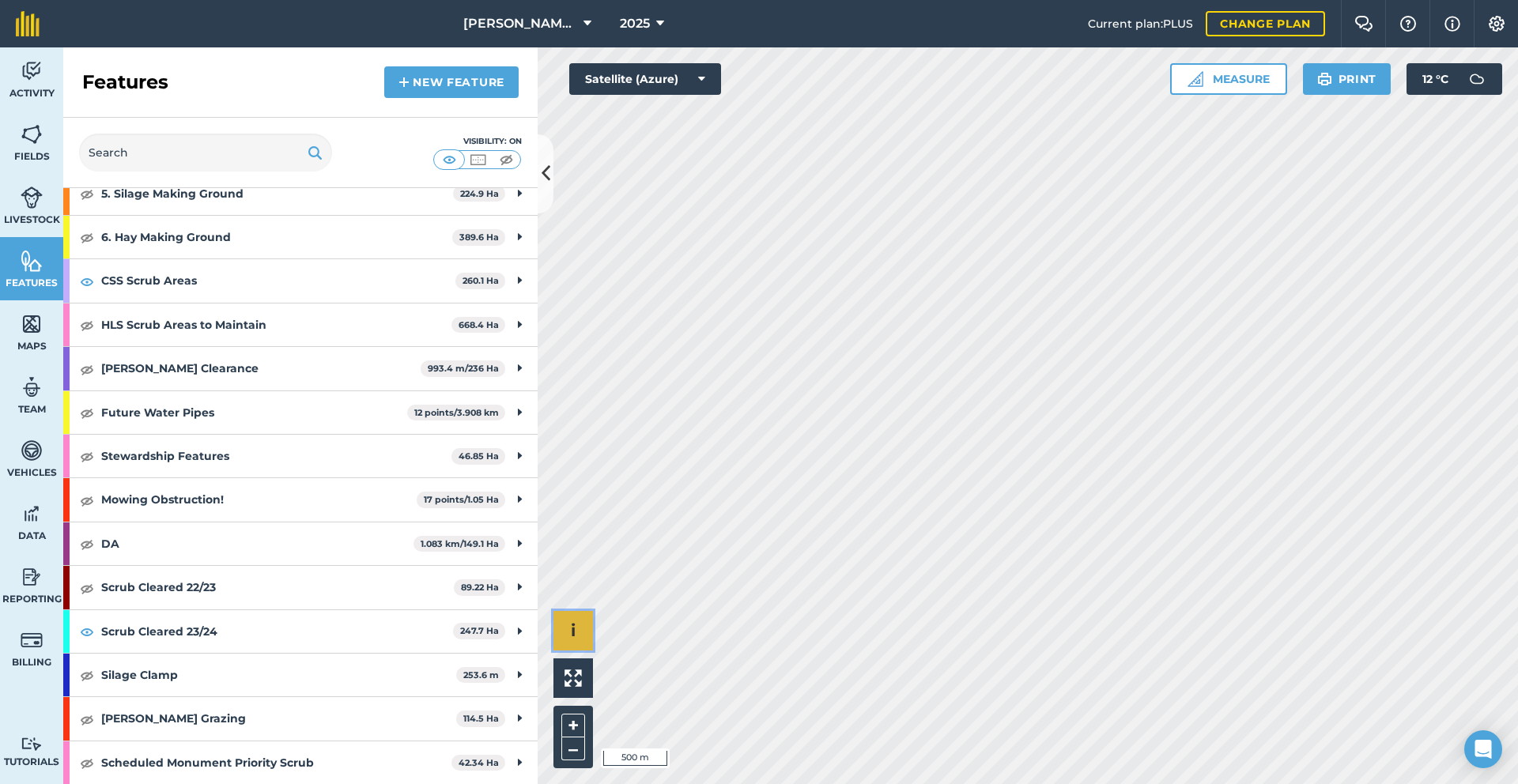
click at [566, 630] on button "i" at bounding box center [572, 630] width 40 height 40
click at [566, 630] on button "›" at bounding box center [572, 630] width 40 height 40
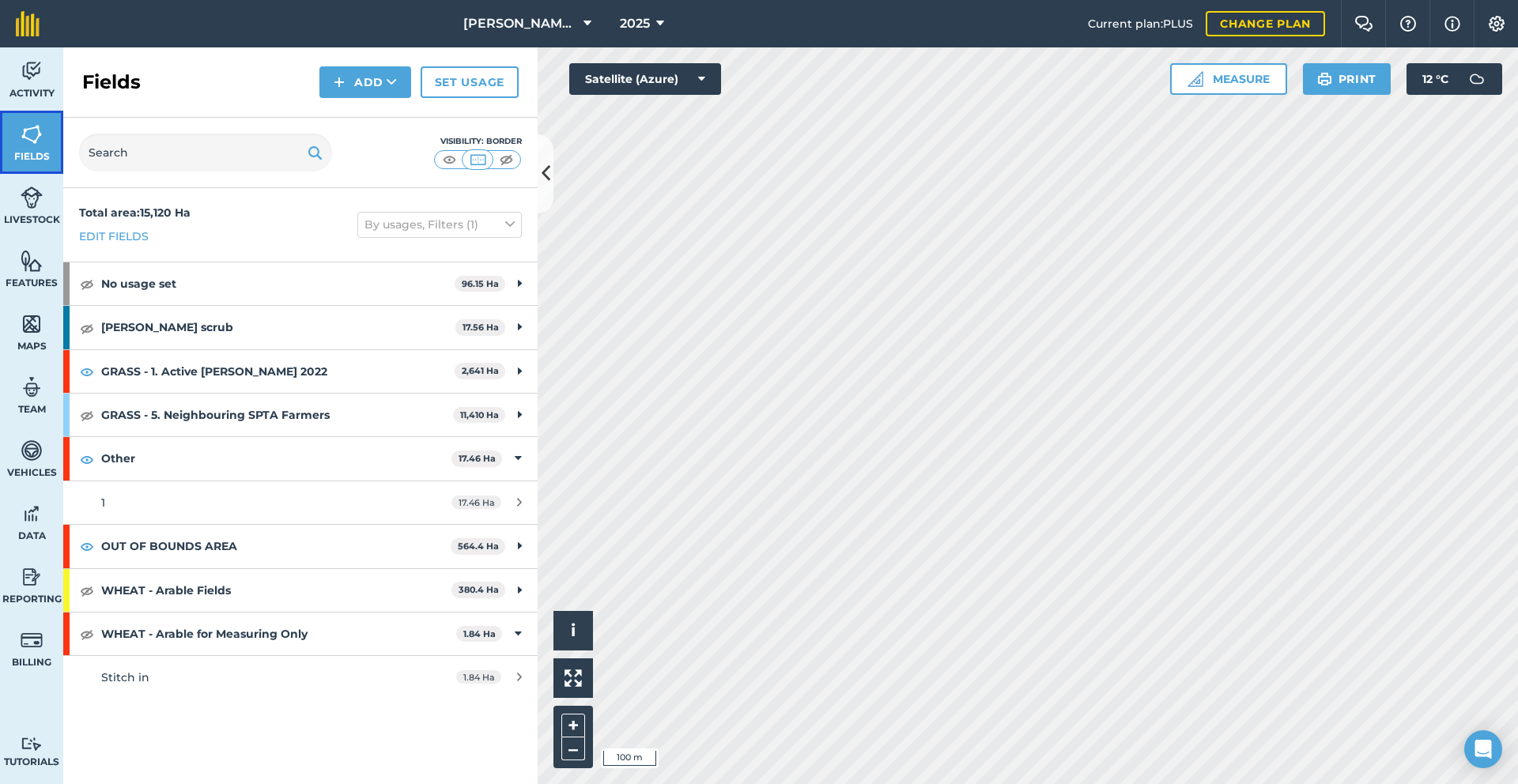
click at [27, 154] on span "Fields" at bounding box center [31, 156] width 63 height 13
click at [86, 372] on img at bounding box center [87, 371] width 14 height 19
click at [448, 159] on img at bounding box center [449, 160] width 19 height 16
click at [485, 161] on img at bounding box center [477, 160] width 19 height 16
click at [452, 159] on img at bounding box center [449, 160] width 19 height 16
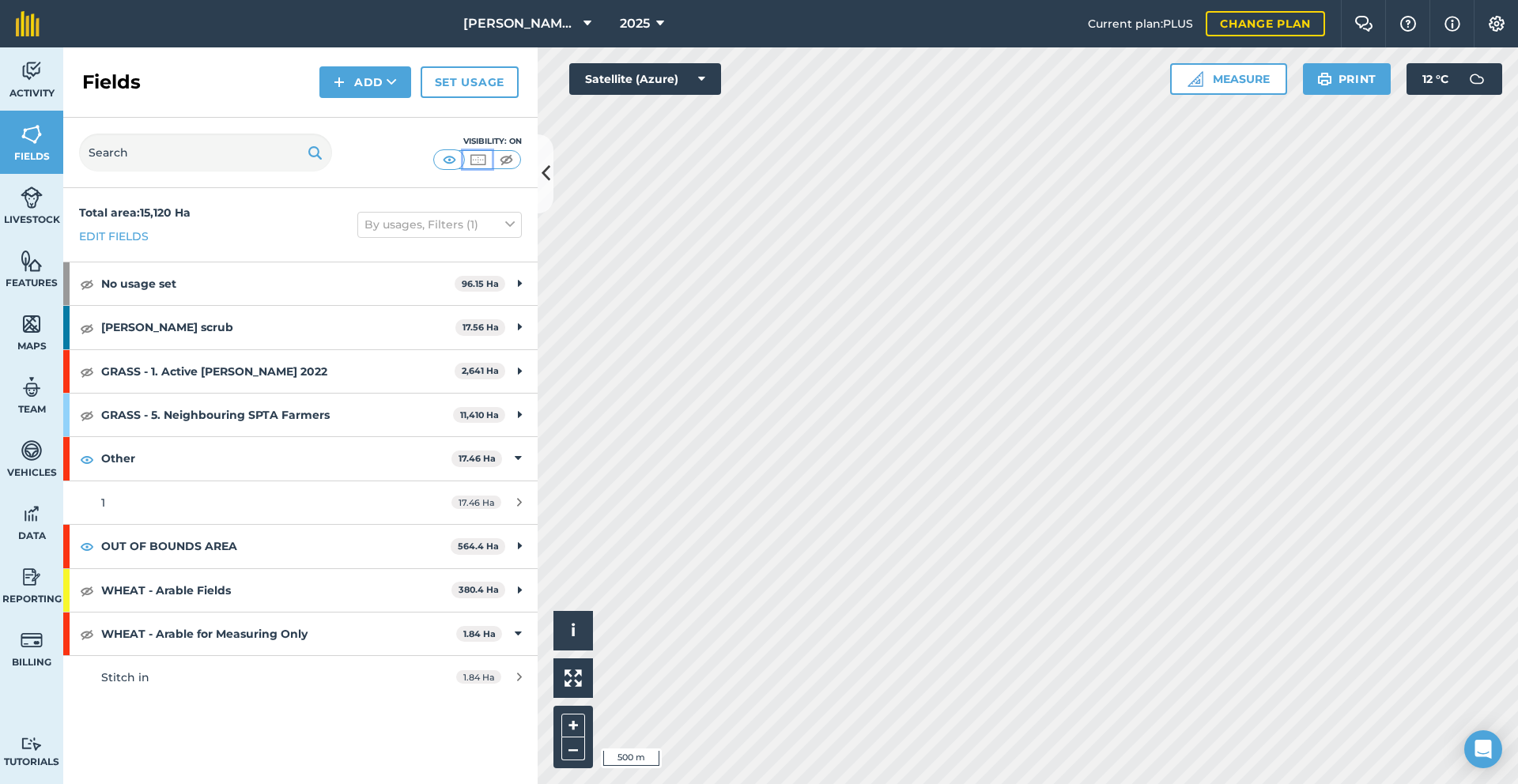
click at [473, 157] on img at bounding box center [477, 160] width 19 height 16
click at [458, 155] on img at bounding box center [449, 160] width 19 height 16
click at [29, 254] on img at bounding box center [31, 261] width 22 height 24
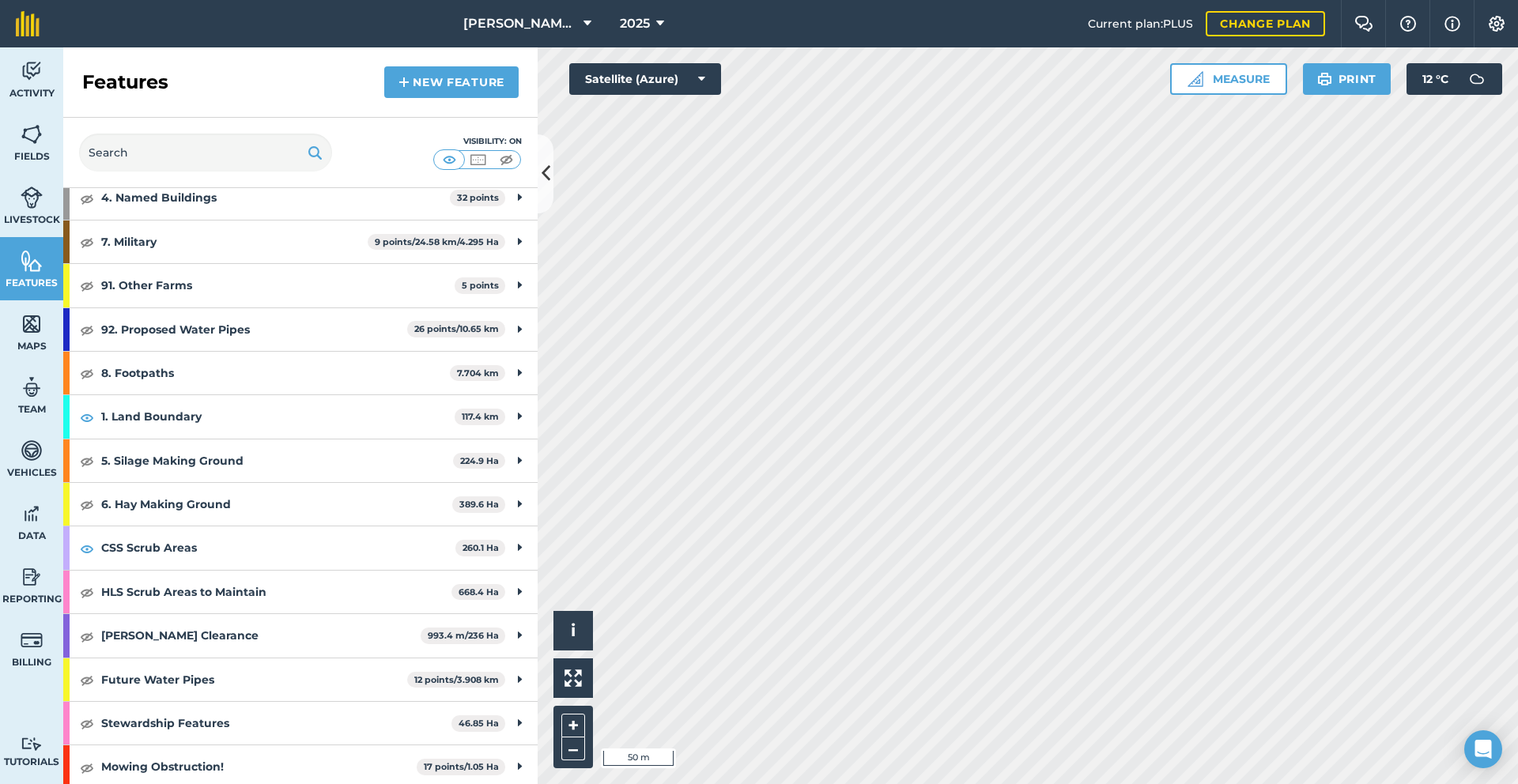
scroll to position [328, 0]
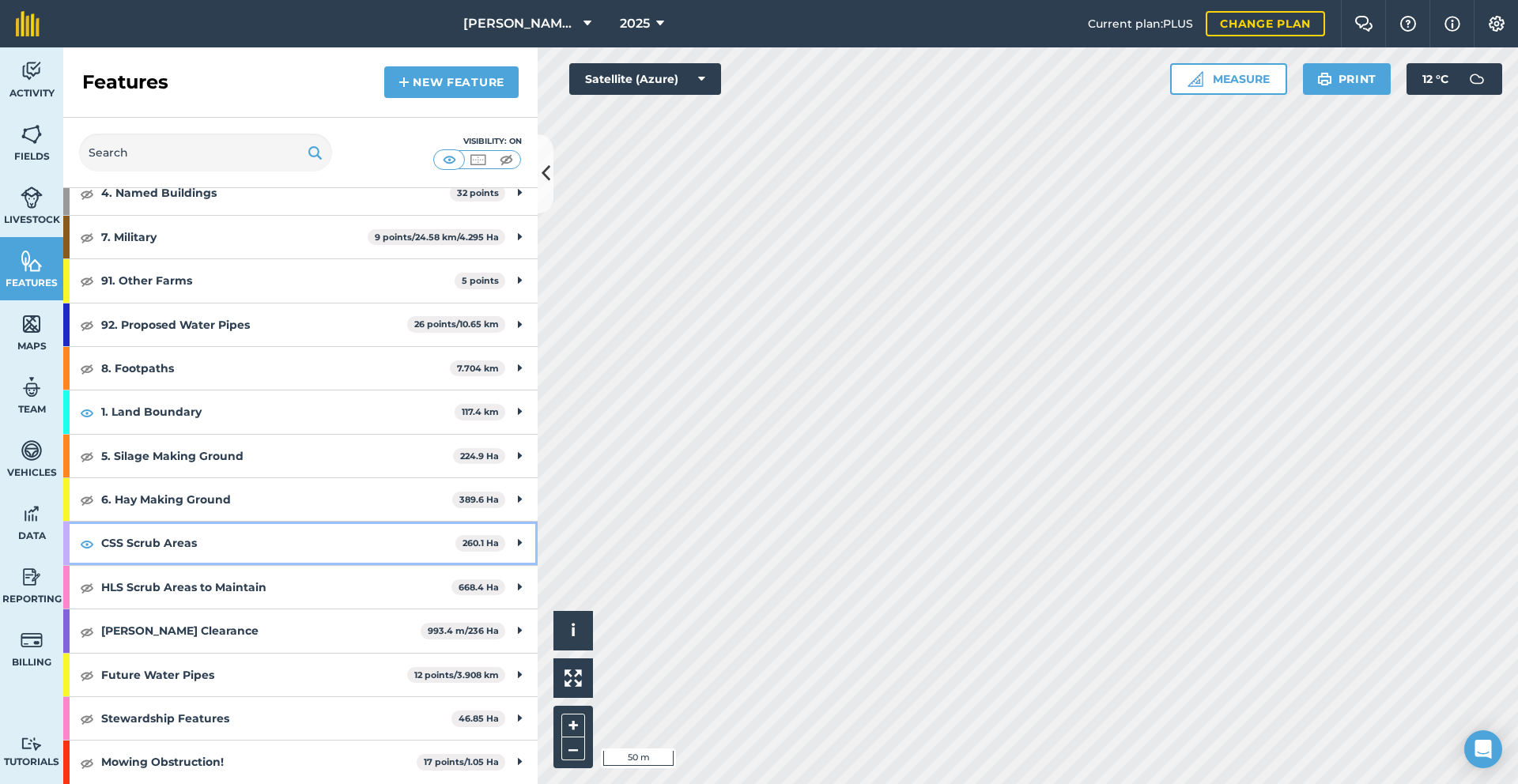
click at [512, 543] on div "CSS Scrub Areas 260.1 Ha" at bounding box center [301, 543] width 474 height 43
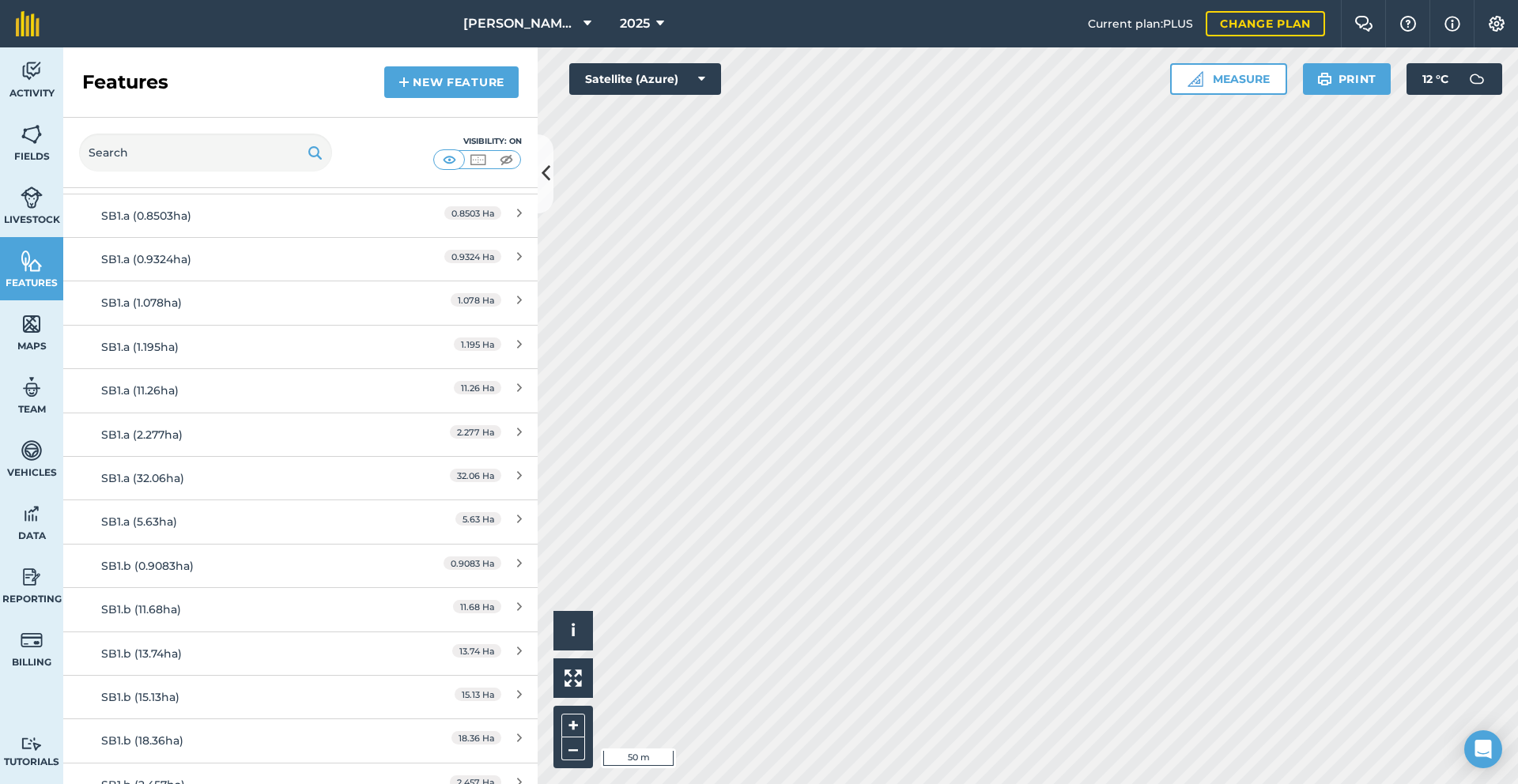
scroll to position [795, 0]
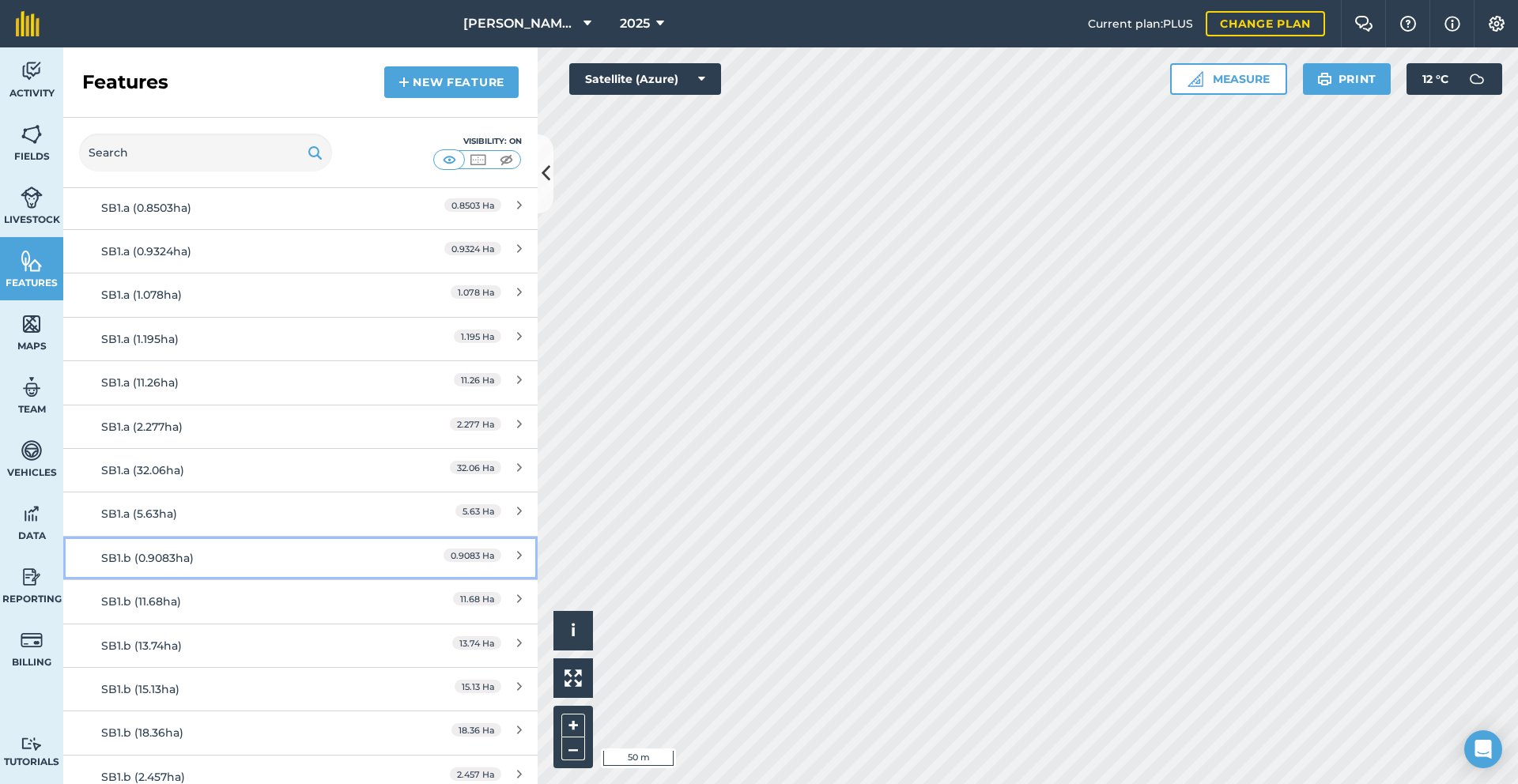
click at [224, 562] on div "SB1.b (0.9083ha)" at bounding box center [241, 558] width 280 height 18
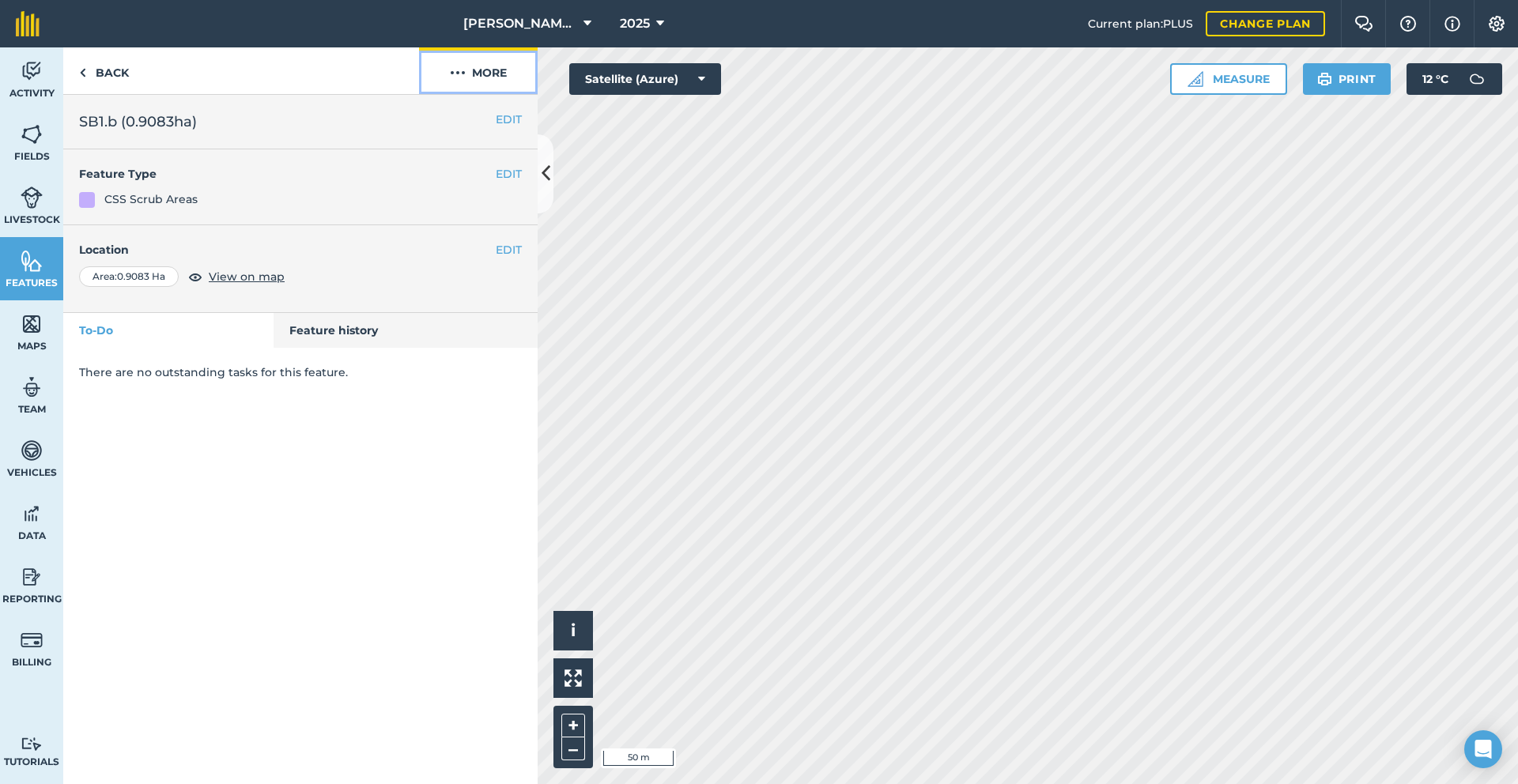
click at [522, 75] on button "More" at bounding box center [478, 70] width 118 height 46
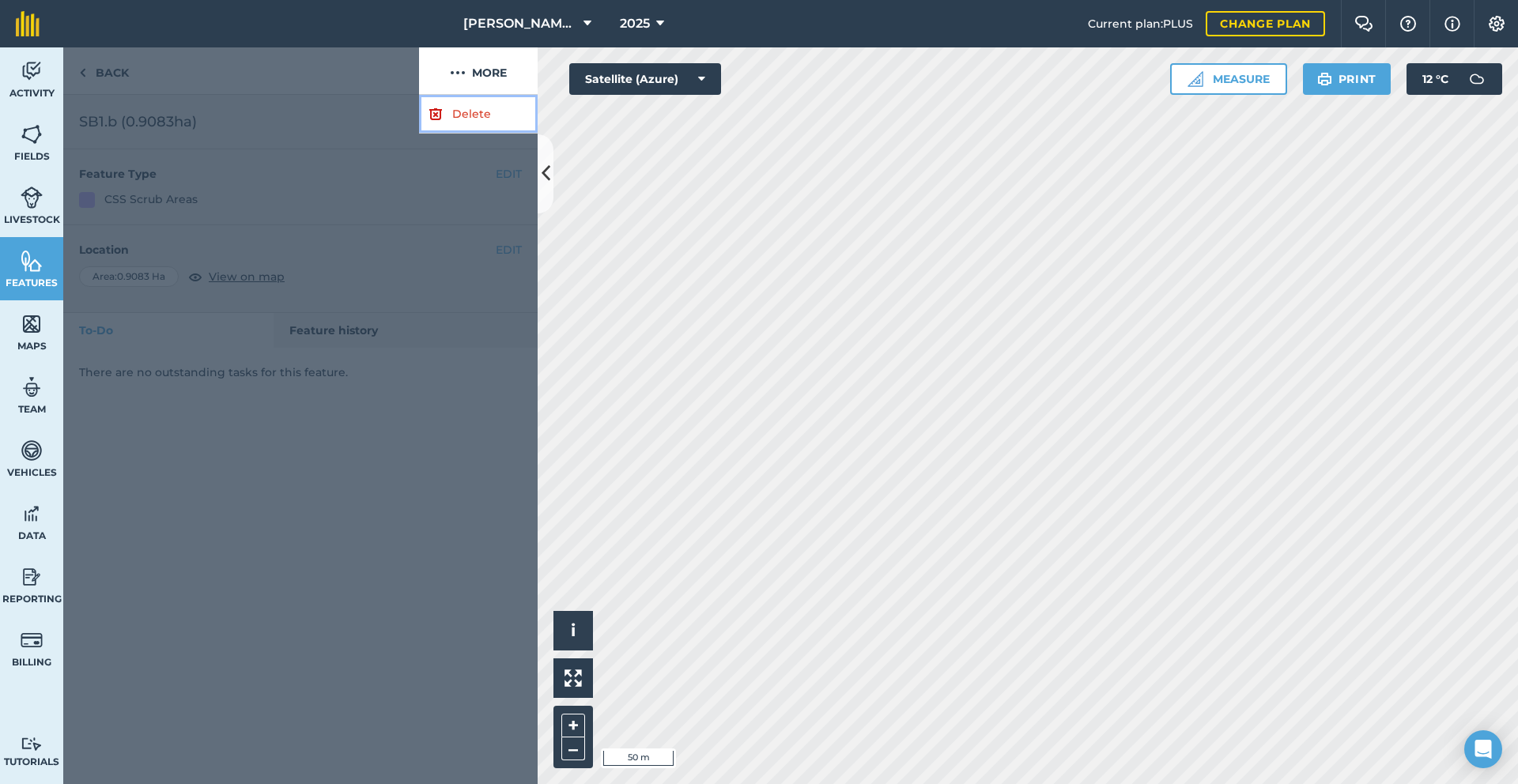
click at [483, 116] on link "Delete" at bounding box center [478, 114] width 118 height 39
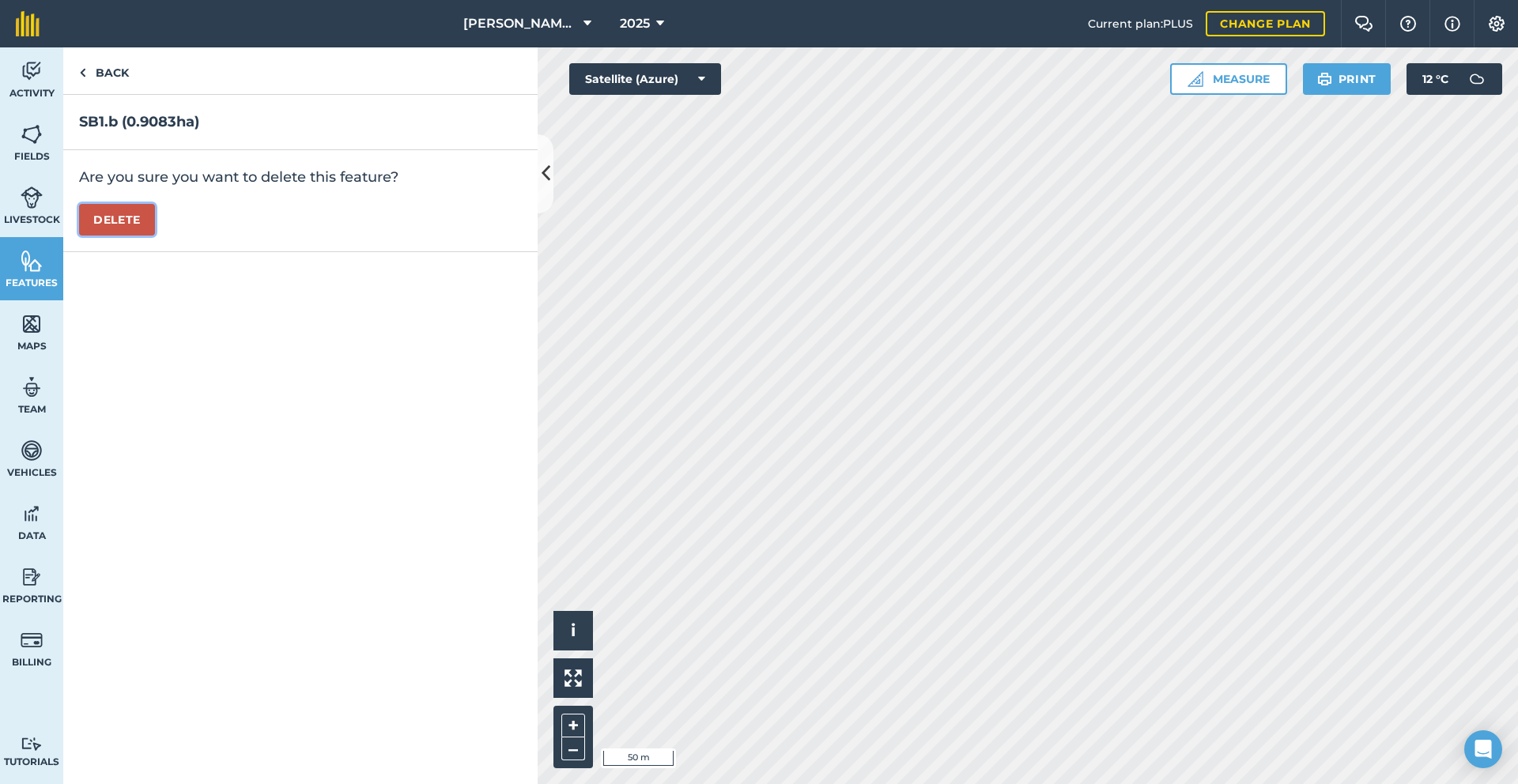
click at [141, 224] on button "Delete" at bounding box center [117, 219] width 76 height 31
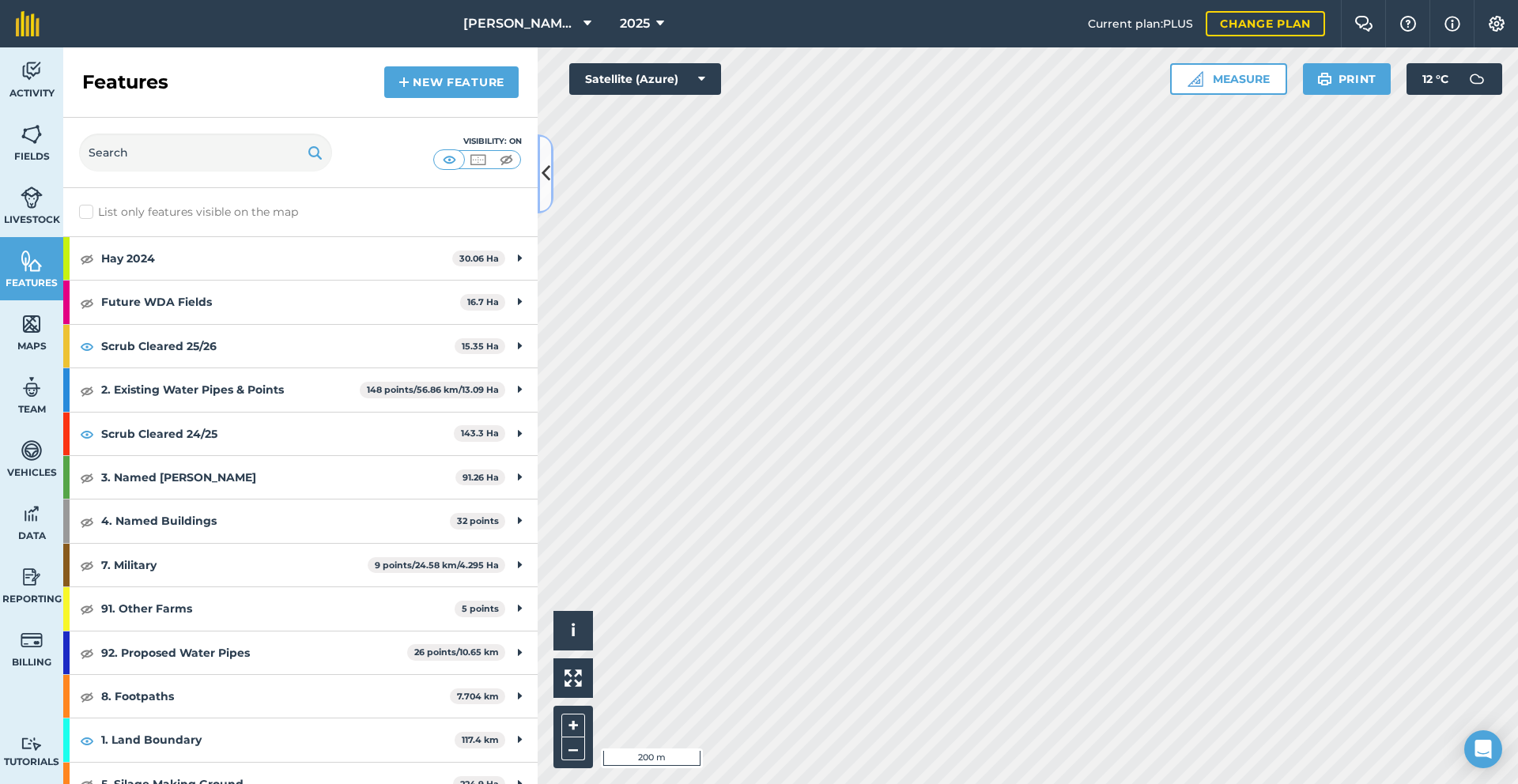
click at [547, 172] on icon at bounding box center [545, 173] width 8 height 28
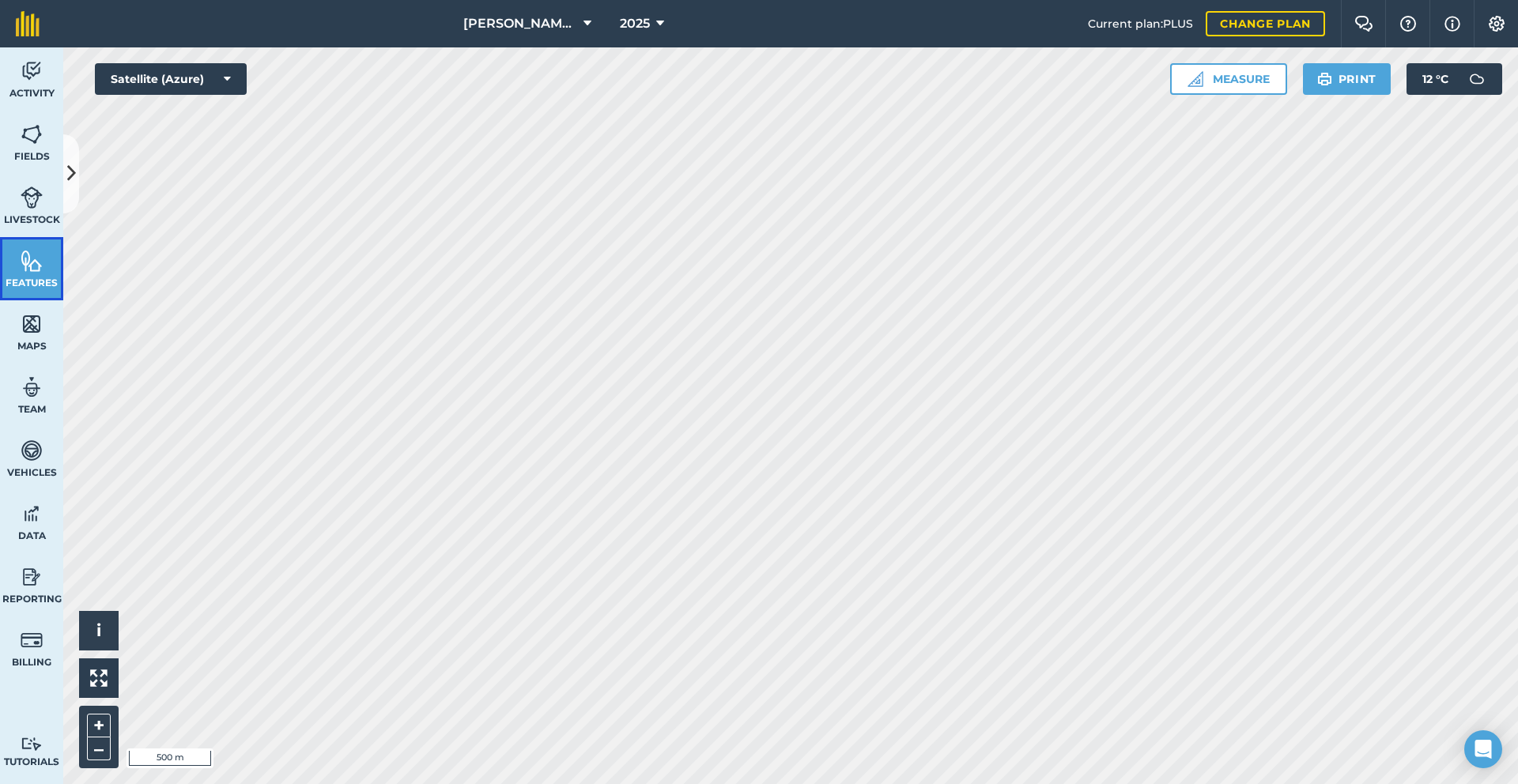
click at [36, 265] on img at bounding box center [31, 261] width 22 height 24
click at [31, 176] on link "Livestock" at bounding box center [31, 205] width 63 height 63
click at [36, 150] on span "Fields" at bounding box center [31, 156] width 63 height 13
click at [39, 217] on span "Livestock" at bounding box center [31, 219] width 63 height 13
click at [30, 247] on link "Features" at bounding box center [31, 268] width 63 height 63
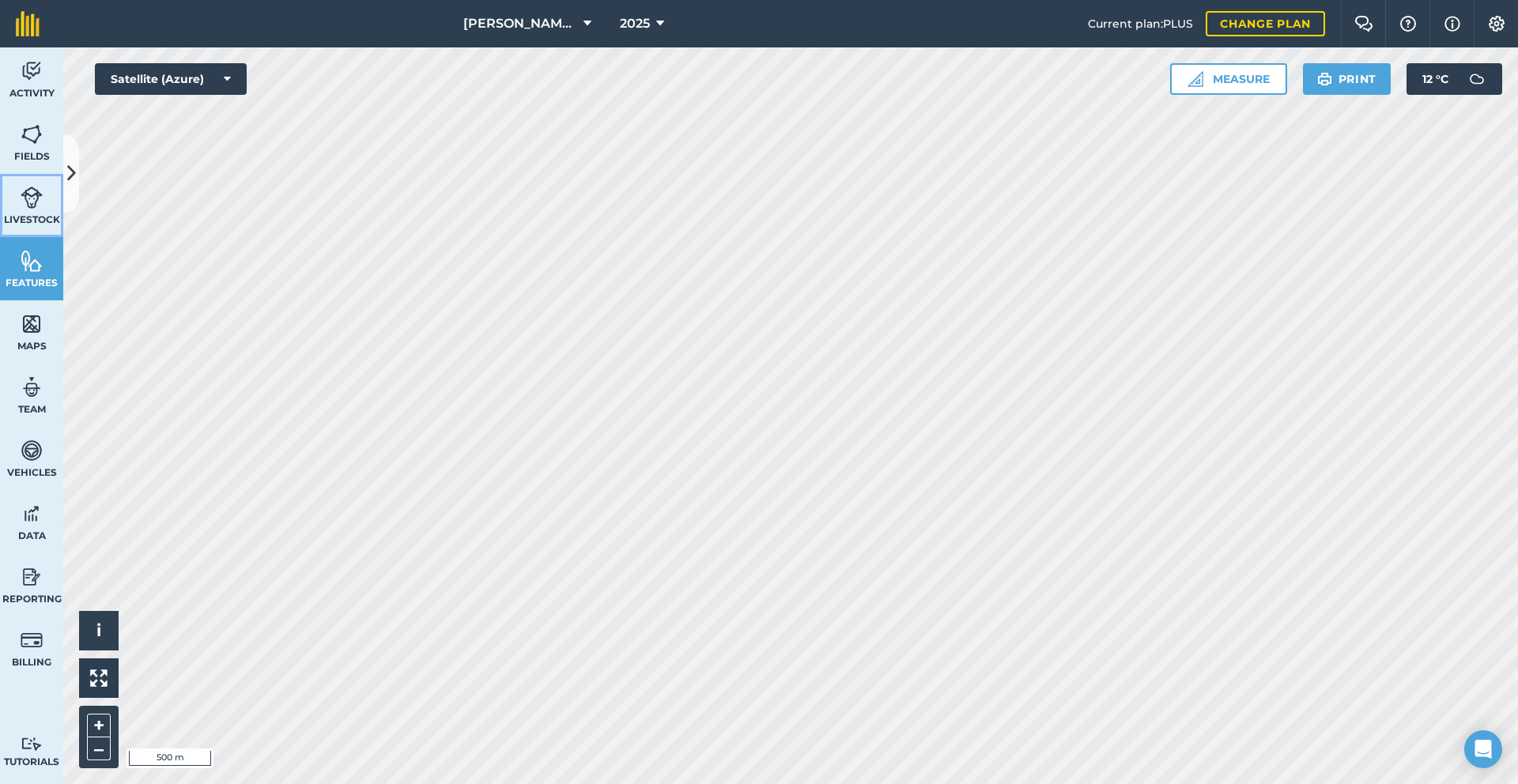
click at [49, 202] on link "Livestock" at bounding box center [31, 205] width 63 height 63
